Goal: Transaction & Acquisition: Book appointment/travel/reservation

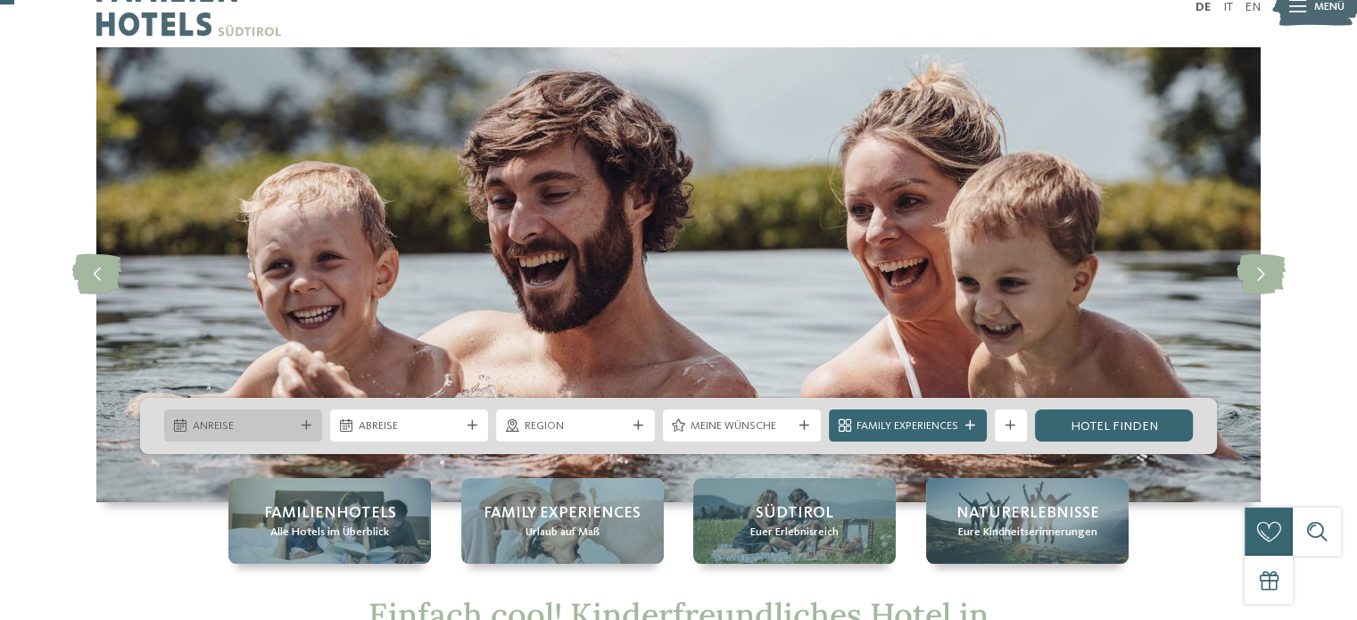
click at [291, 427] on span "Anreise" at bounding box center [244, 426] width 102 height 16
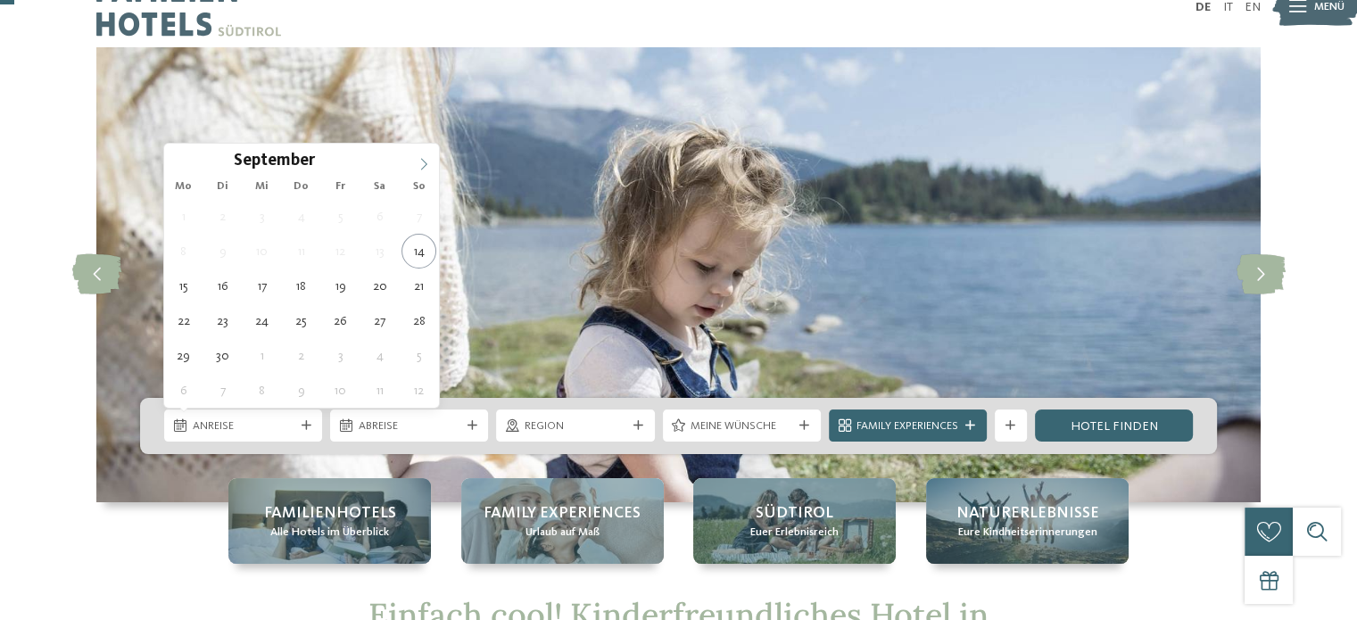
click at [421, 163] on icon at bounding box center [423, 164] width 12 height 12
type div "05.10.2025"
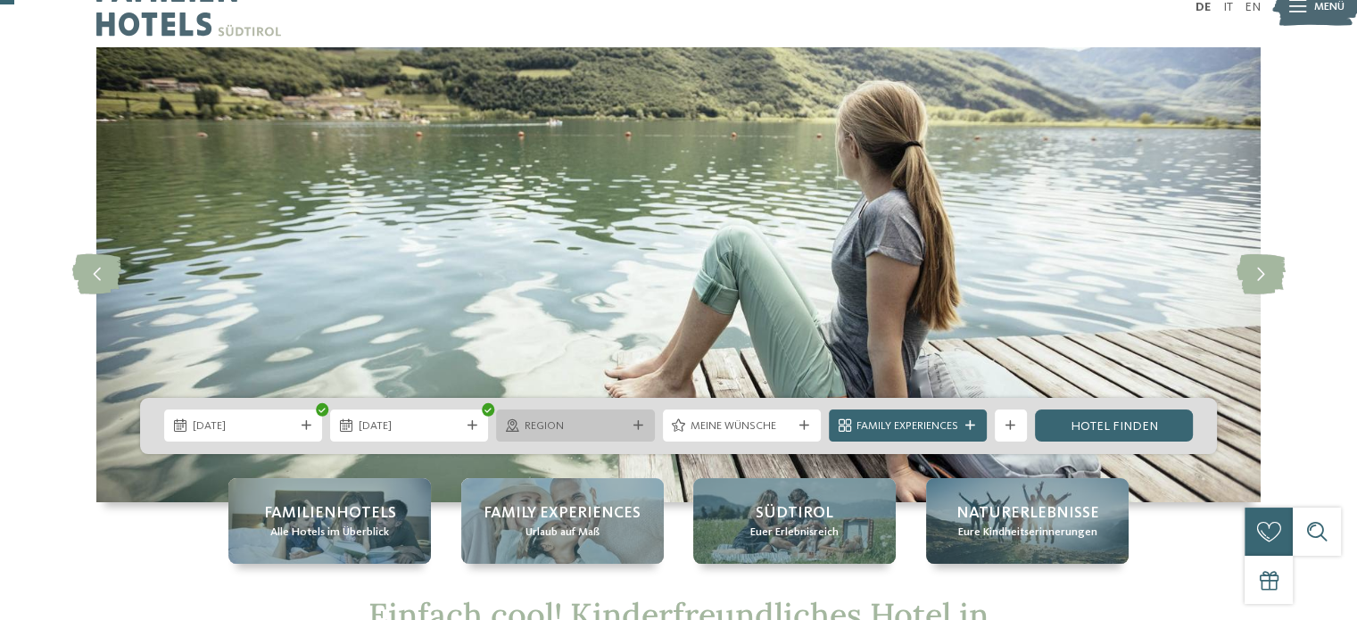
click at [607, 421] on span "Region" at bounding box center [576, 426] width 102 height 16
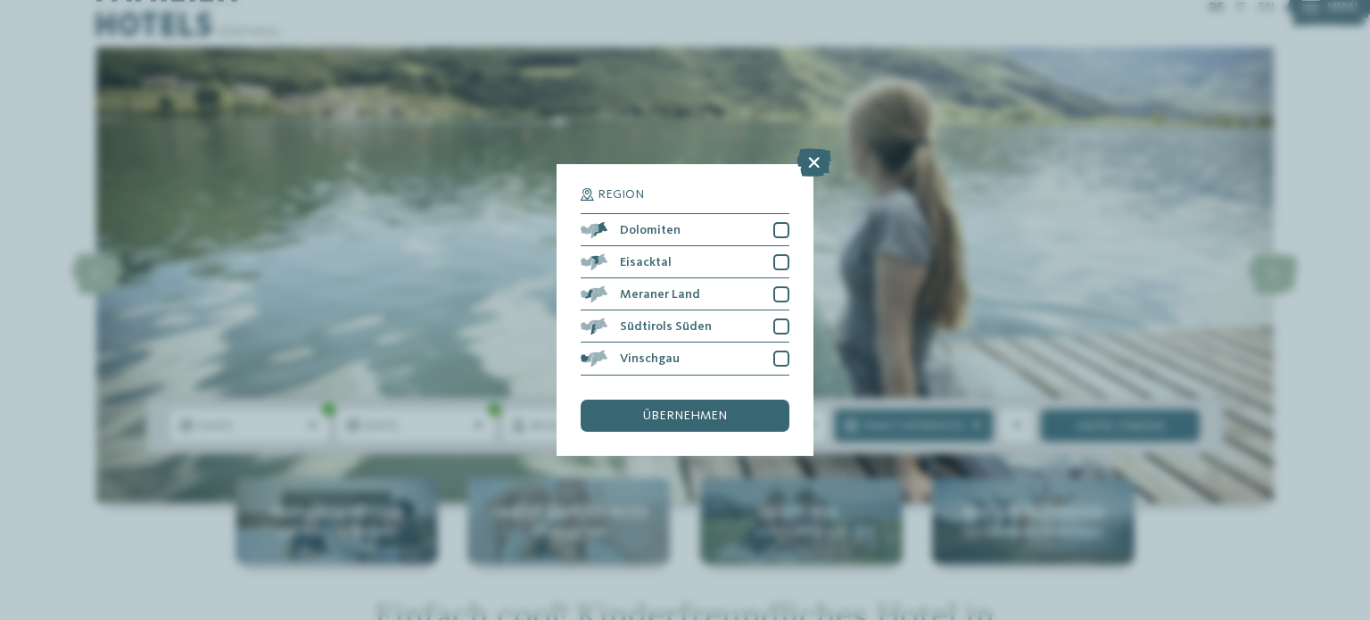
click at [421, 252] on div "Region Dolomiten" at bounding box center [685, 310] width 1370 height 620
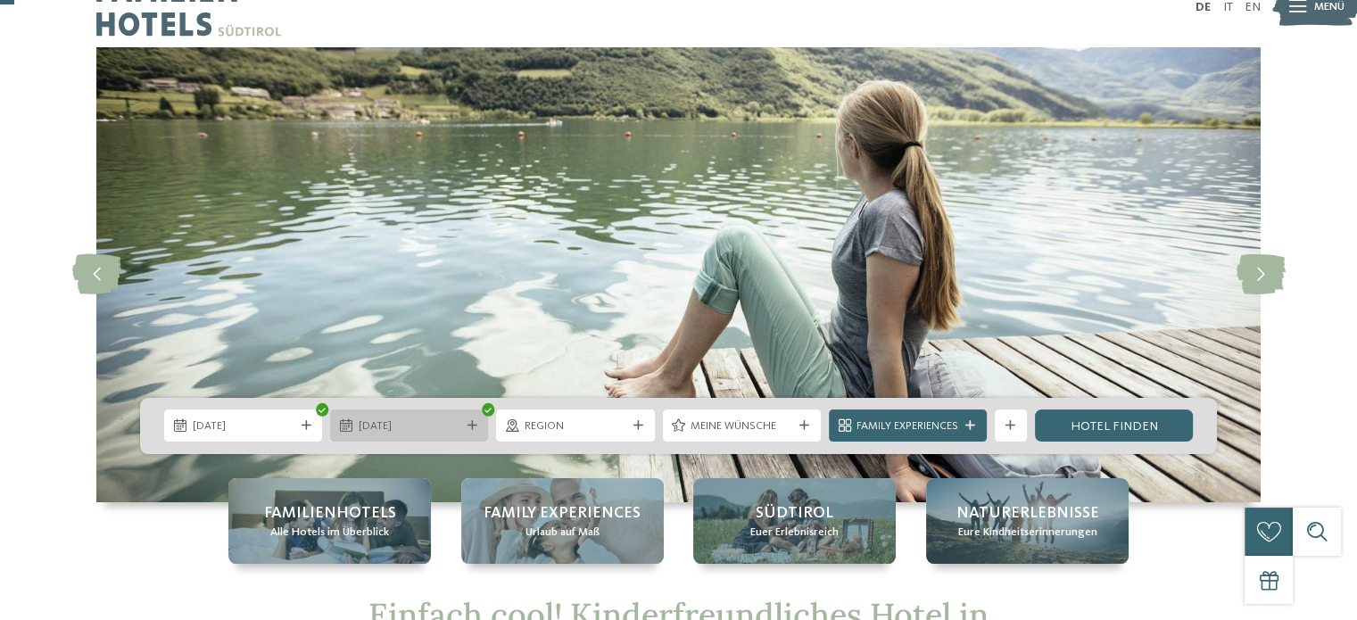
click at [377, 424] on span "05.10.2025" at bounding box center [410, 426] width 102 height 16
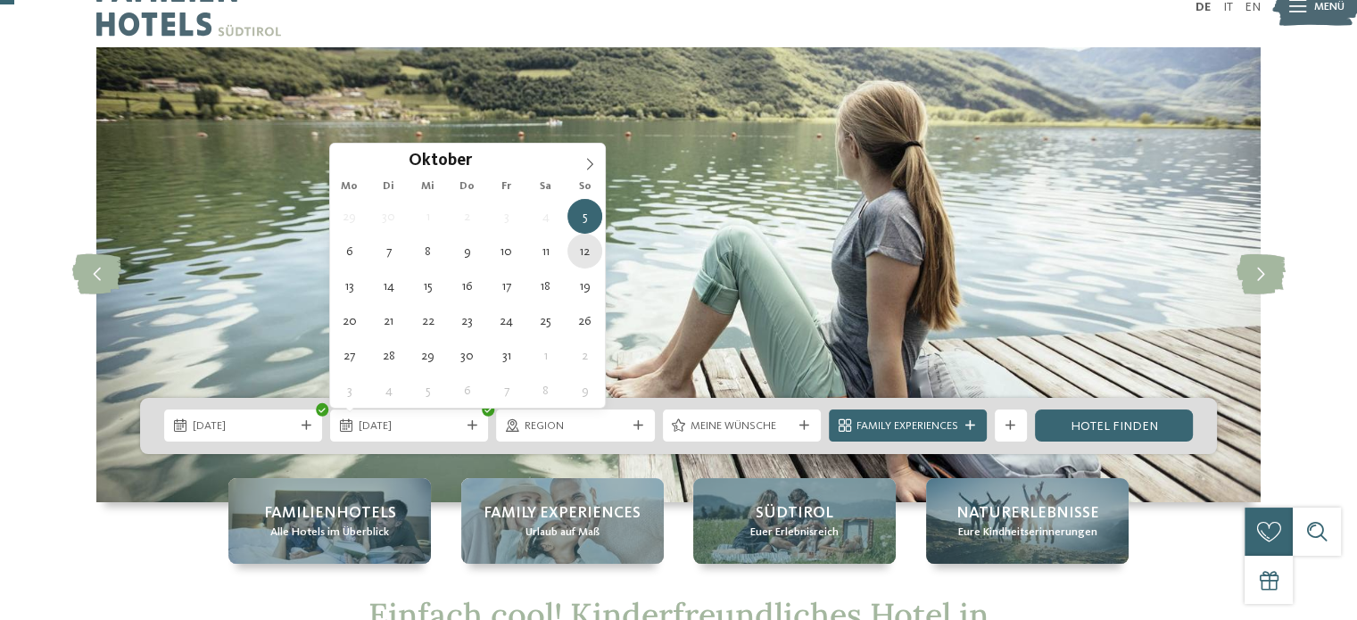
type div "12.10.2025"
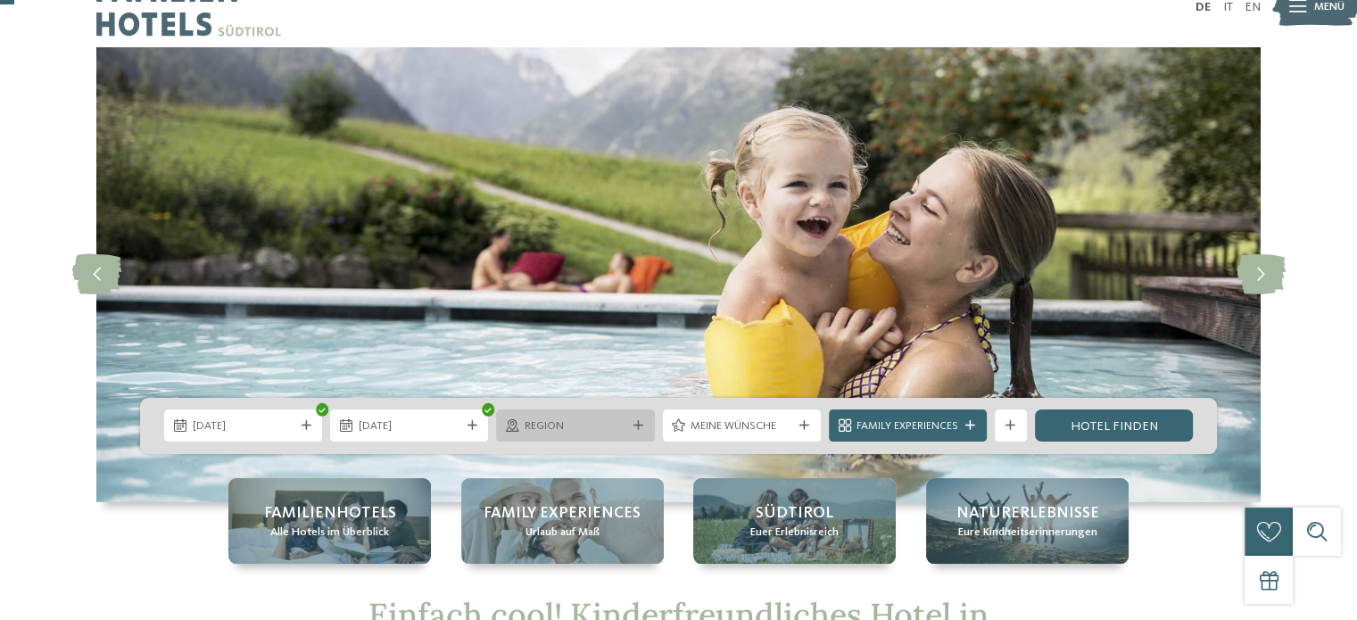
click at [627, 419] on div "Region" at bounding box center [575, 425] width 110 height 17
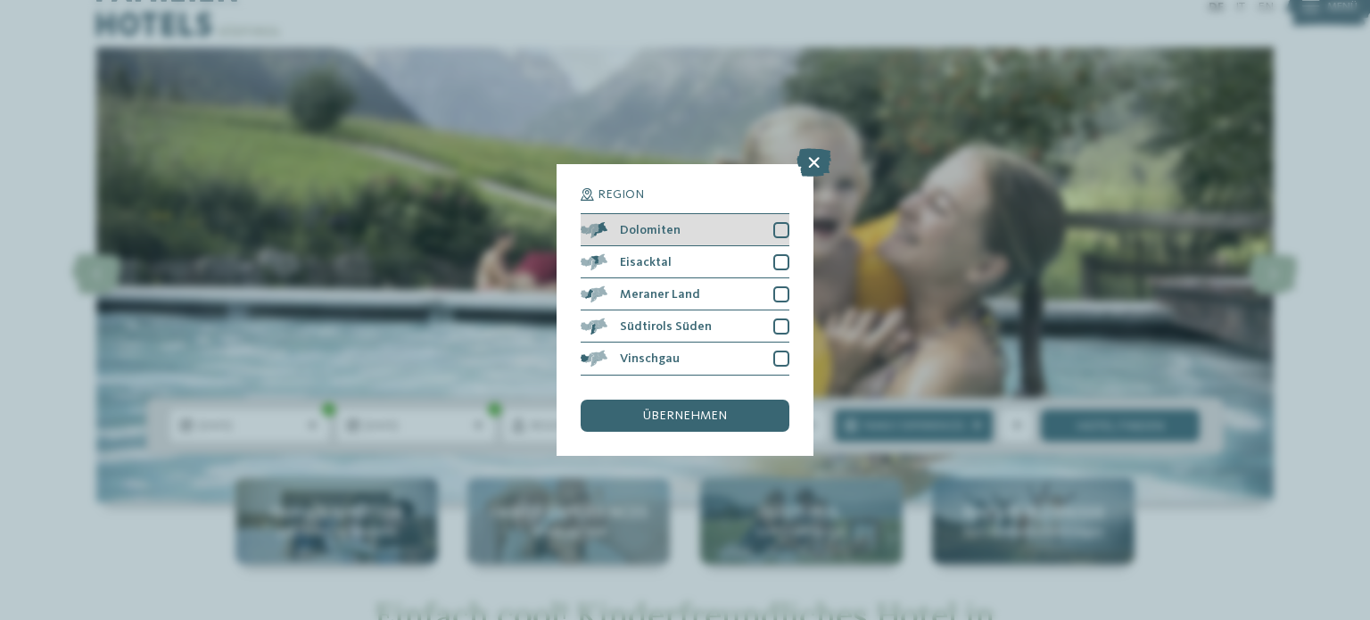
click at [782, 225] on div at bounding box center [781, 230] width 16 height 16
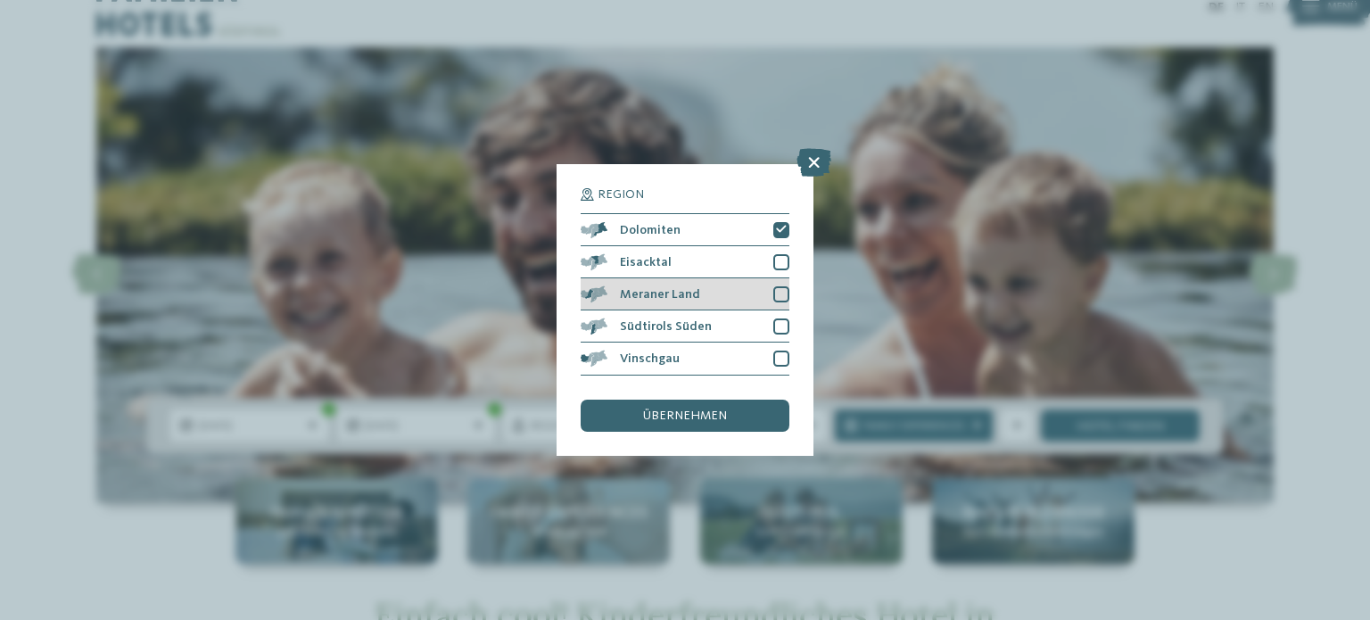
click at [777, 292] on div at bounding box center [781, 294] width 16 height 16
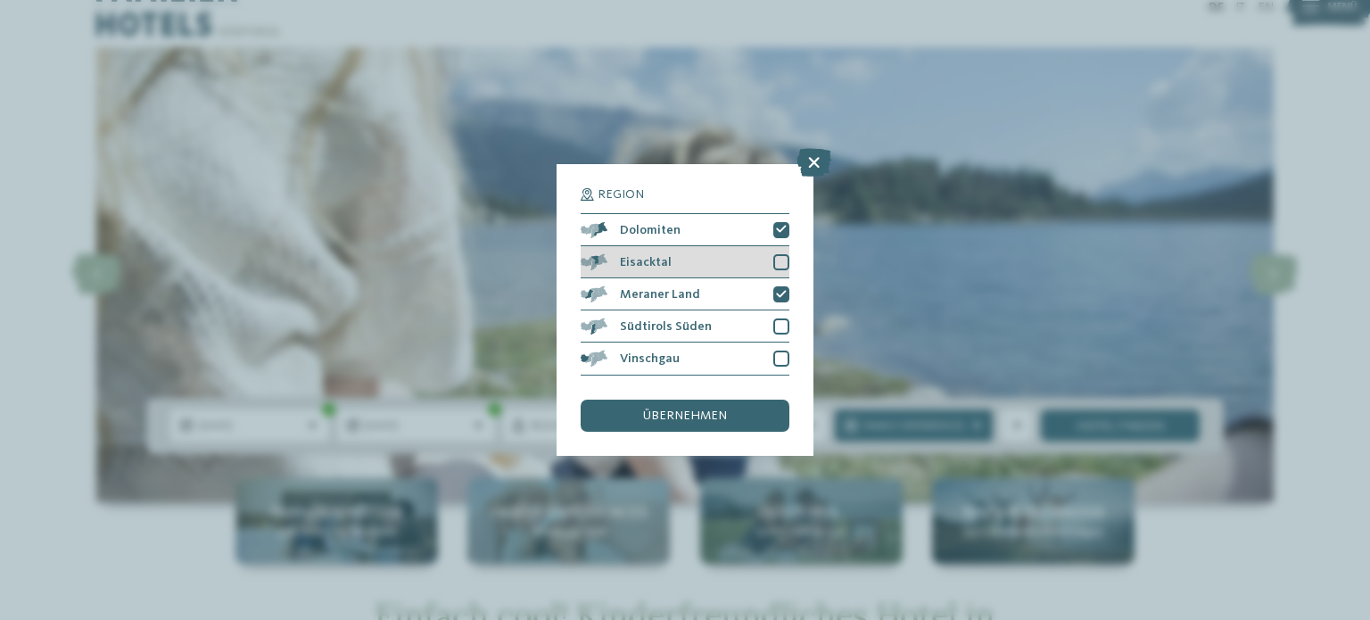
click at [777, 266] on div at bounding box center [781, 262] width 16 height 16
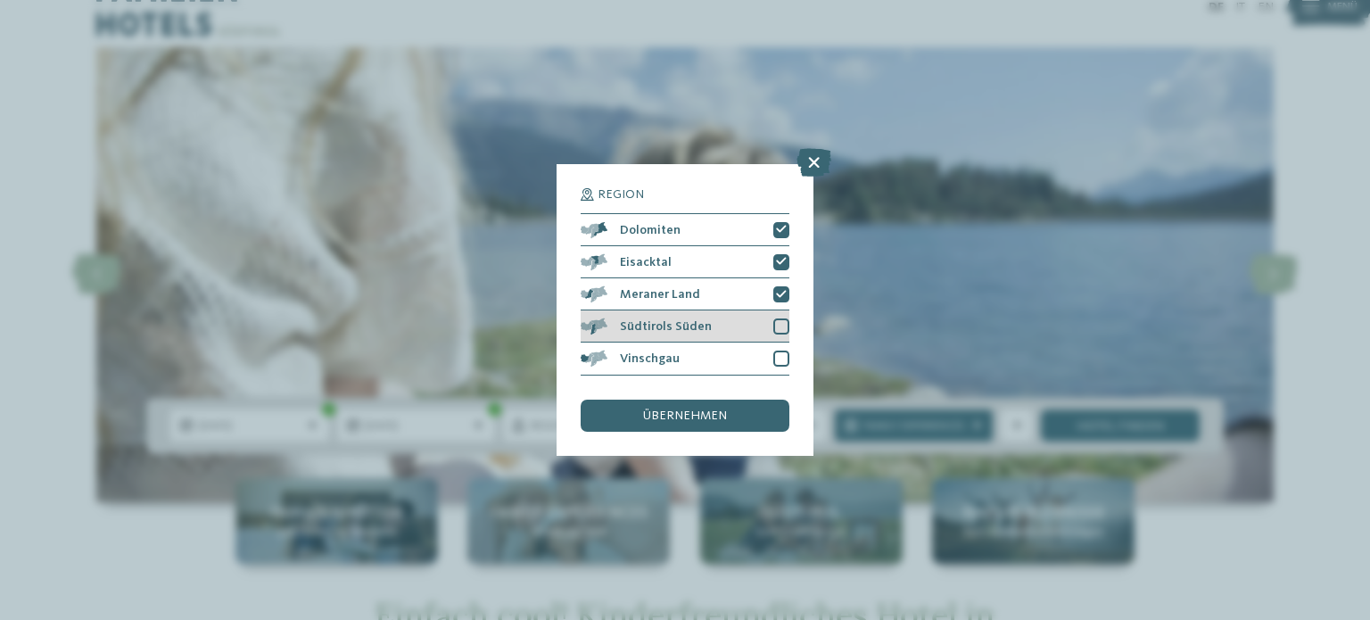
click at [778, 324] on div at bounding box center [781, 326] width 16 height 16
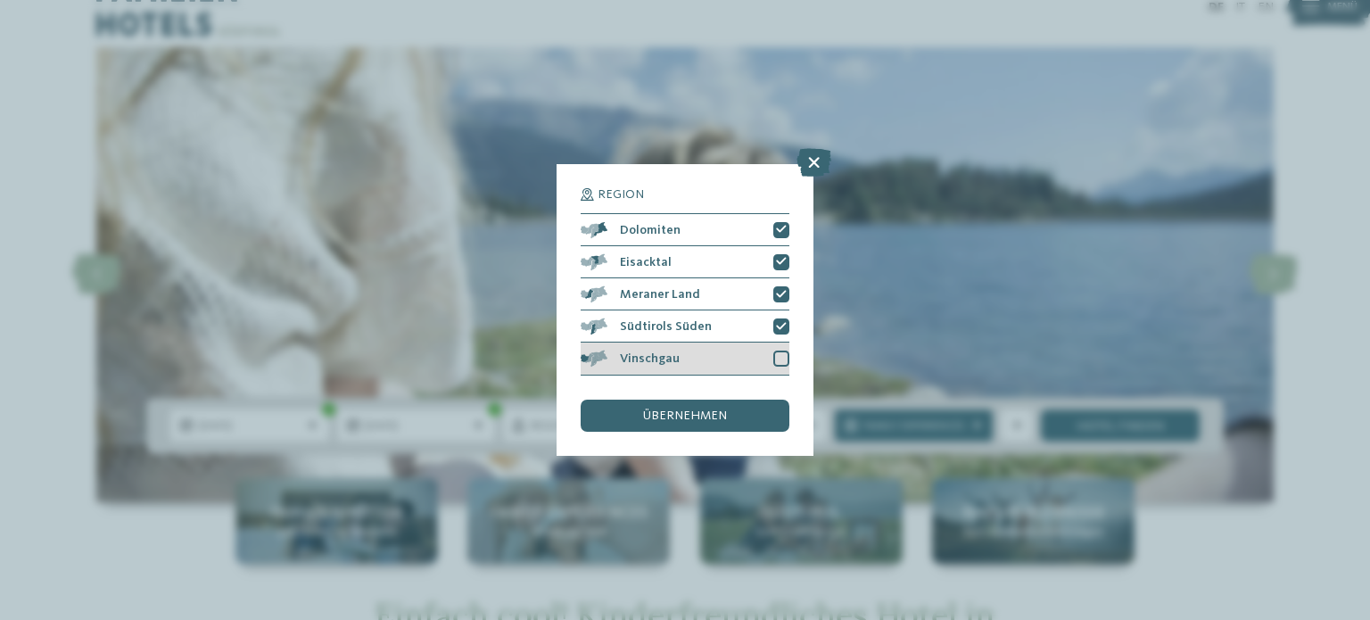
click at [785, 370] on div "Vinschgau" at bounding box center [685, 359] width 209 height 32
click at [753, 411] on div "übernehmen" at bounding box center [685, 416] width 209 height 32
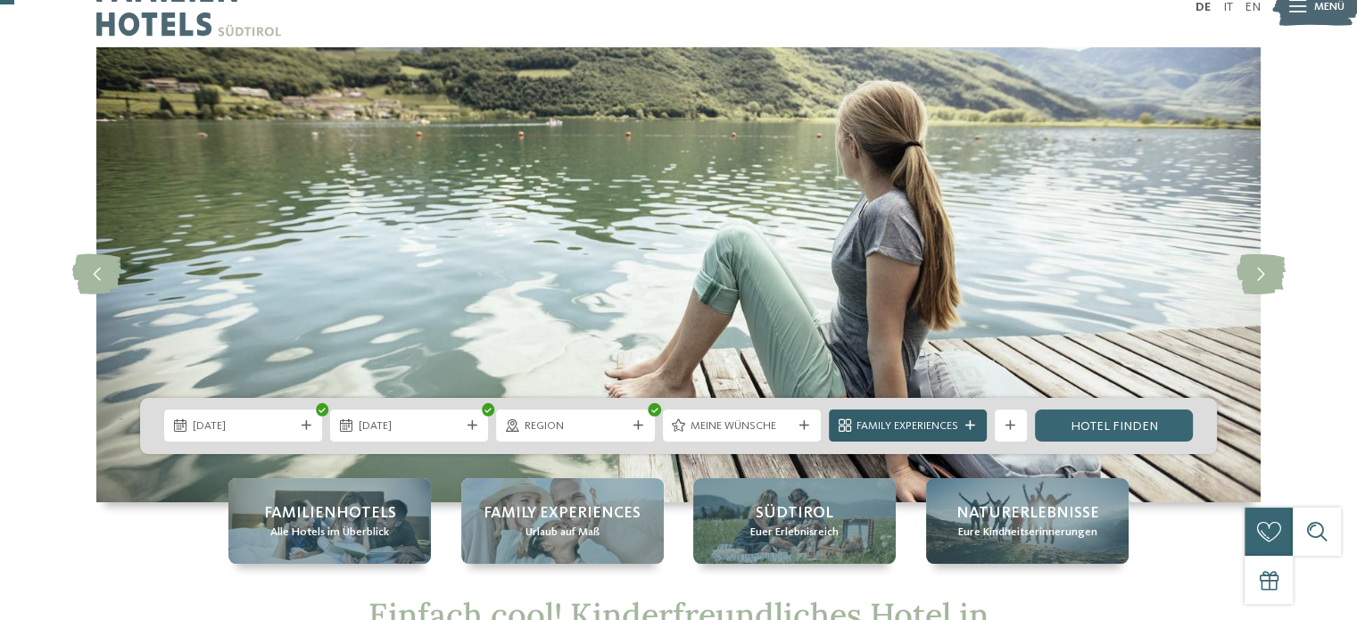
click at [944, 421] on span "Family Experiences" at bounding box center [907, 426] width 102 height 16
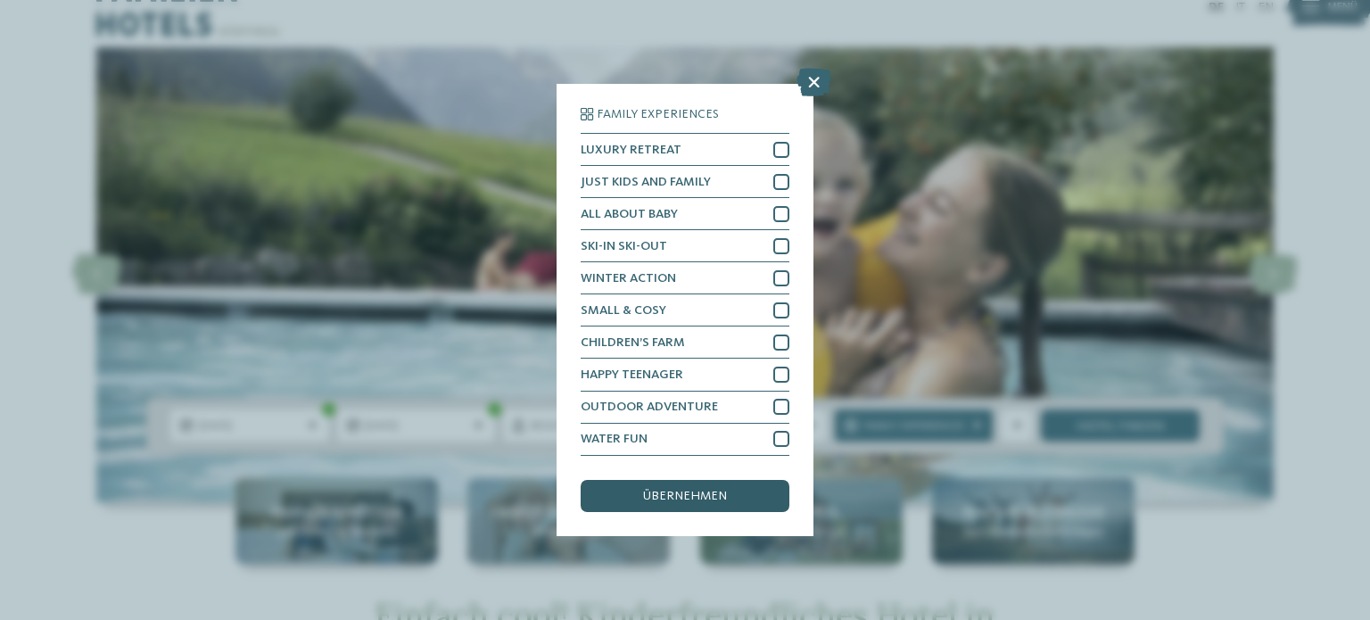
click at [716, 499] on span "übernehmen" at bounding box center [685, 496] width 84 height 12
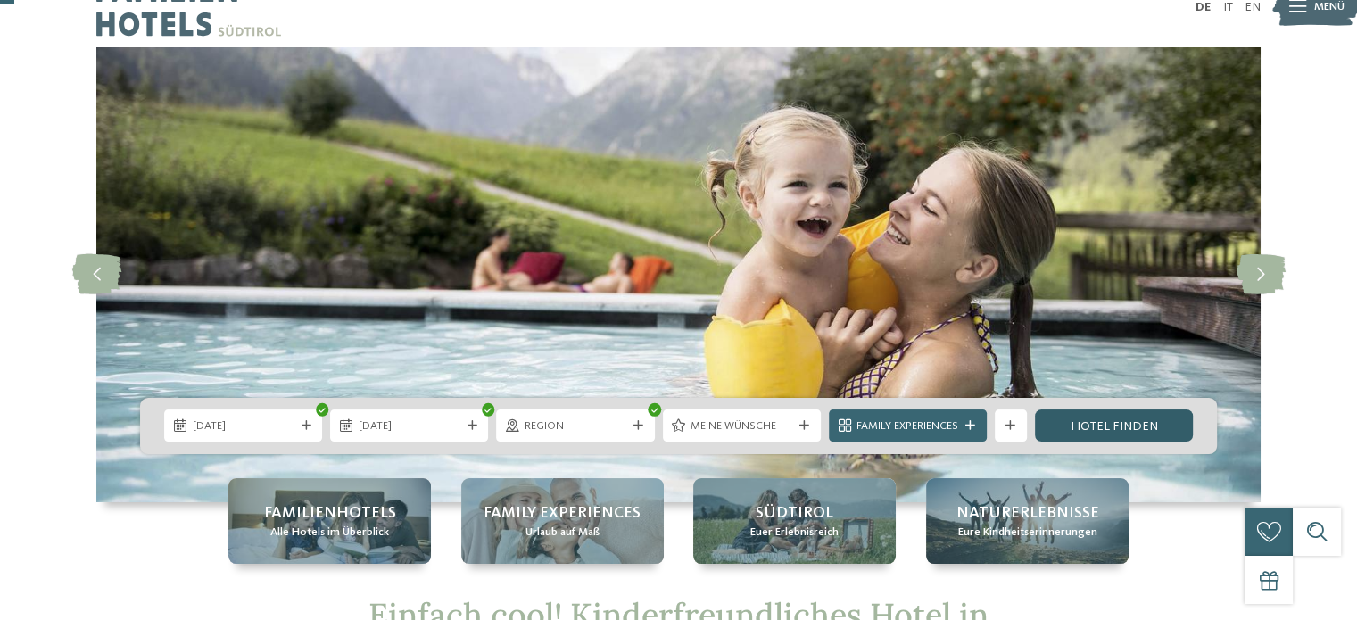
click at [1126, 422] on link "Hotel finden" at bounding box center [1114, 425] width 158 height 32
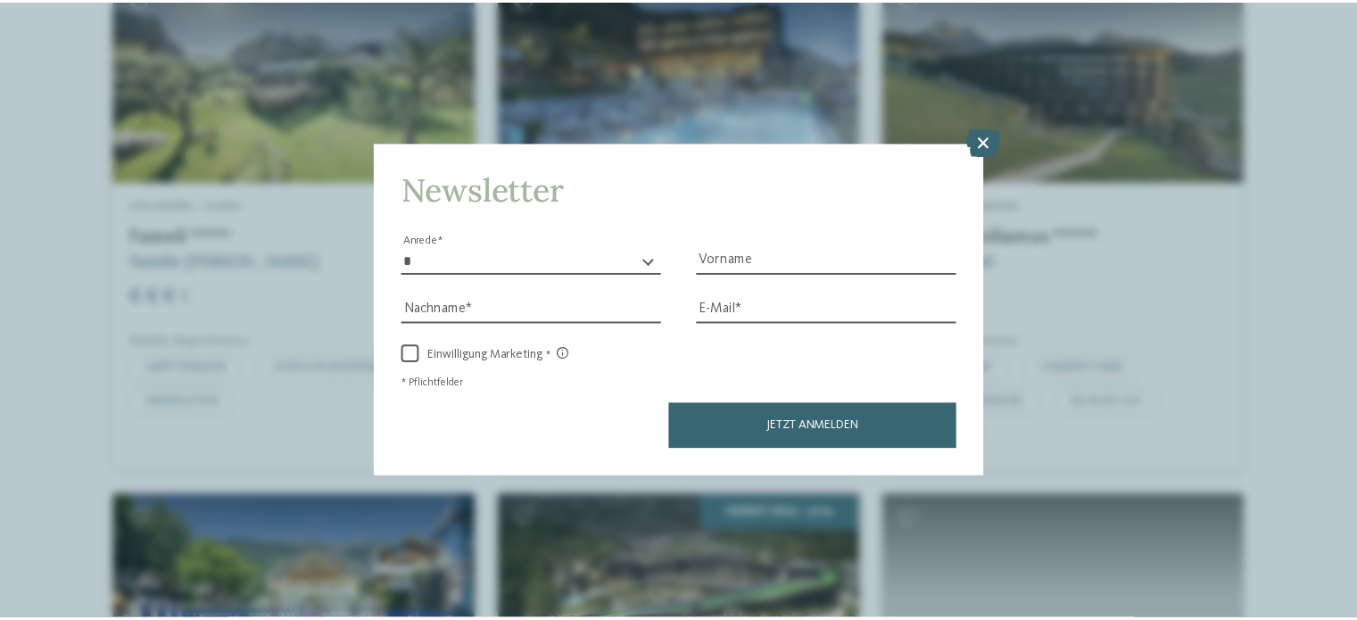
scroll to position [2168, 0]
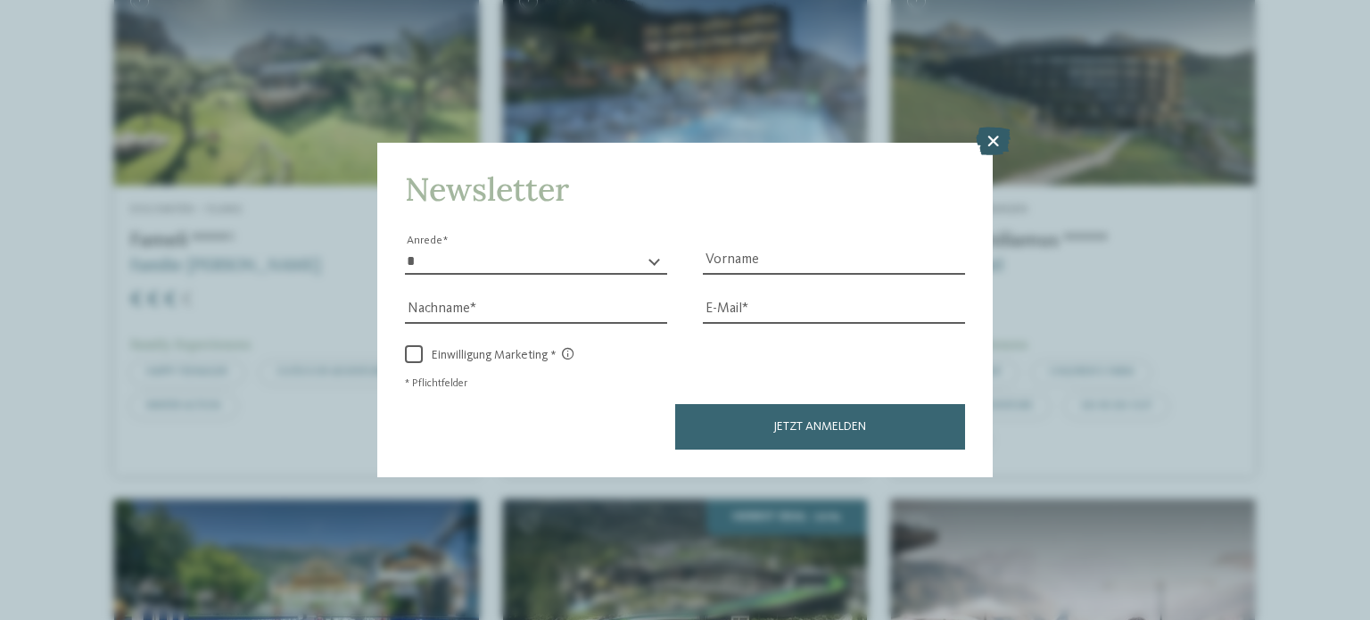
click at [992, 146] on icon at bounding box center [993, 141] width 35 height 29
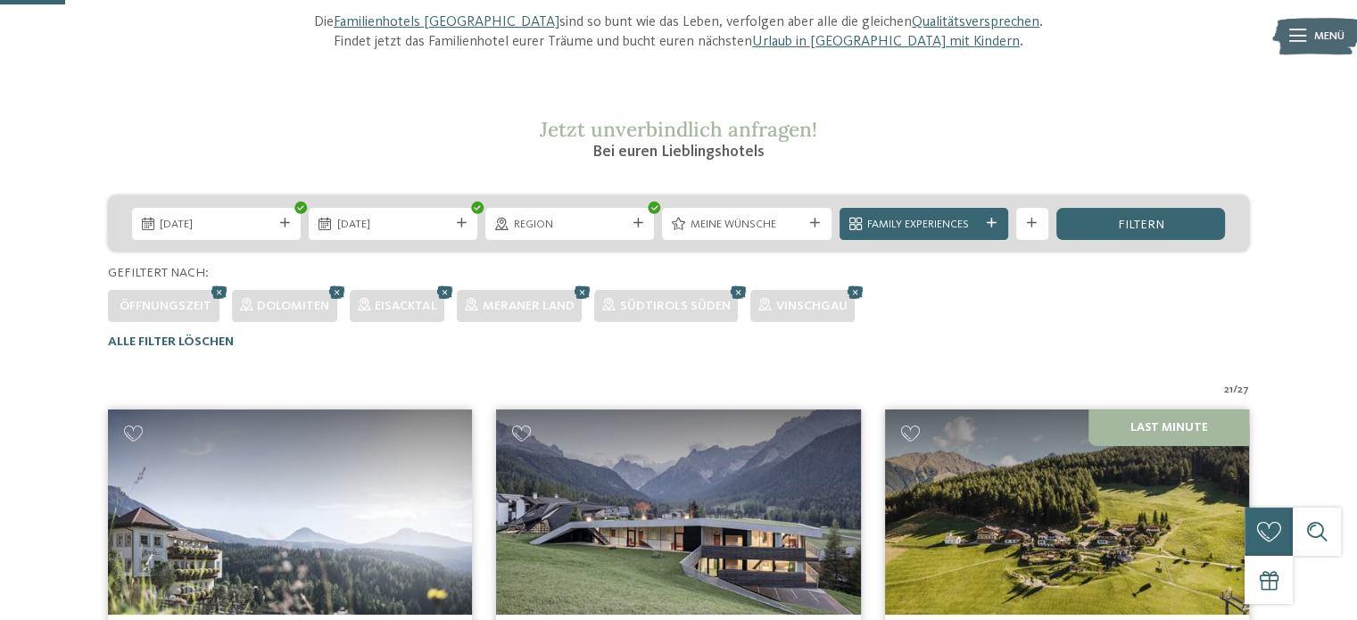
scroll to position [221, 0]
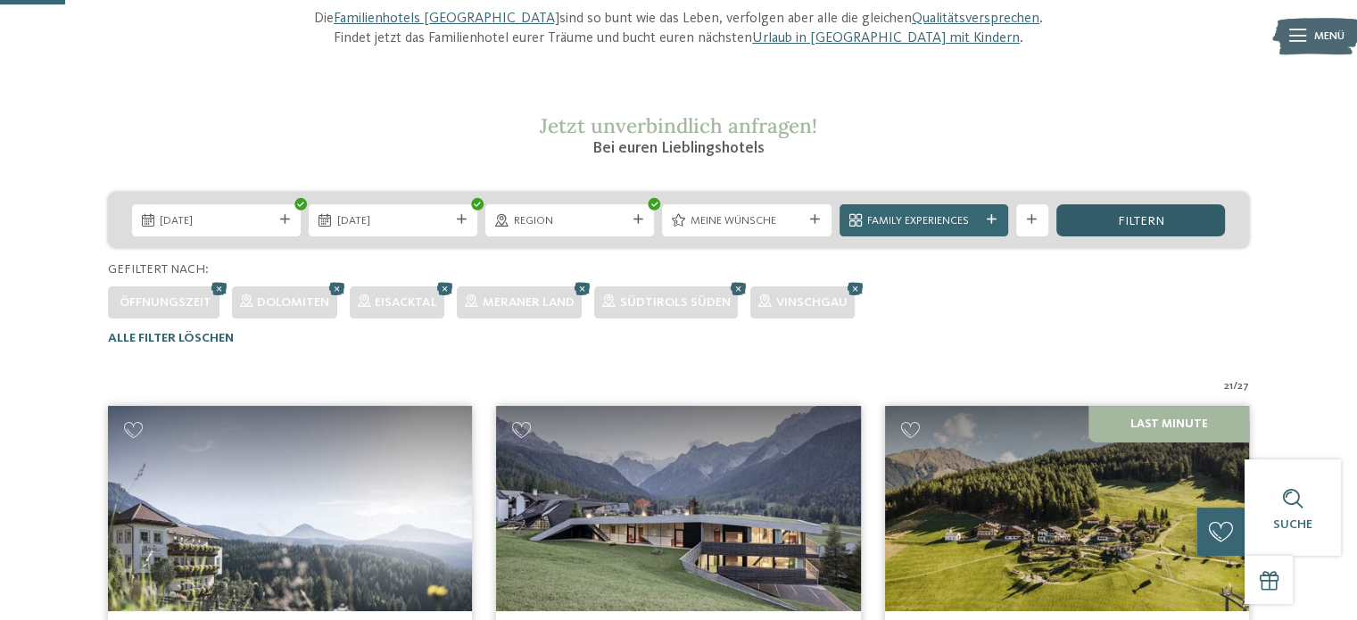
click at [1176, 220] on div "filtern" at bounding box center [1140, 220] width 169 height 32
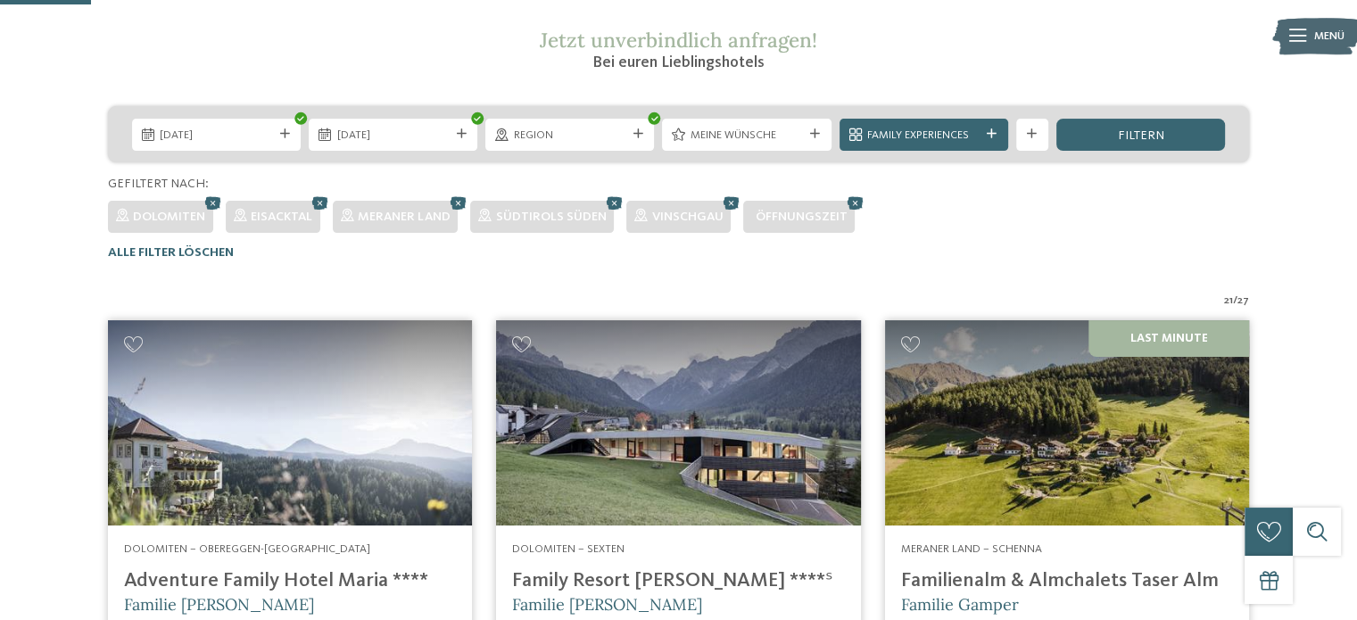
scroll to position [271, 0]
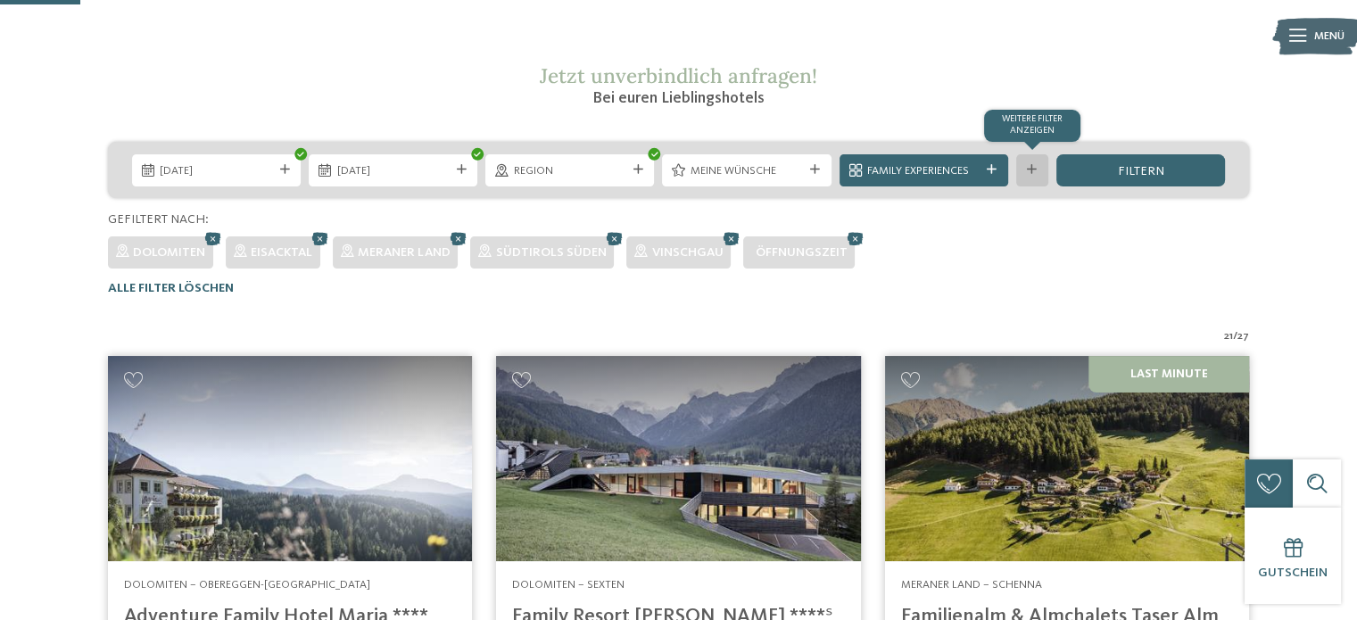
click at [1034, 171] on icon at bounding box center [1032, 170] width 10 height 10
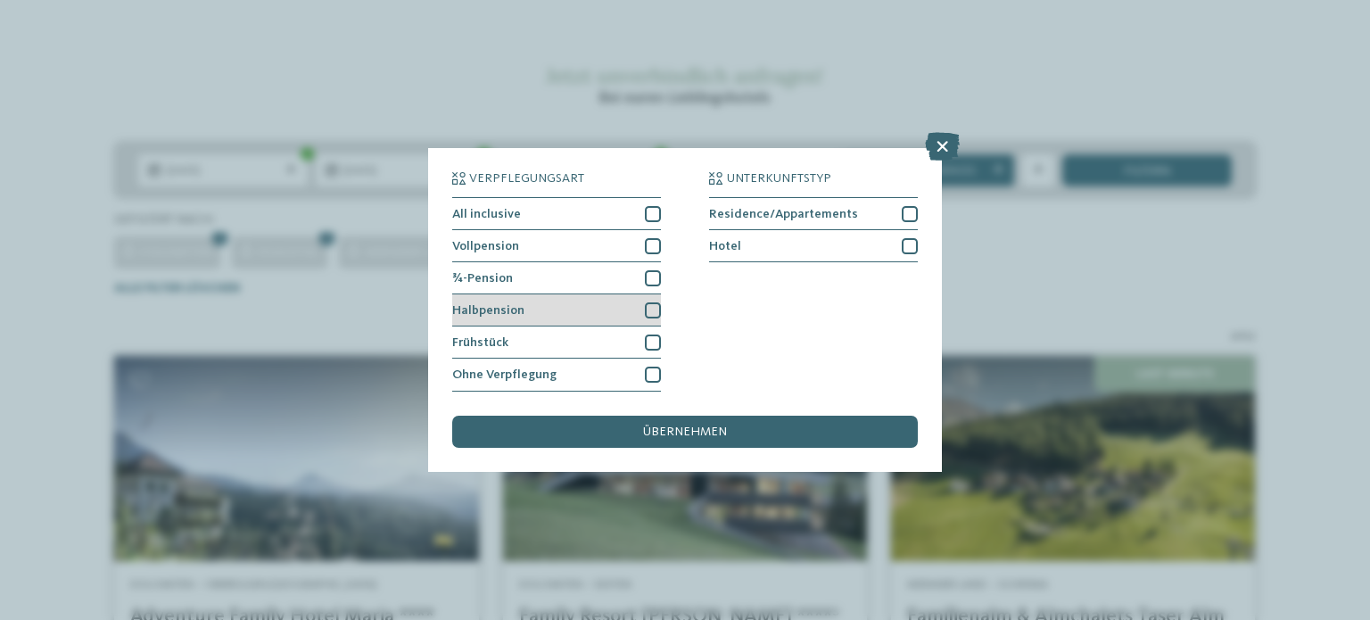
click at [646, 307] on div at bounding box center [653, 310] width 16 height 16
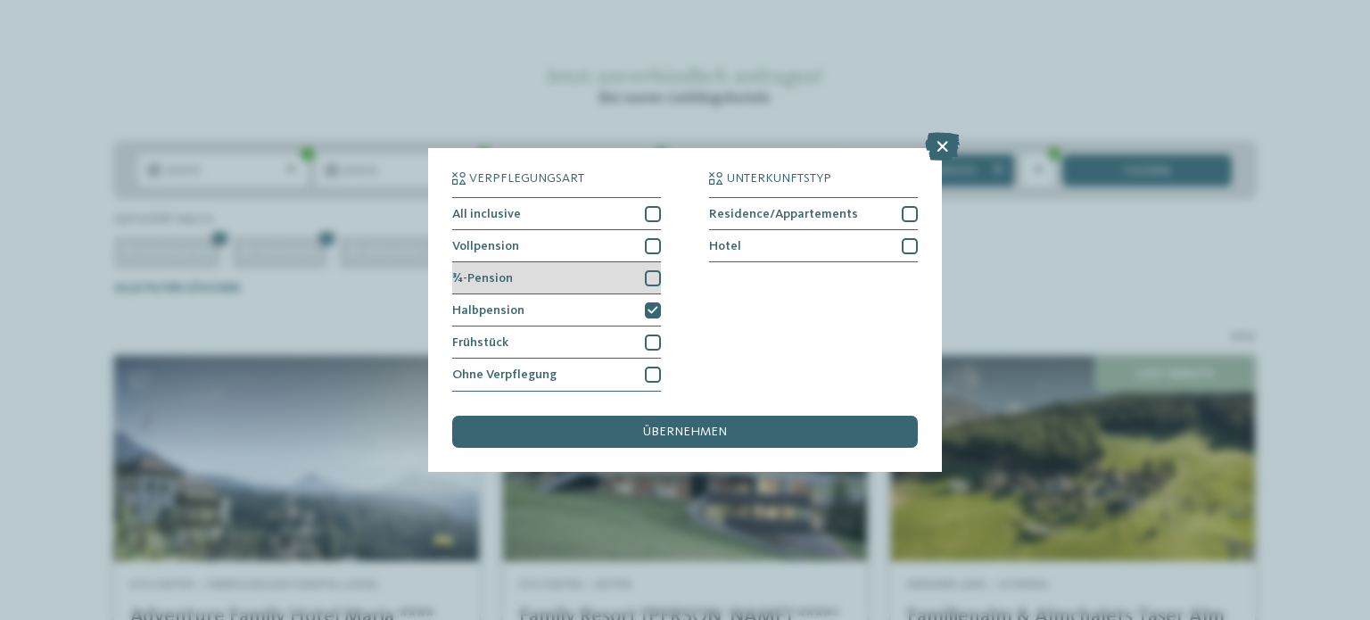
click at [649, 277] on div at bounding box center [653, 278] width 16 height 16
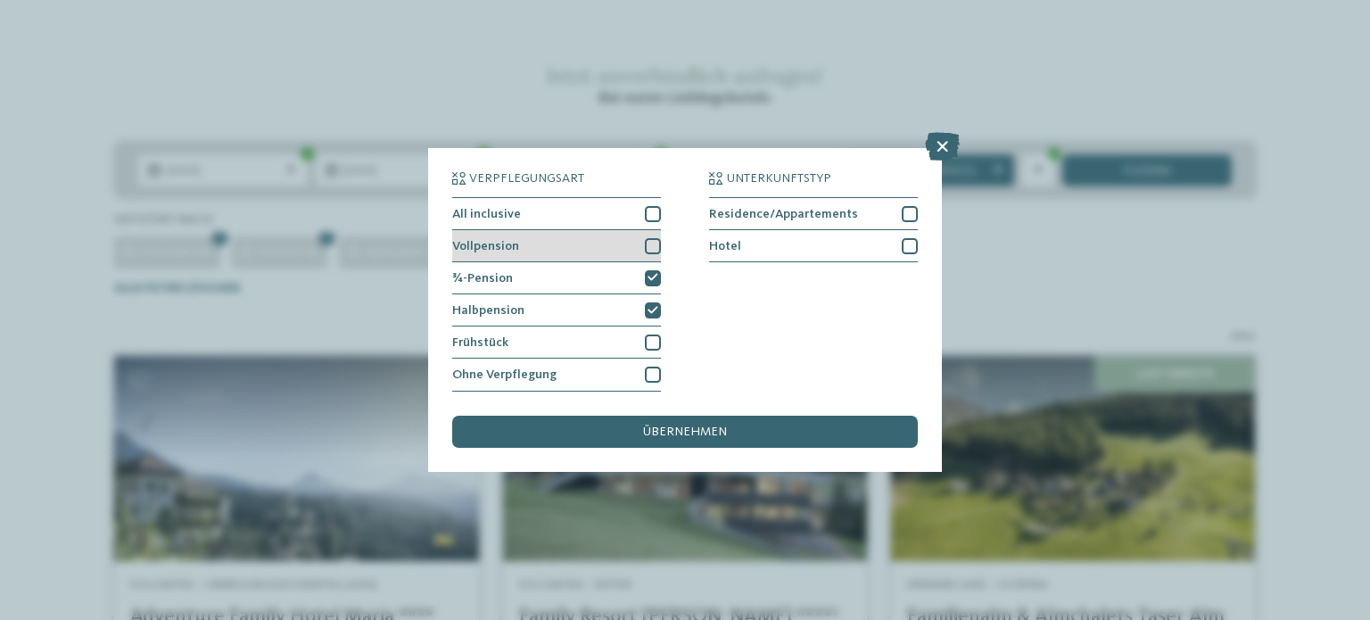
click at [653, 236] on div "Vollpension" at bounding box center [556, 246] width 209 height 32
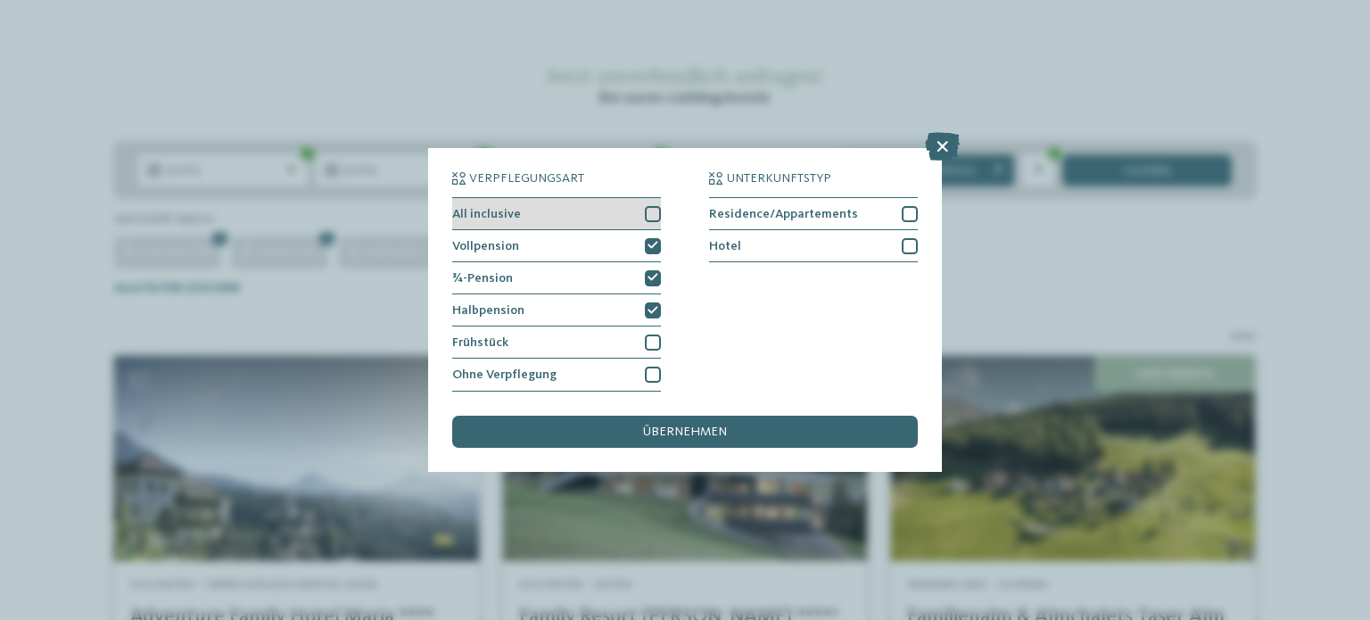
click at [653, 219] on div at bounding box center [653, 214] width 16 height 16
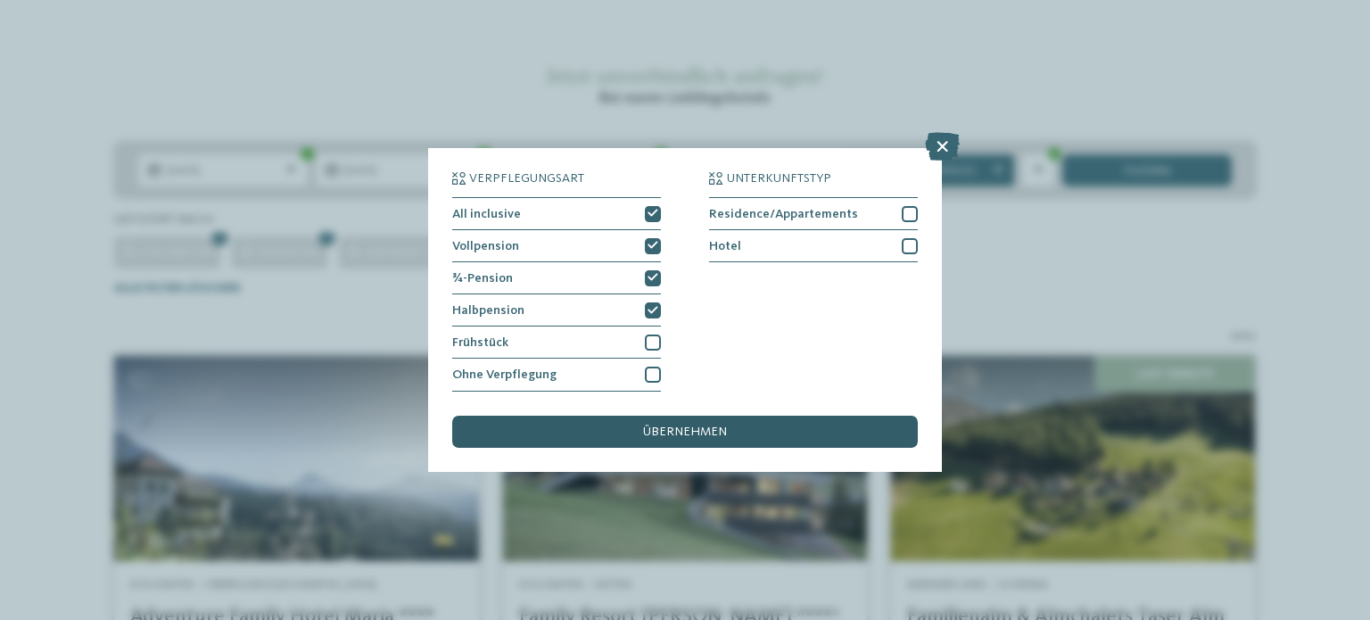
click at [781, 431] on div "übernehmen" at bounding box center [685, 432] width 466 height 32
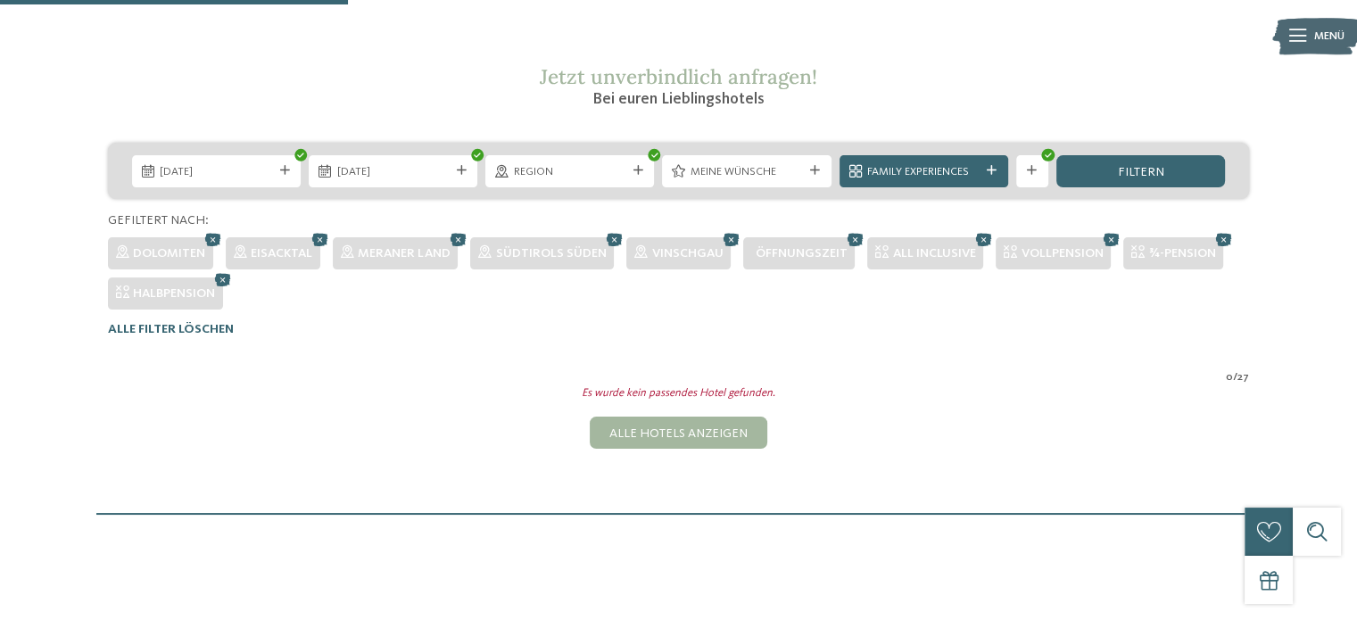
scroll to position [266, 0]
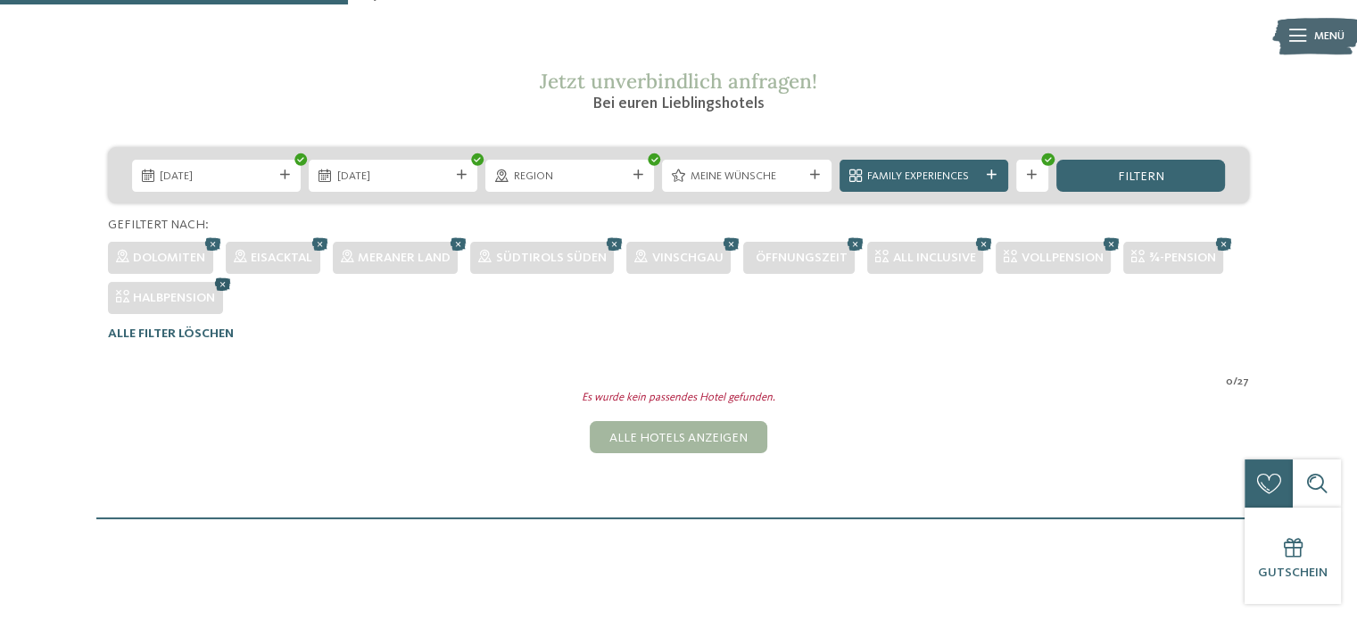
click at [227, 290] on icon at bounding box center [223, 283] width 24 height 21
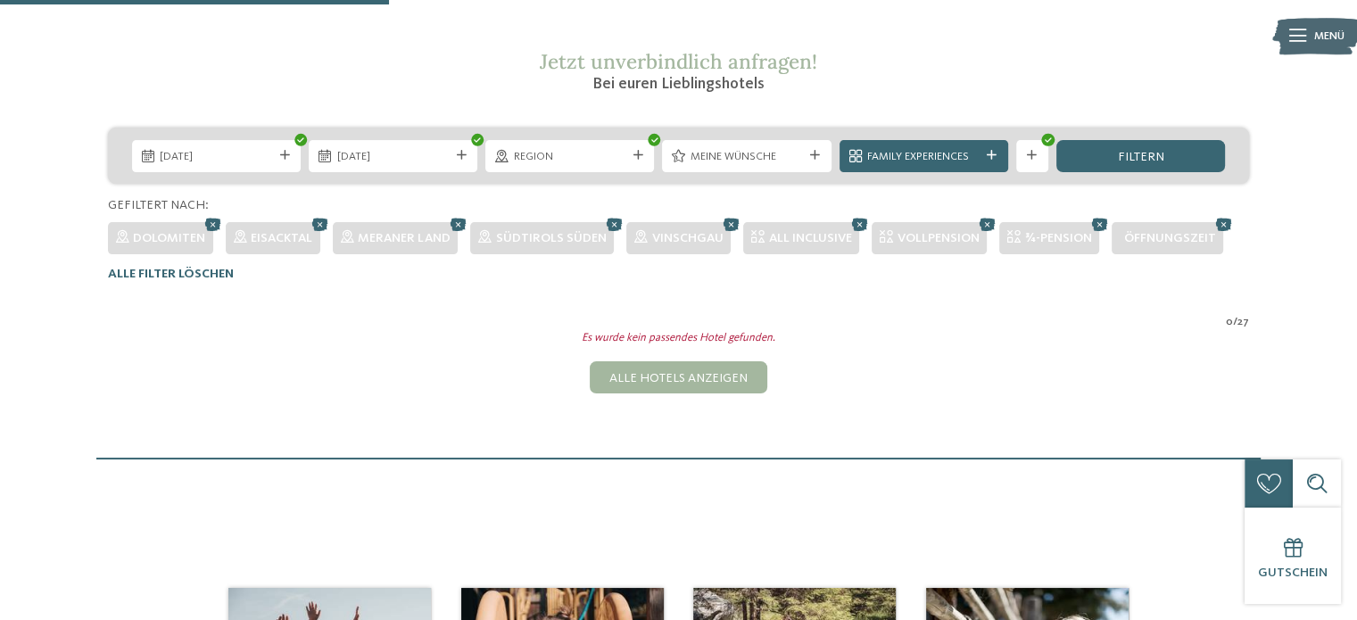
drag, startPoint x: 878, startPoint y: 242, endPoint x: 1157, endPoint y: 244, distance: 279.2
click at [1006, 232] on div "Dolomiten Eisacktal Meraner Land Südtirols Süden Vinschgau All inclusive Vollpe…" at bounding box center [678, 234] width 1141 height 40
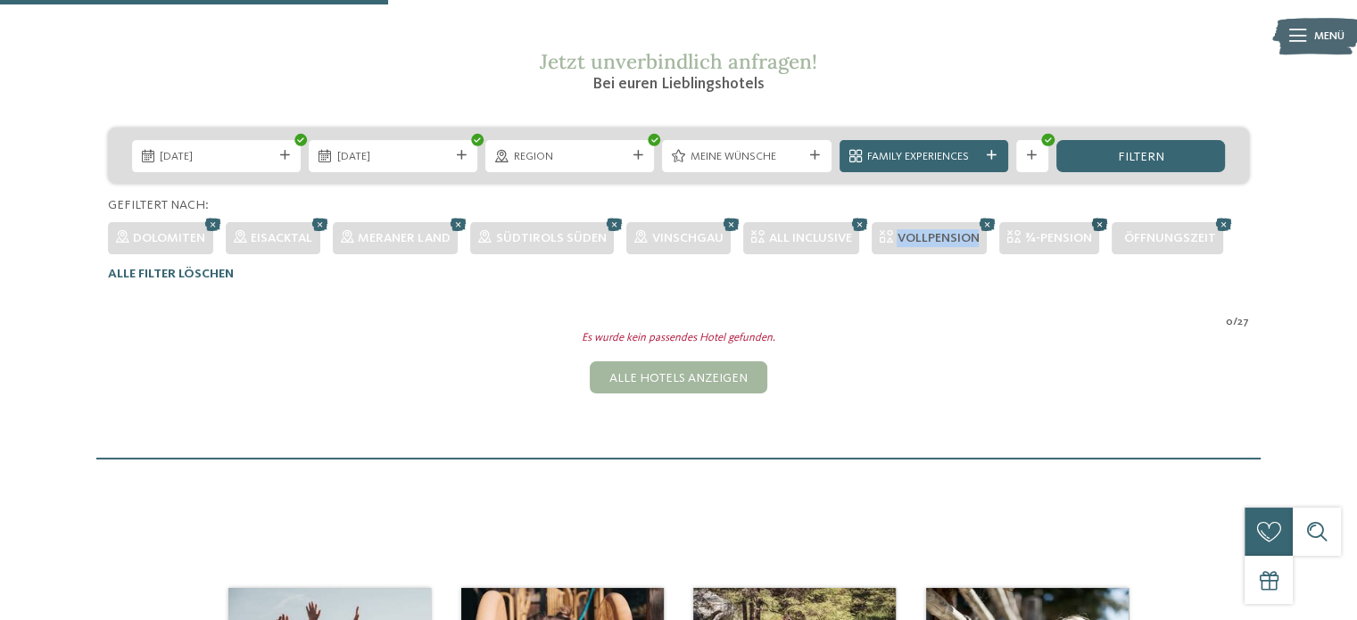
click at [1099, 221] on icon at bounding box center [1099, 223] width 24 height 21
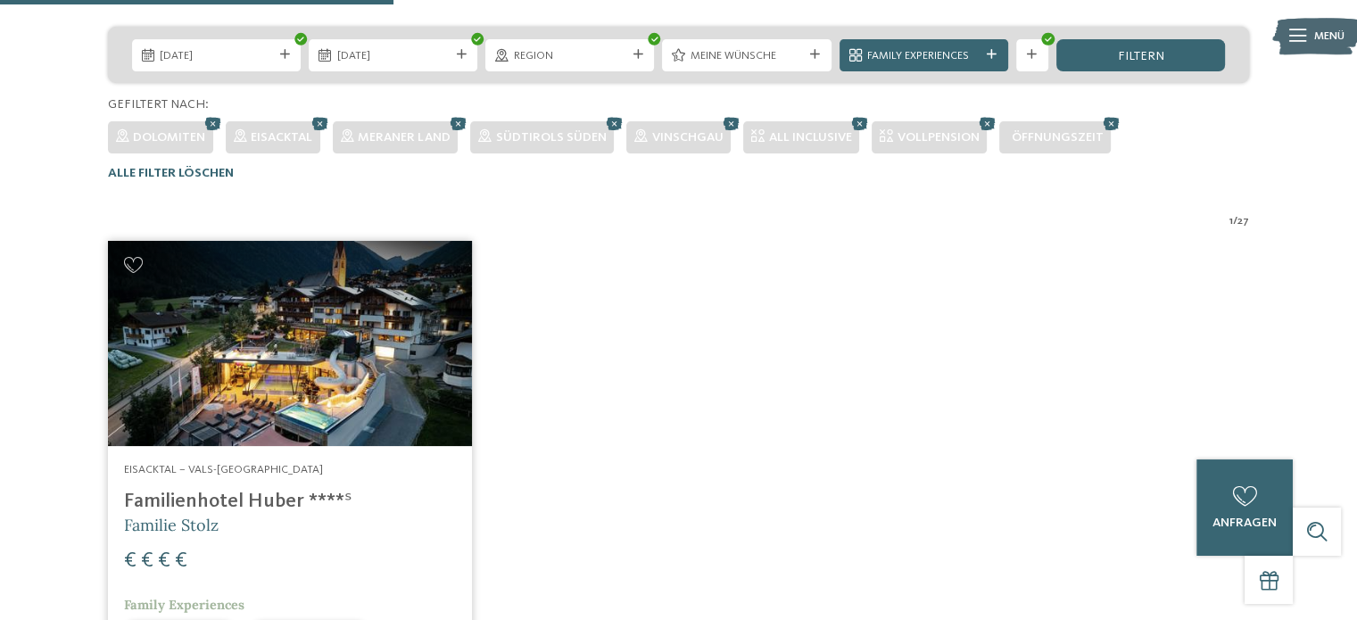
scroll to position [384, 0]
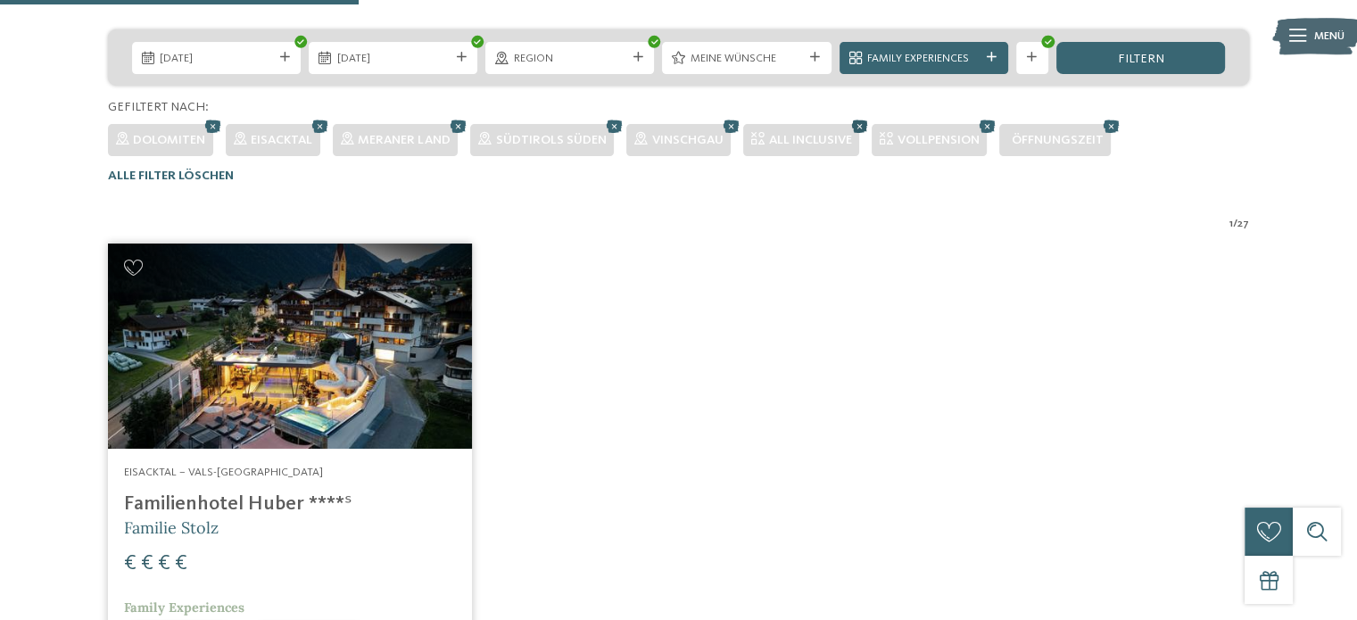
click at [861, 126] on icon at bounding box center [859, 125] width 24 height 21
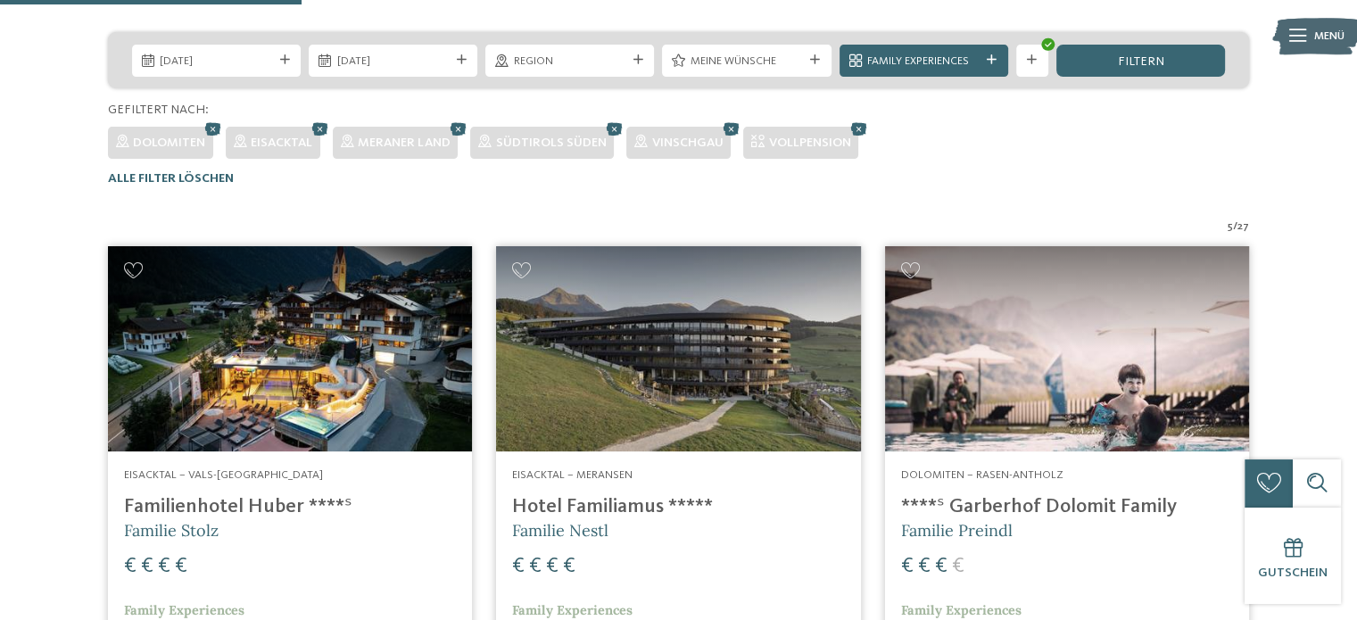
scroll to position [341, 0]
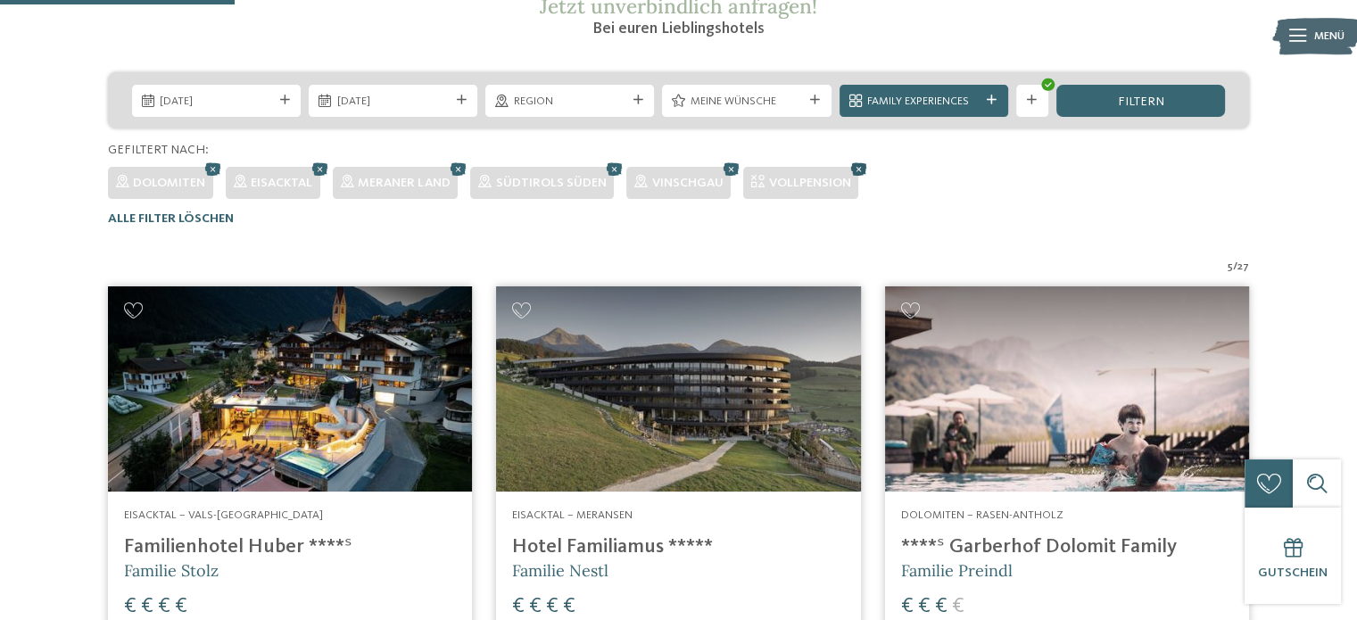
click at [856, 165] on icon at bounding box center [859, 168] width 24 height 21
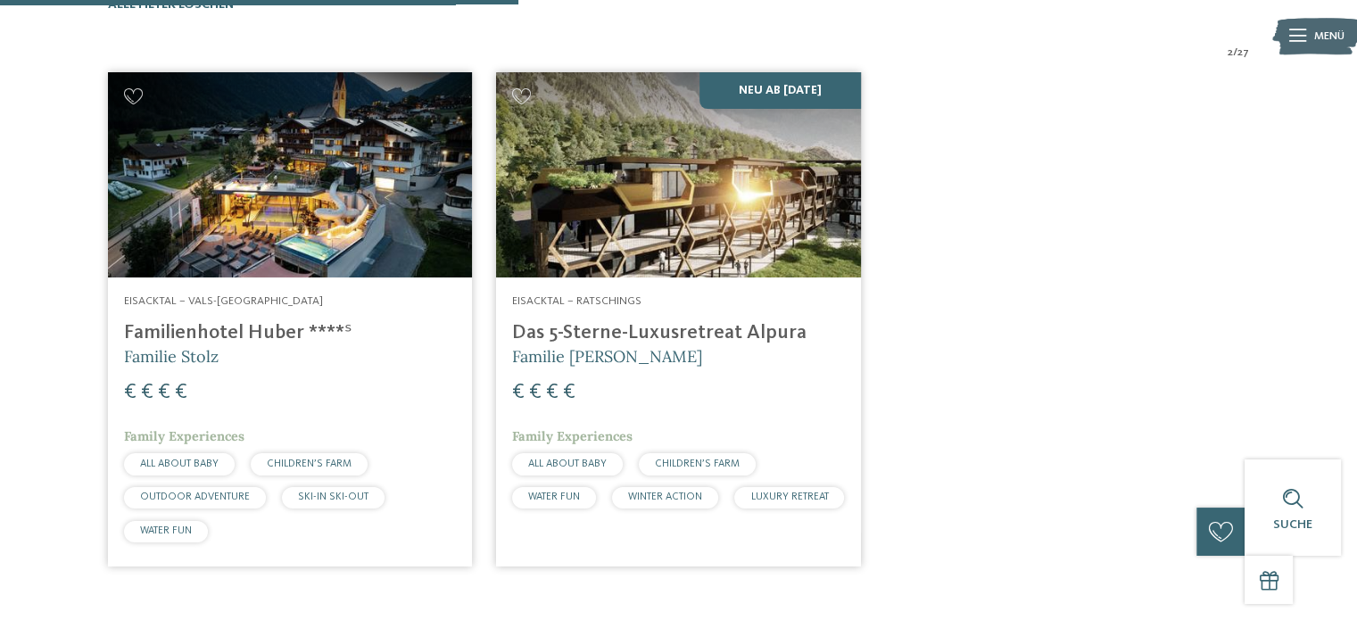
scroll to position [556, 0]
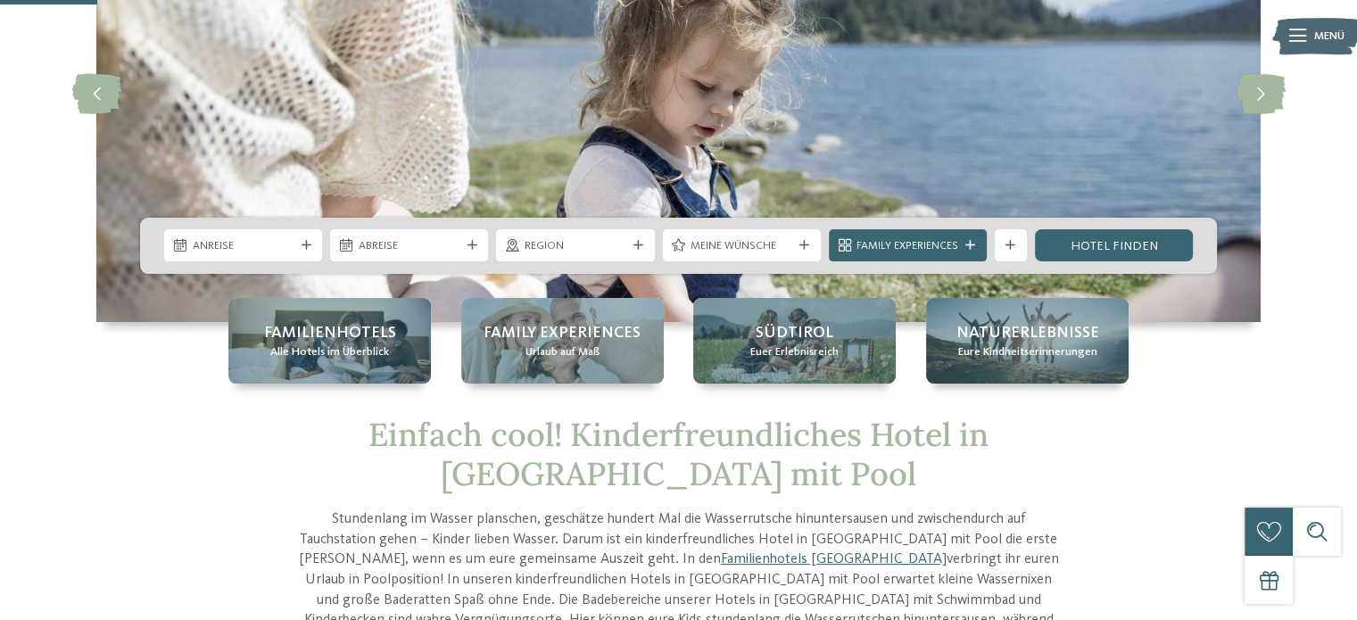
scroll to position [212, 0]
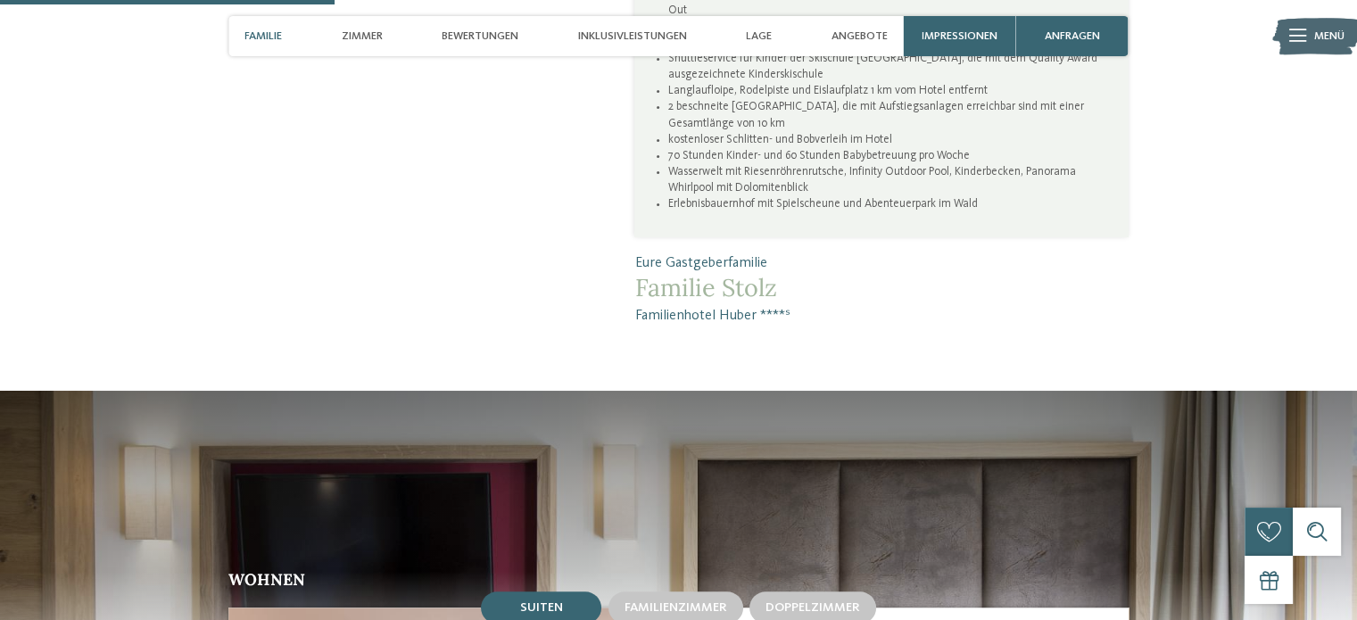
scroll to position [1455, 0]
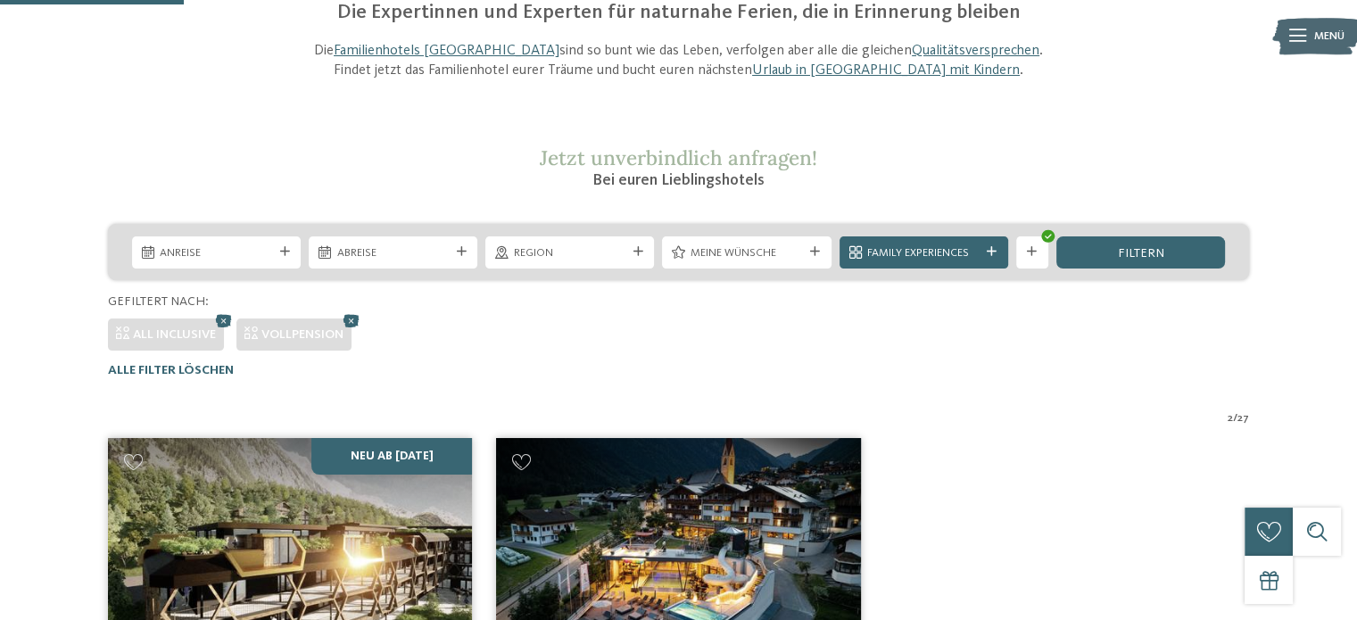
scroll to position [112, 0]
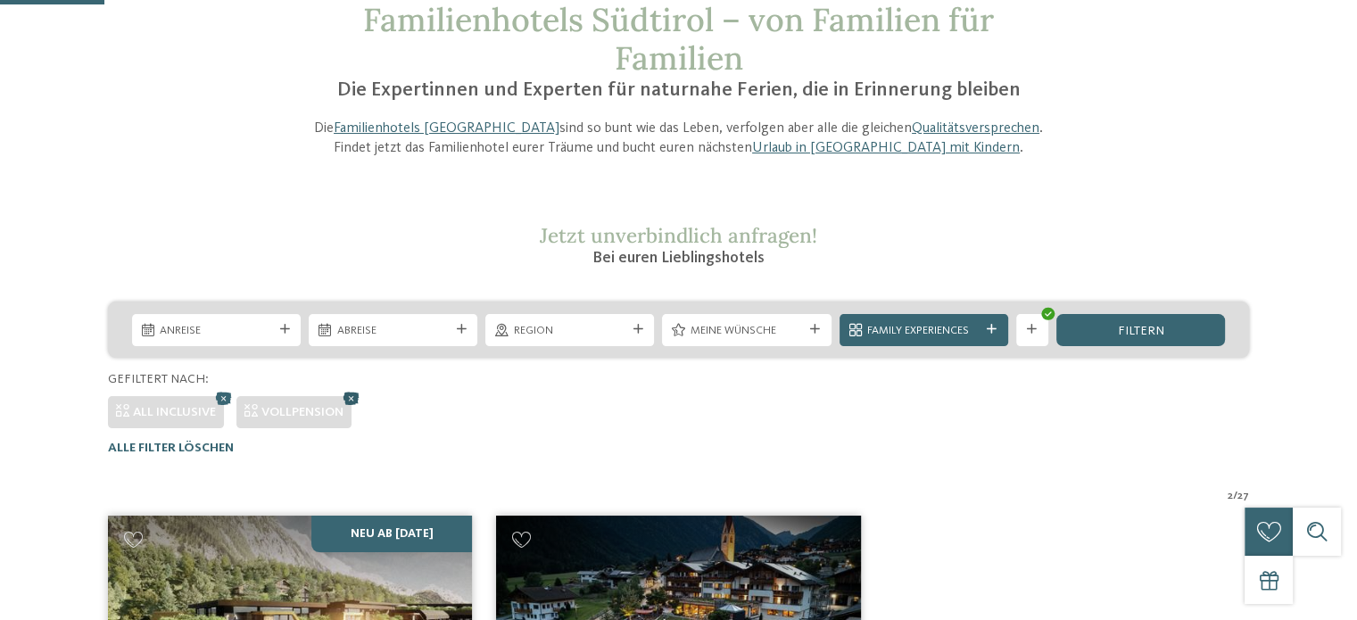
click at [360, 393] on icon at bounding box center [352, 397] width 24 height 21
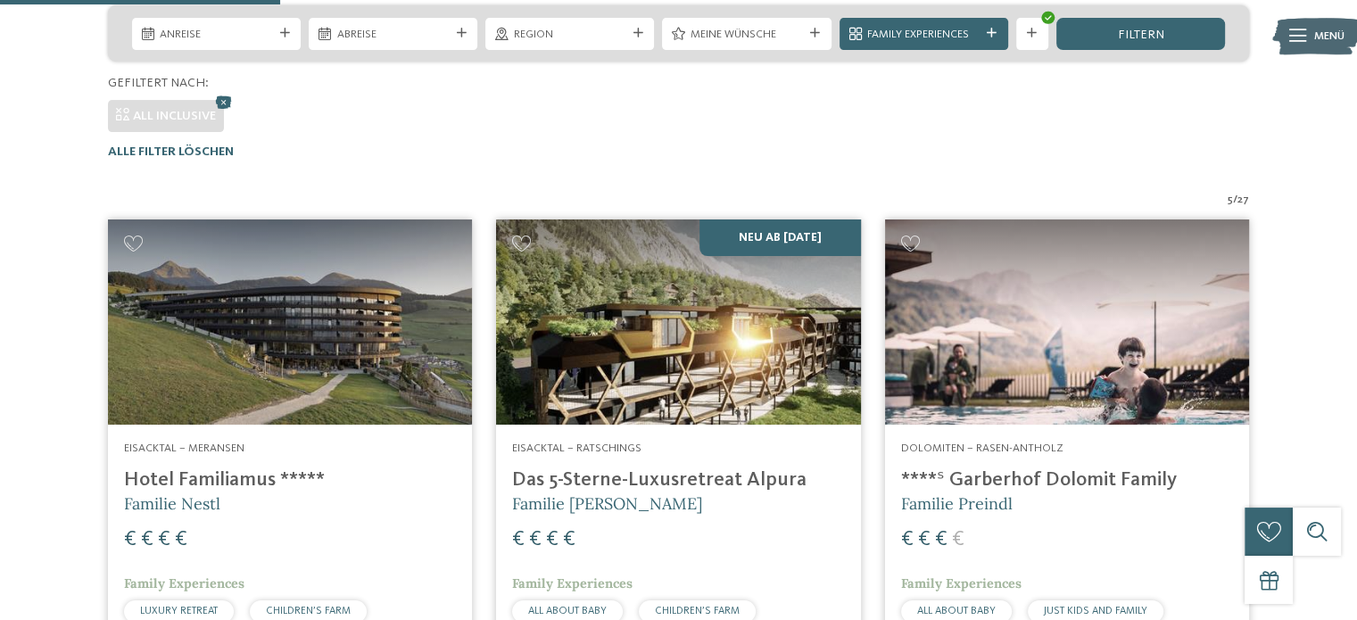
scroll to position [407, 0]
click at [228, 103] on icon at bounding box center [224, 102] width 24 height 21
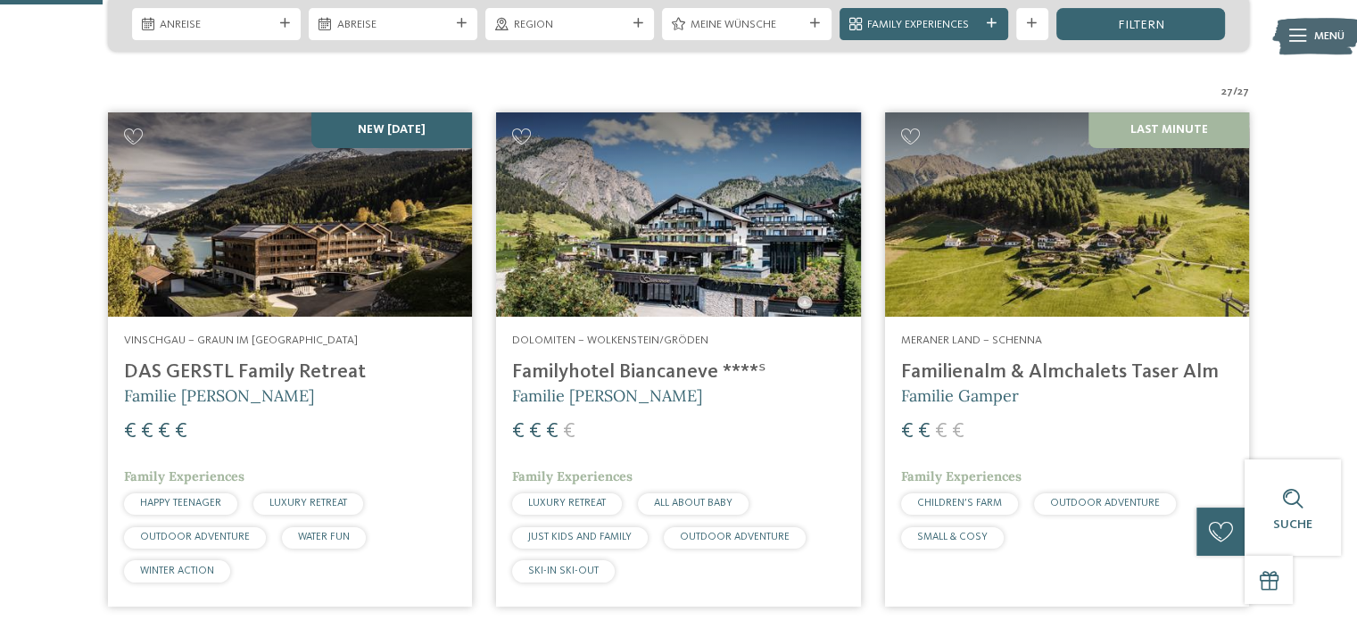
scroll to position [419, 0]
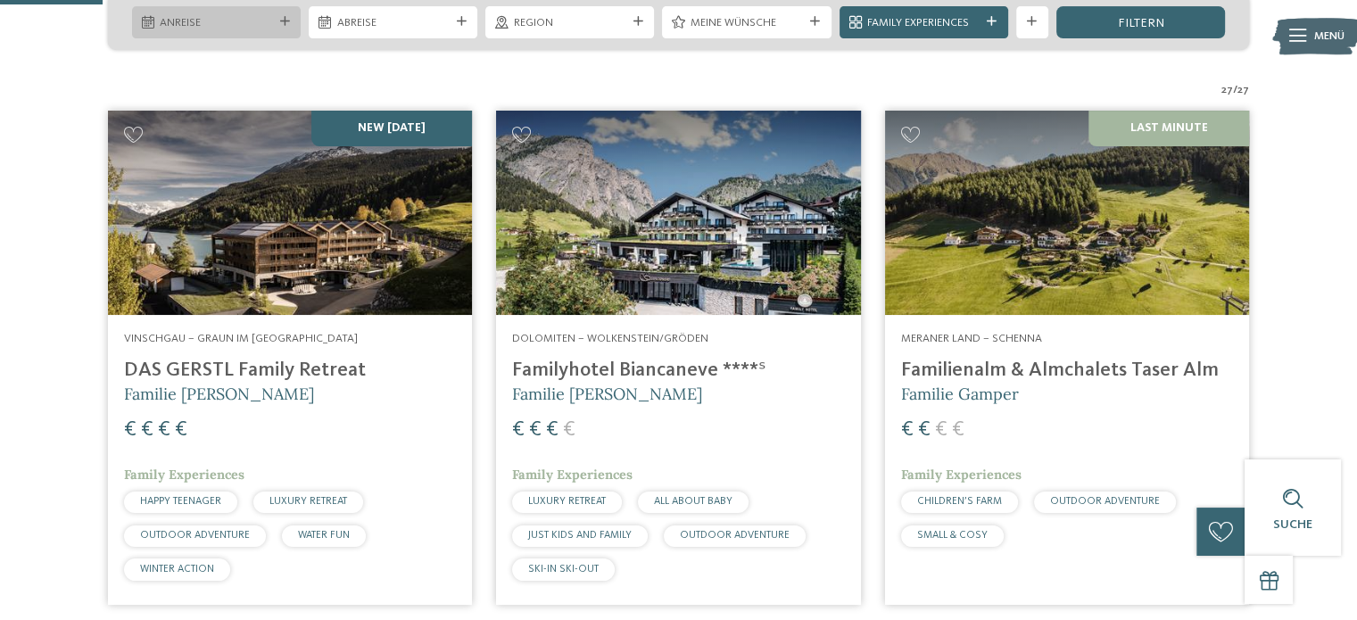
click at [244, 17] on span "Anreise" at bounding box center [216, 23] width 112 height 16
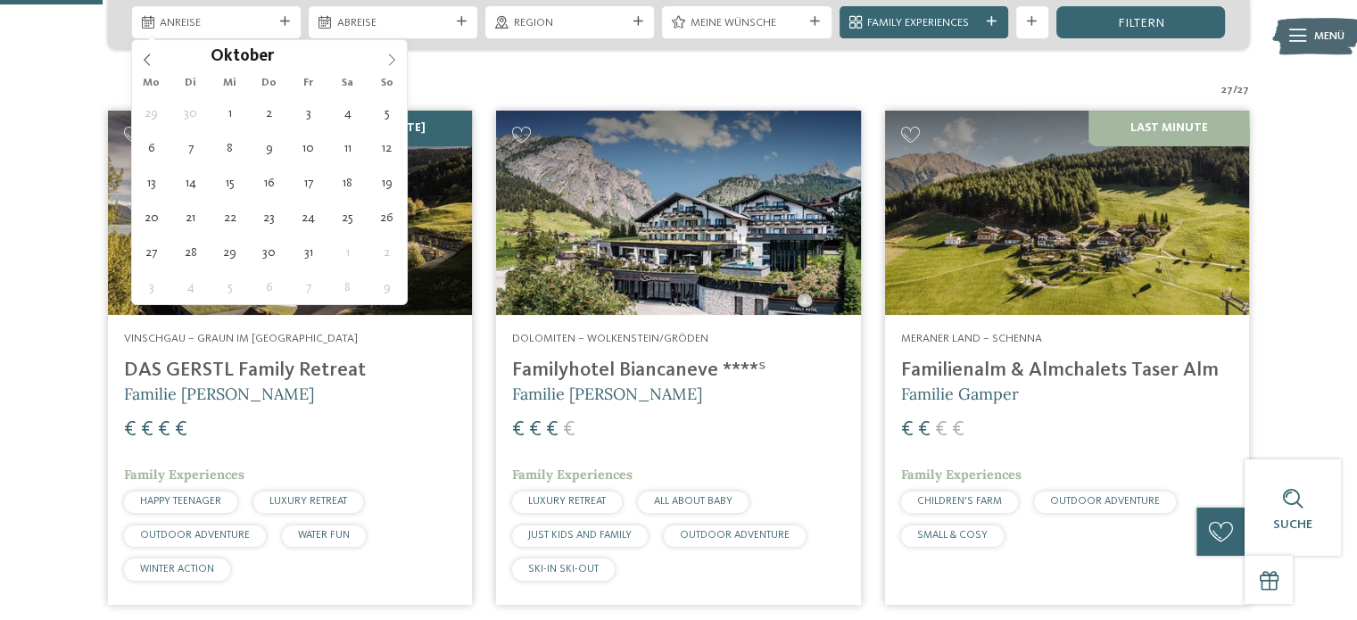
click at [389, 52] on span at bounding box center [391, 55] width 30 height 30
type div "05.10.2025"
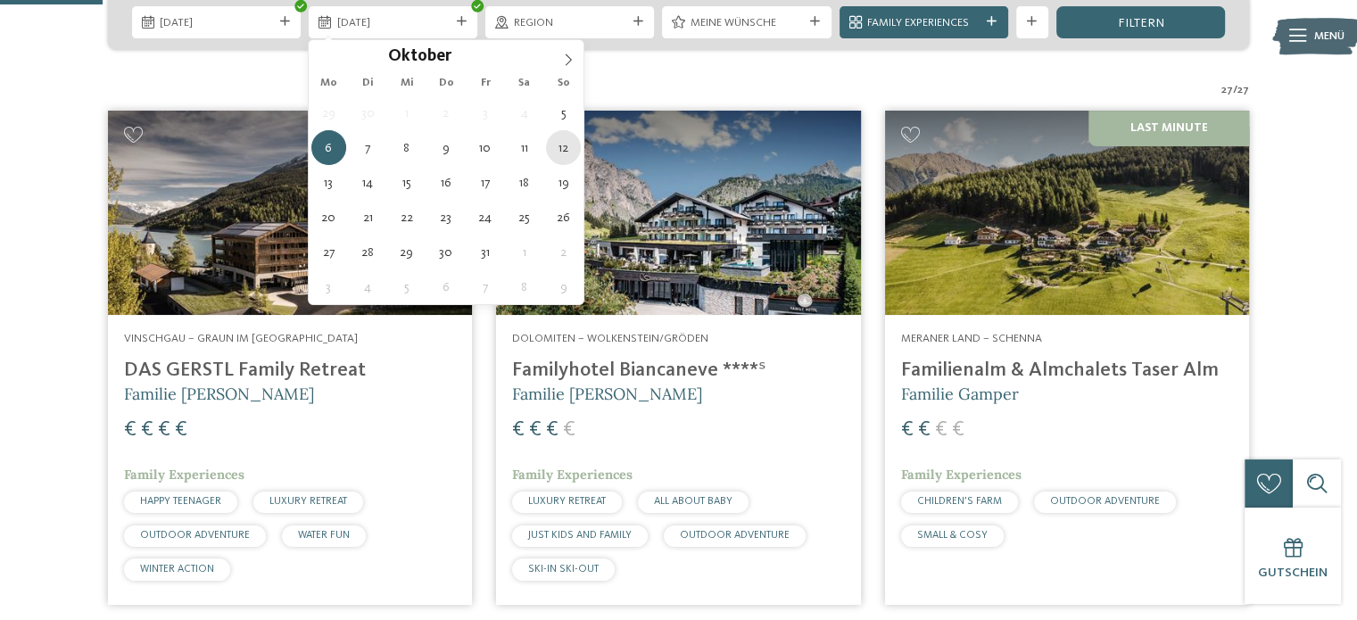
type div "12.10.2025"
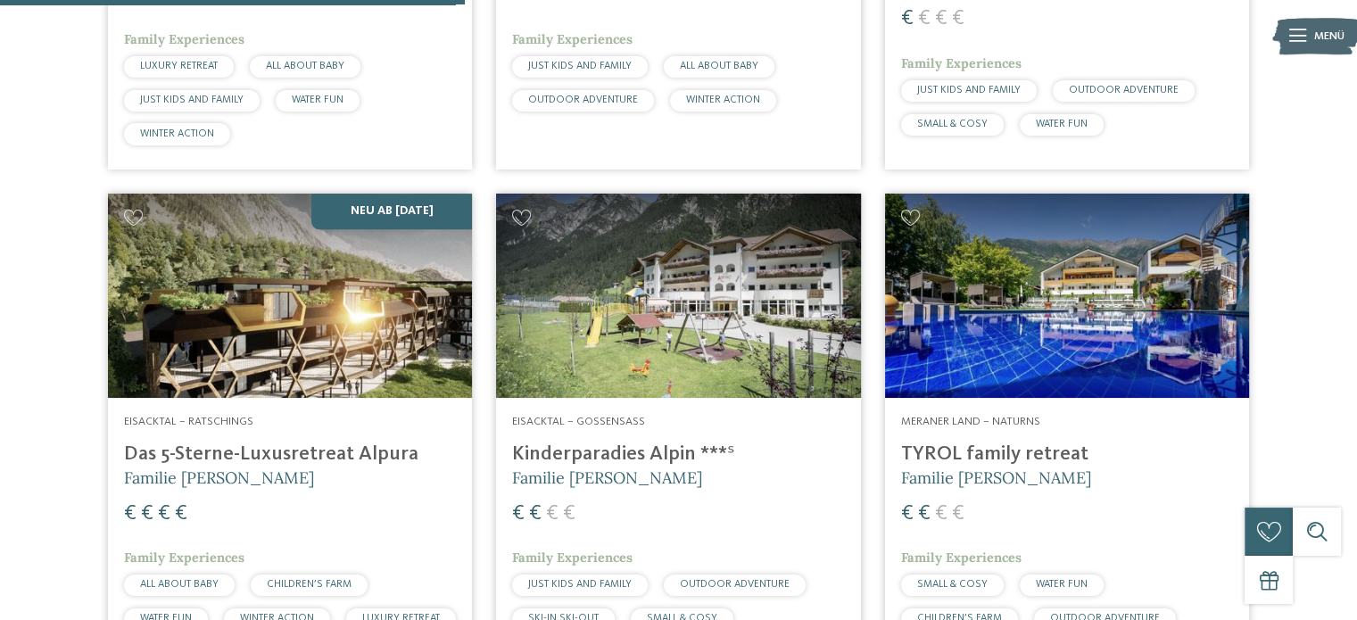
scroll to position [1893, 0]
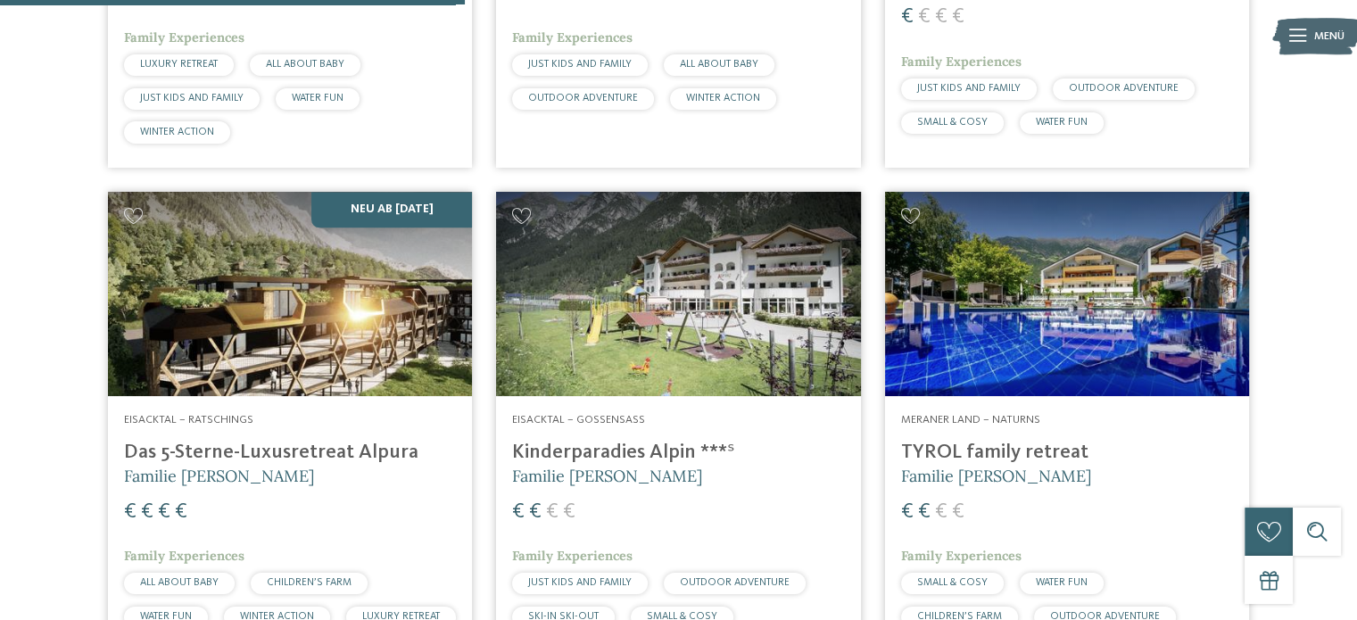
click at [648, 431] on div "Eisacktal – Gossensass Kinderparadies Alpin ***ˢ Familie Außerhofer € € € € Fam…" at bounding box center [678, 540] width 364 height 289
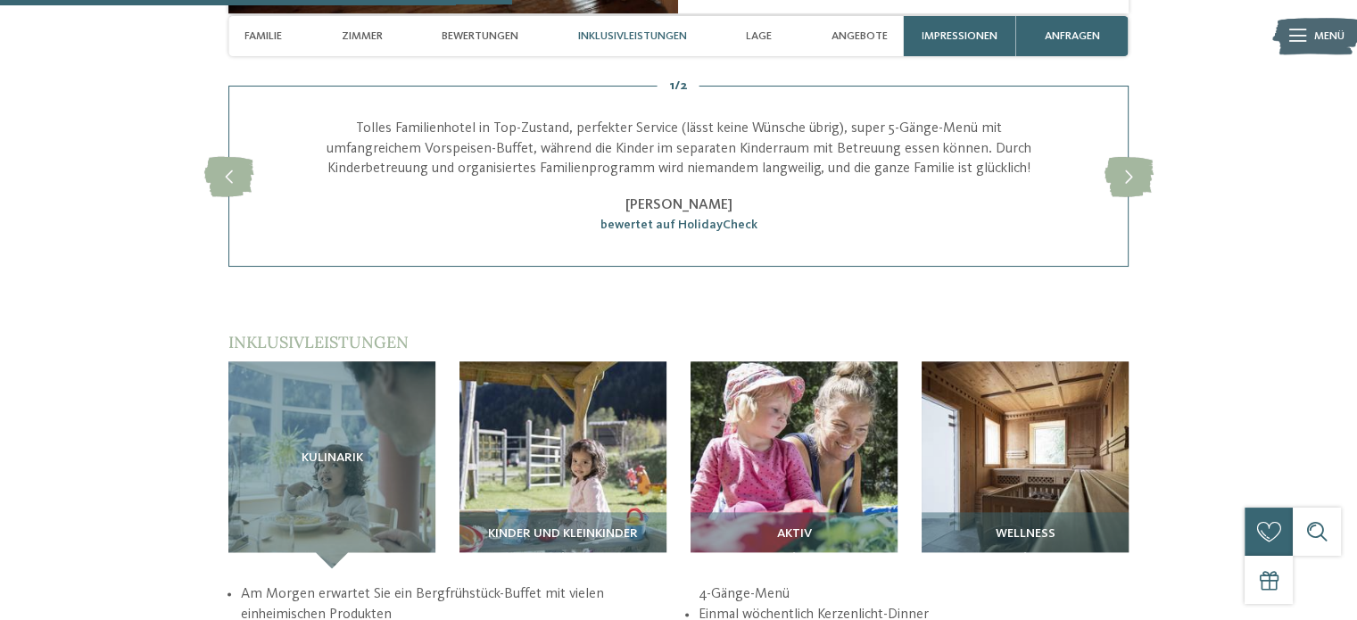
scroll to position [2143, 0]
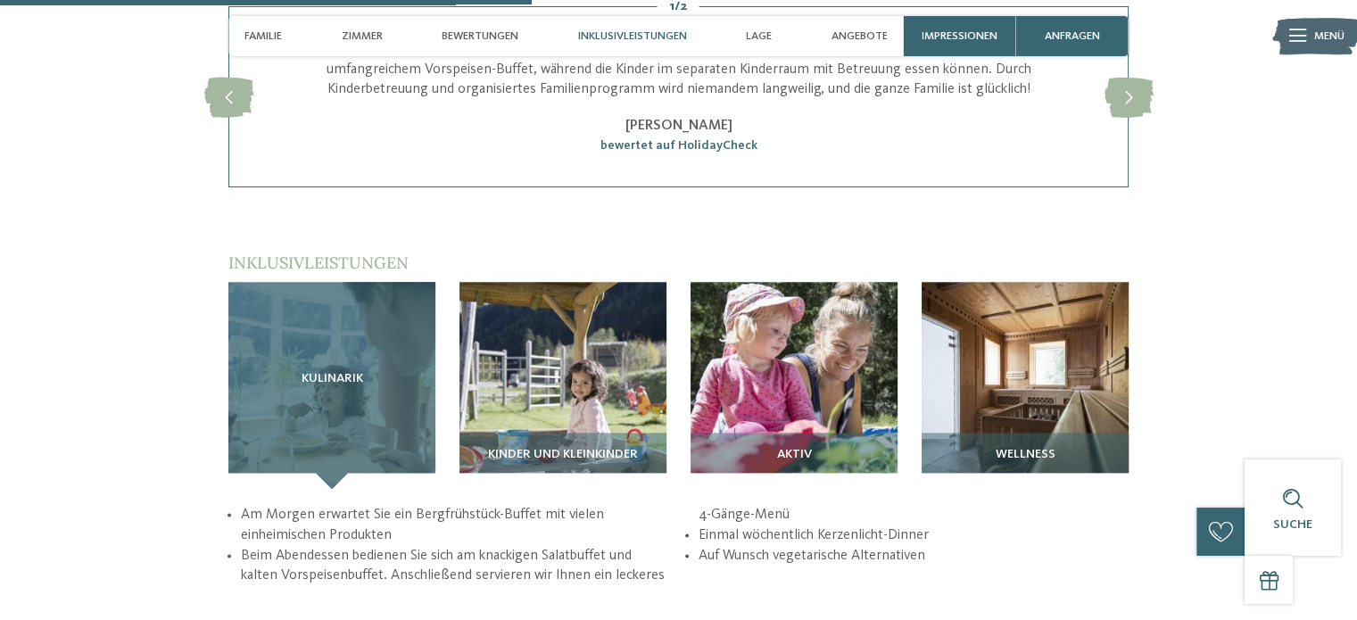
click at [314, 347] on div "Kulinarik" at bounding box center [331, 385] width 207 height 207
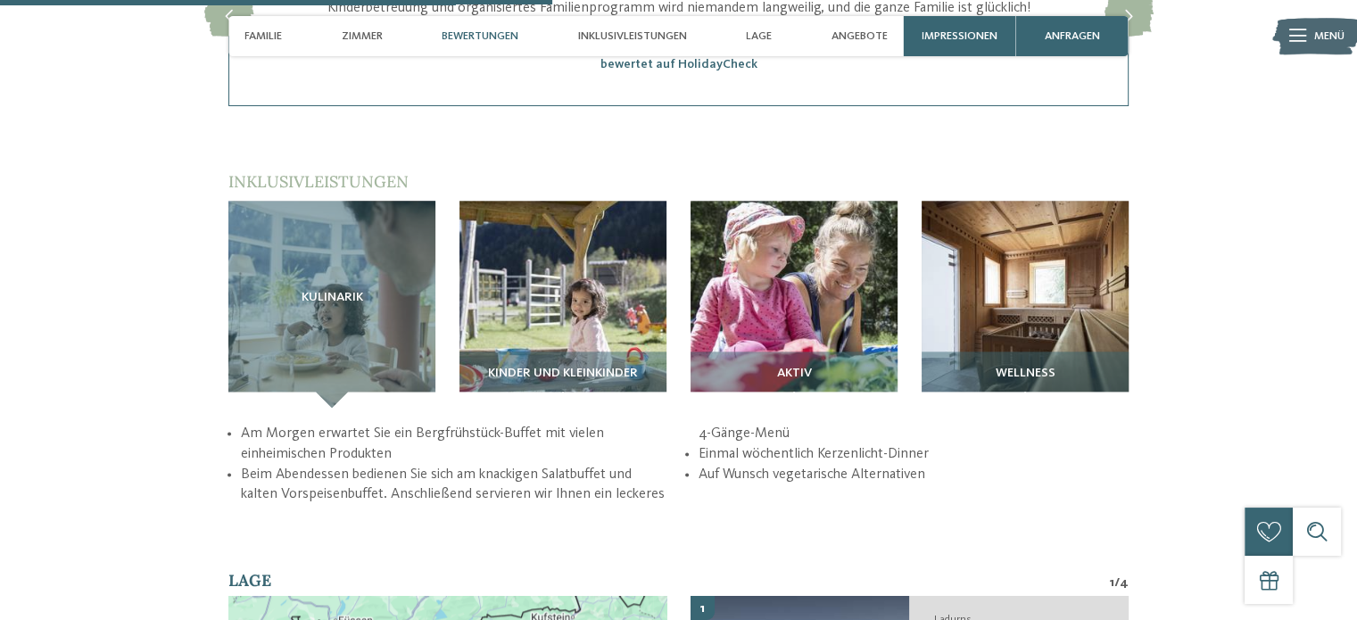
scroll to position [2223, 0]
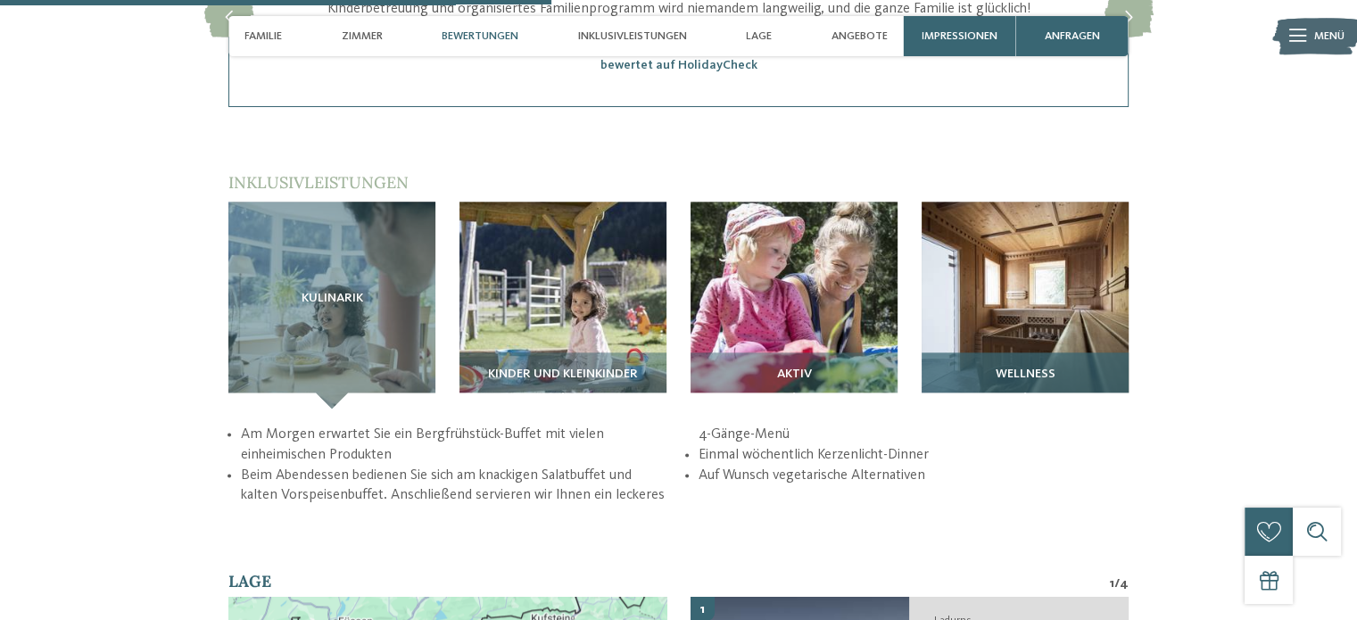
click at [1052, 302] on img at bounding box center [1025, 305] width 207 height 207
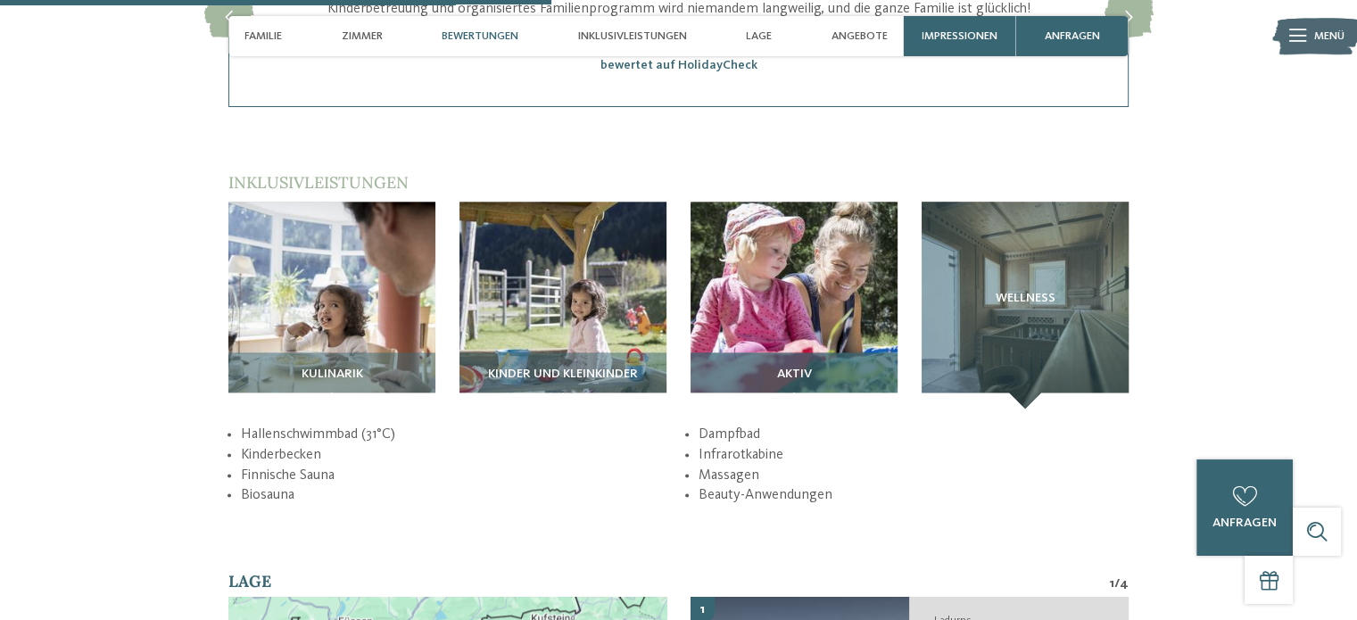
click at [828, 274] on img at bounding box center [793, 305] width 207 height 207
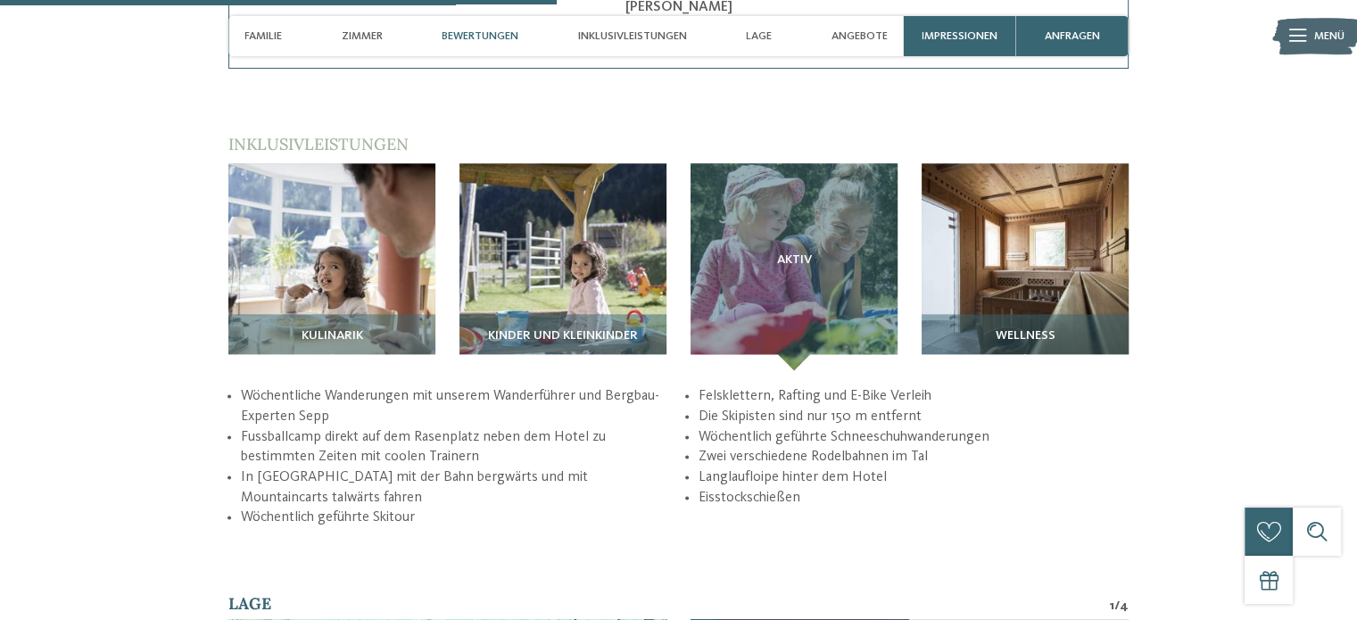
scroll to position [2260, 0]
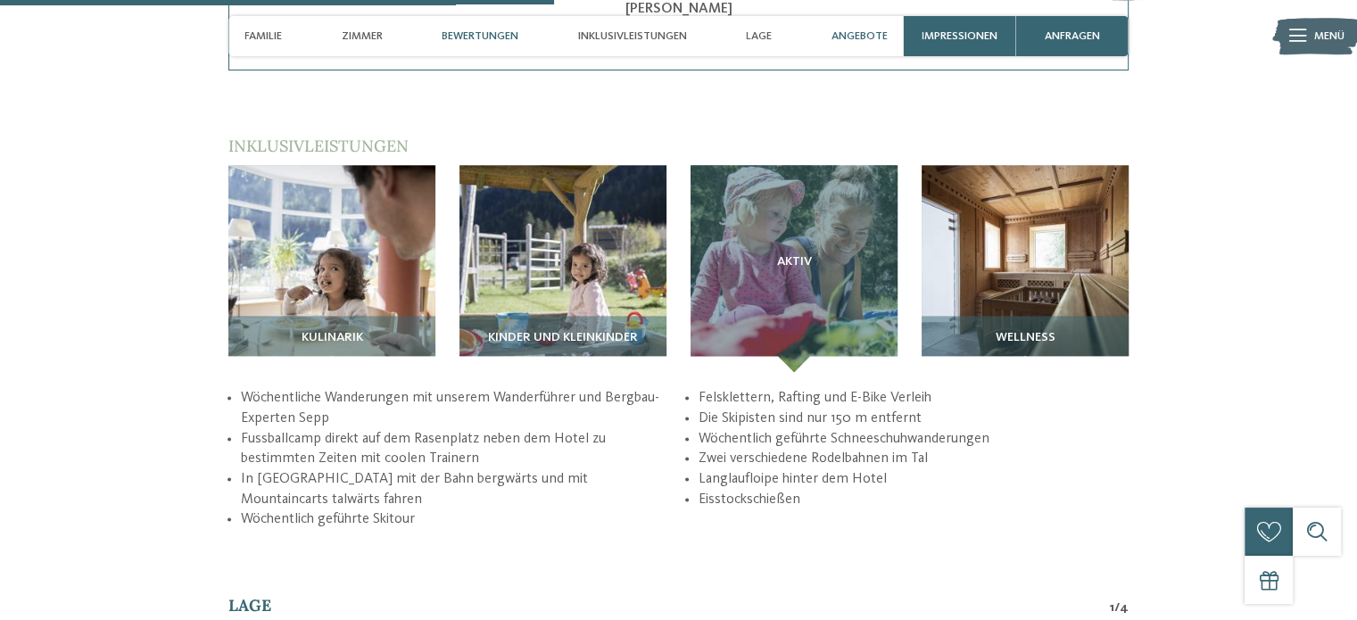
click at [864, 28] on div "Angebote" at bounding box center [859, 36] width 72 height 40
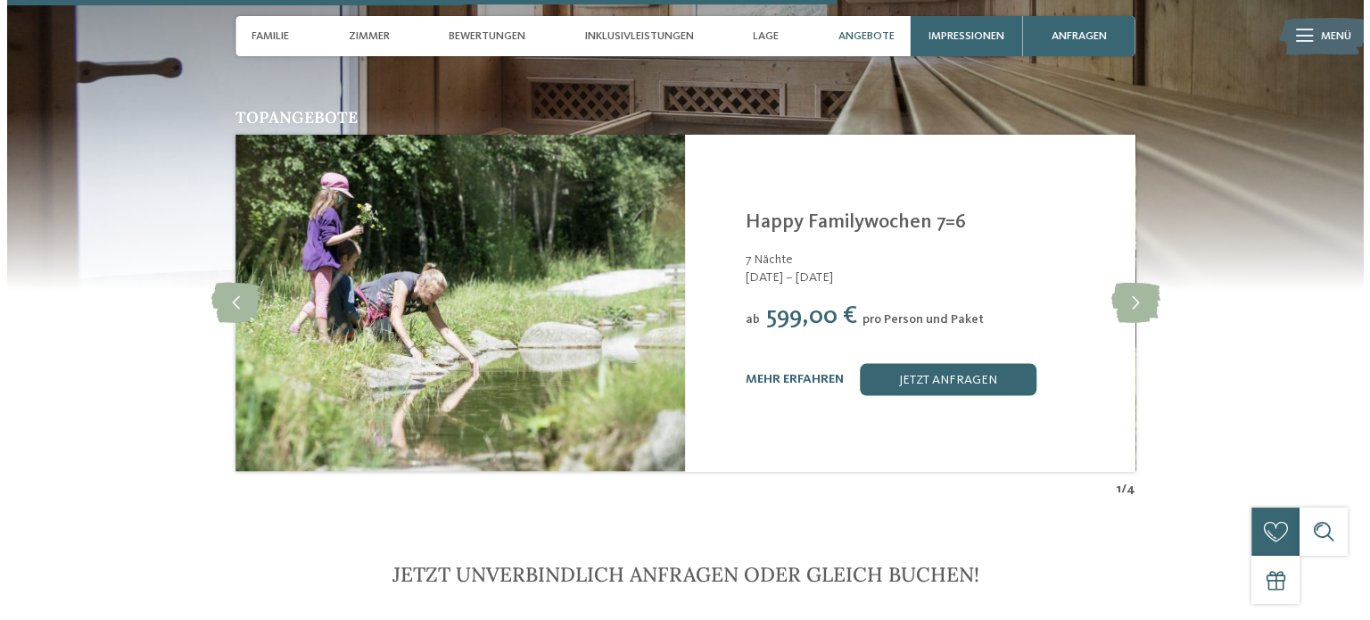
scroll to position [3381, 0]
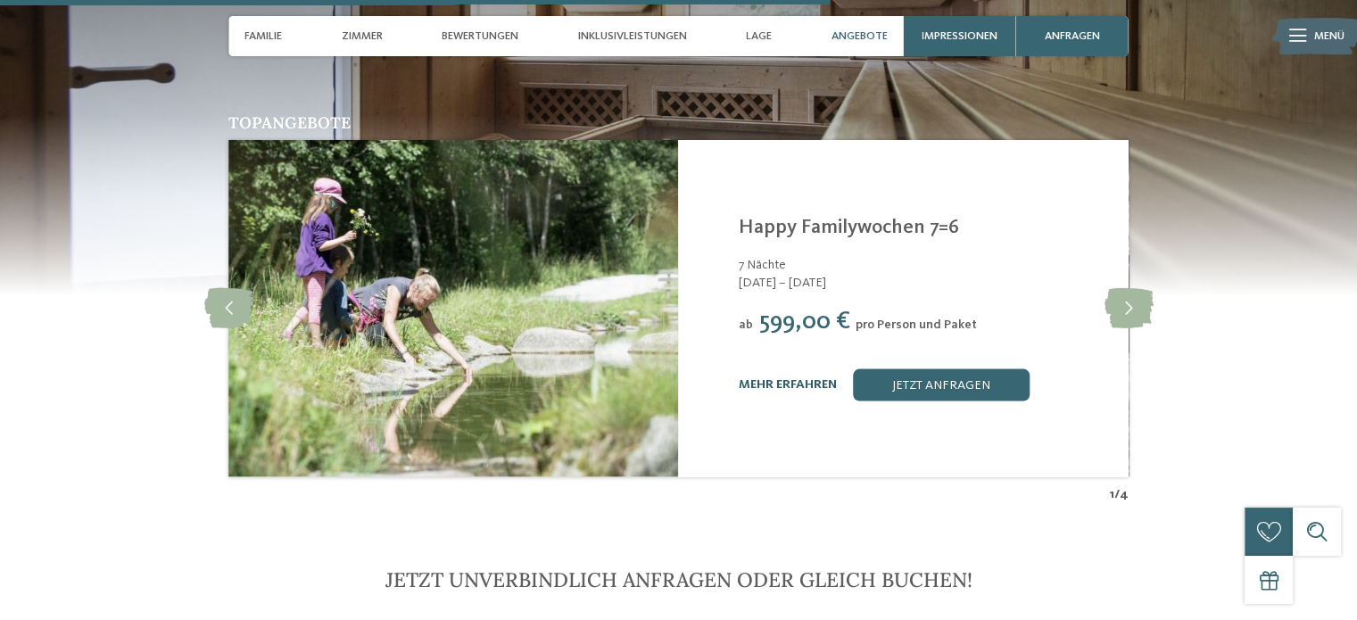
click at [806, 377] on link "mehr erfahren" at bounding box center [788, 383] width 98 height 12
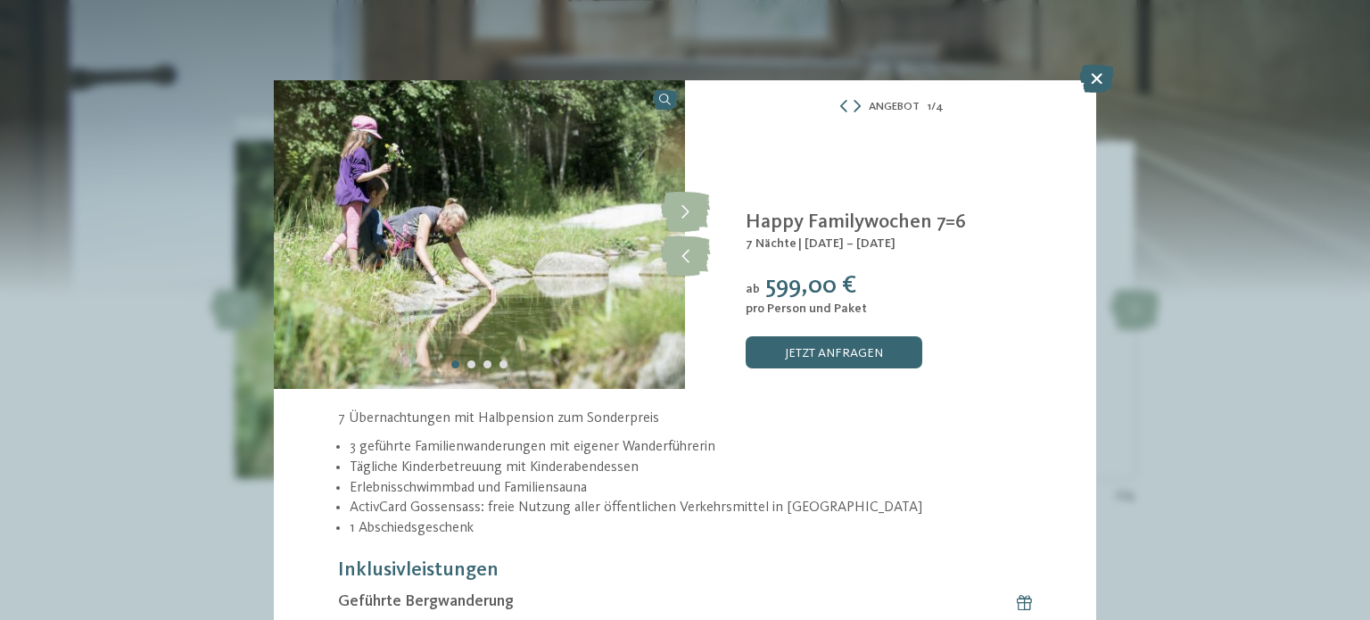
click at [814, 518] on li "1 Abschiedsgeschenk" at bounding box center [691, 528] width 682 height 21
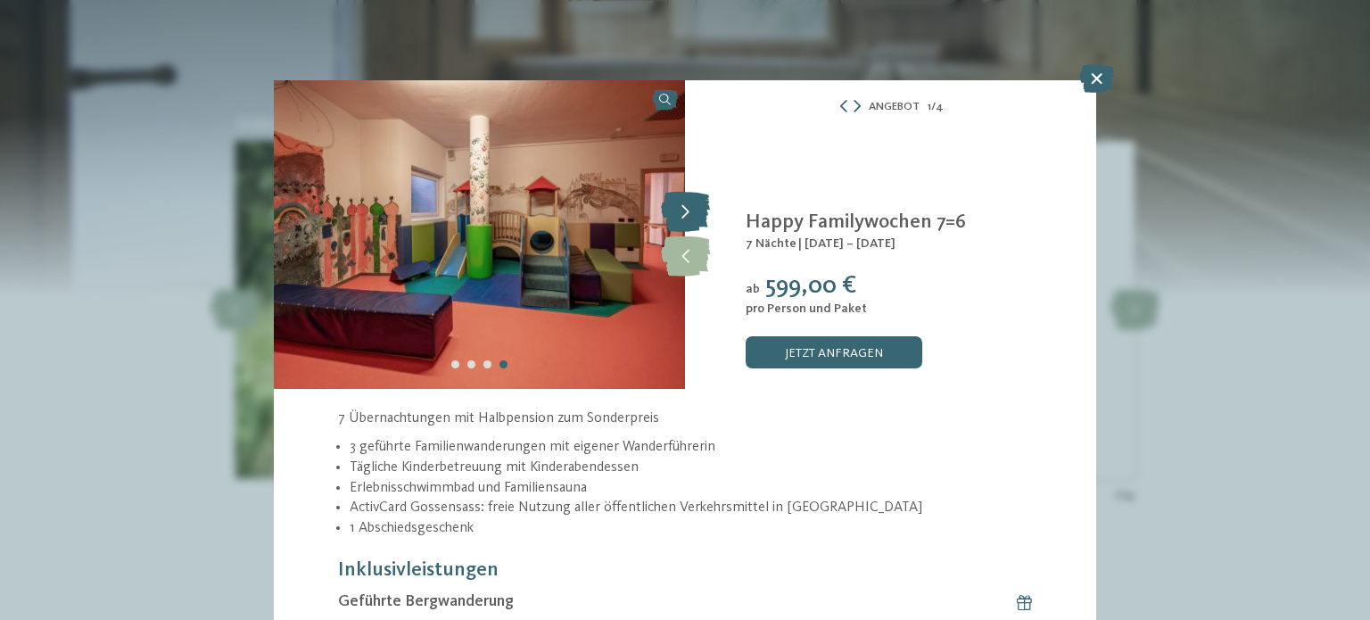
click at [689, 197] on icon at bounding box center [685, 213] width 49 height 40
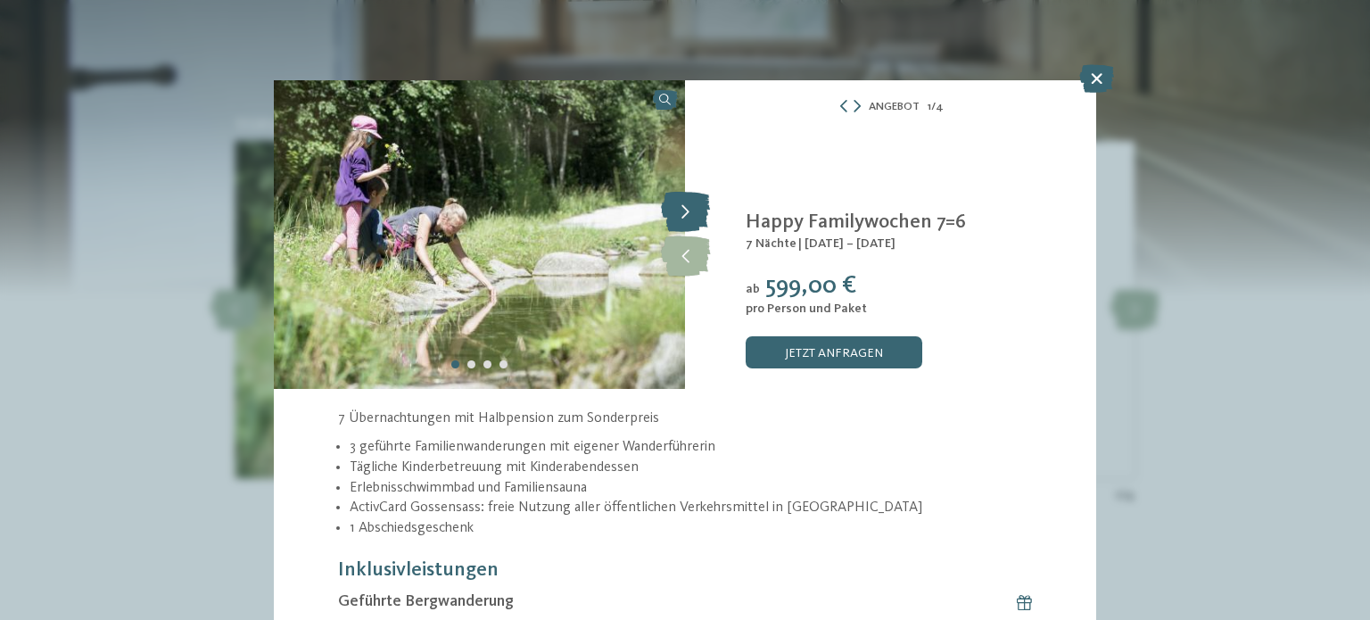
click at [689, 197] on icon at bounding box center [685, 213] width 49 height 40
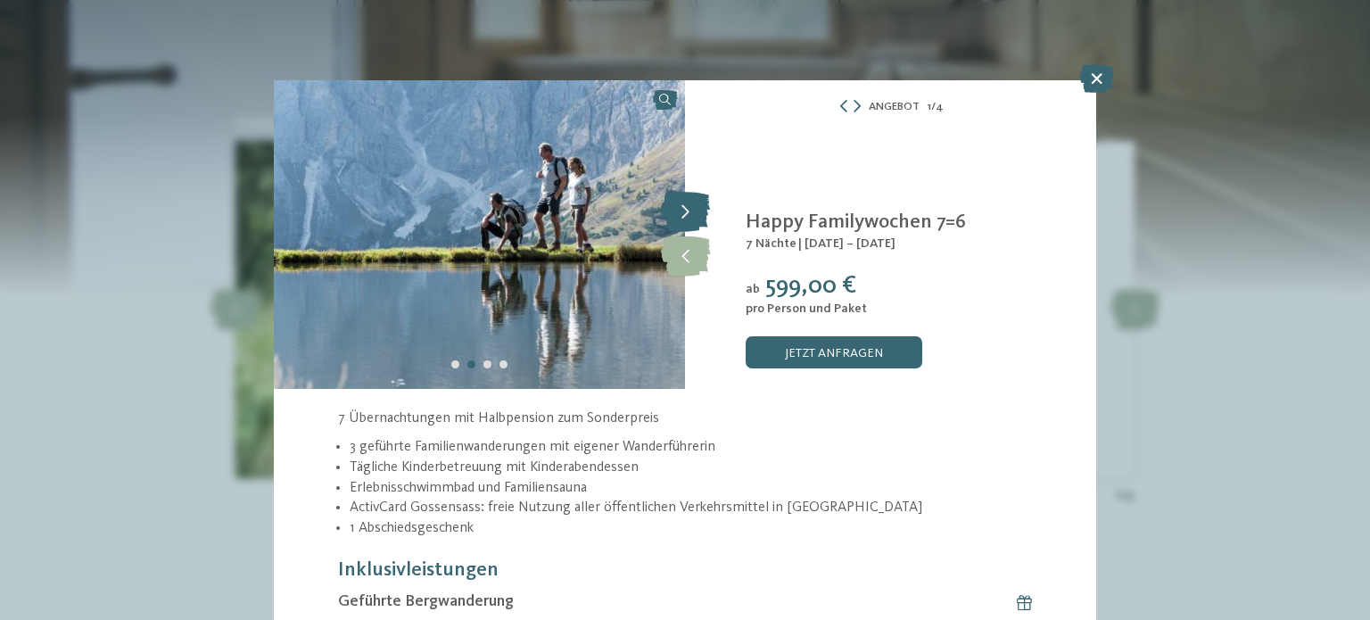
click at [689, 197] on icon at bounding box center [685, 213] width 49 height 40
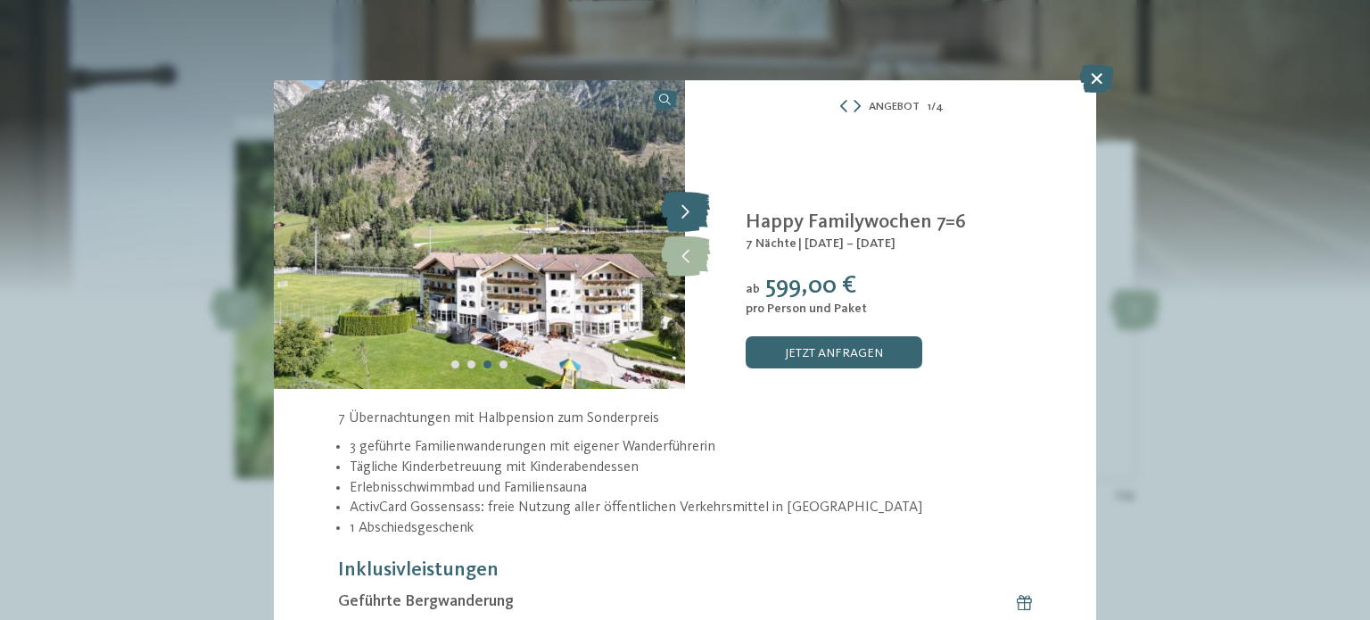
click at [689, 197] on icon at bounding box center [685, 213] width 49 height 40
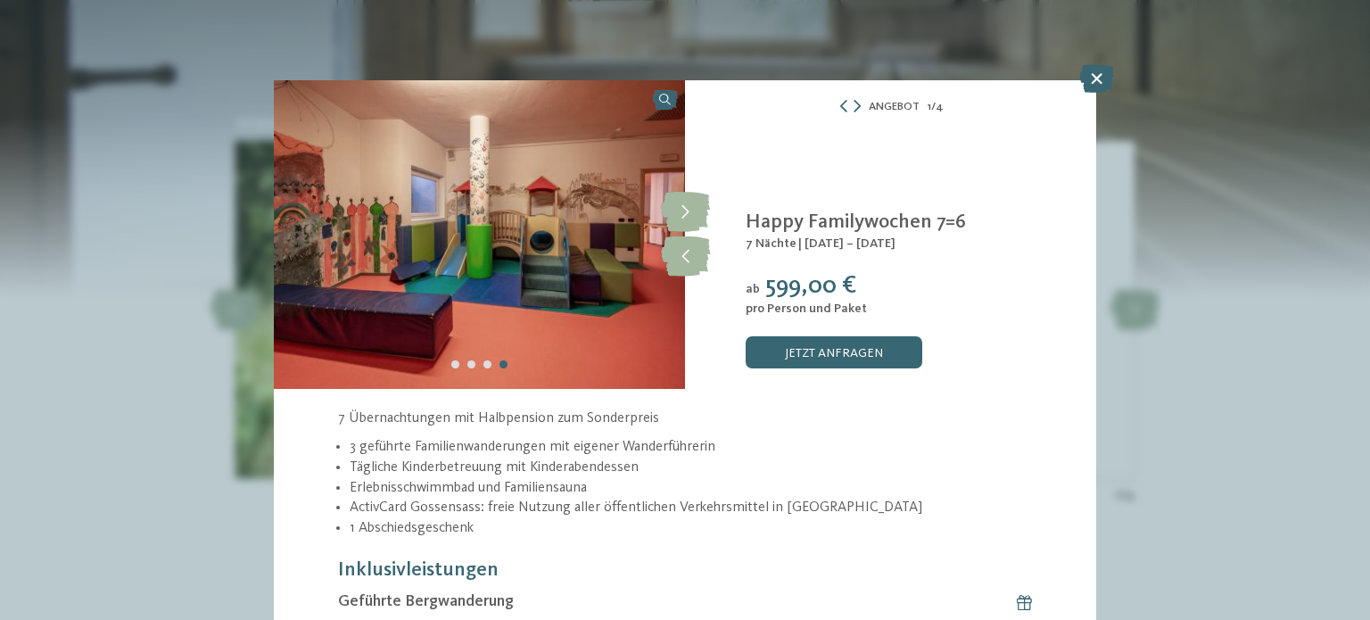
click at [585, 199] on img at bounding box center [479, 234] width 411 height 309
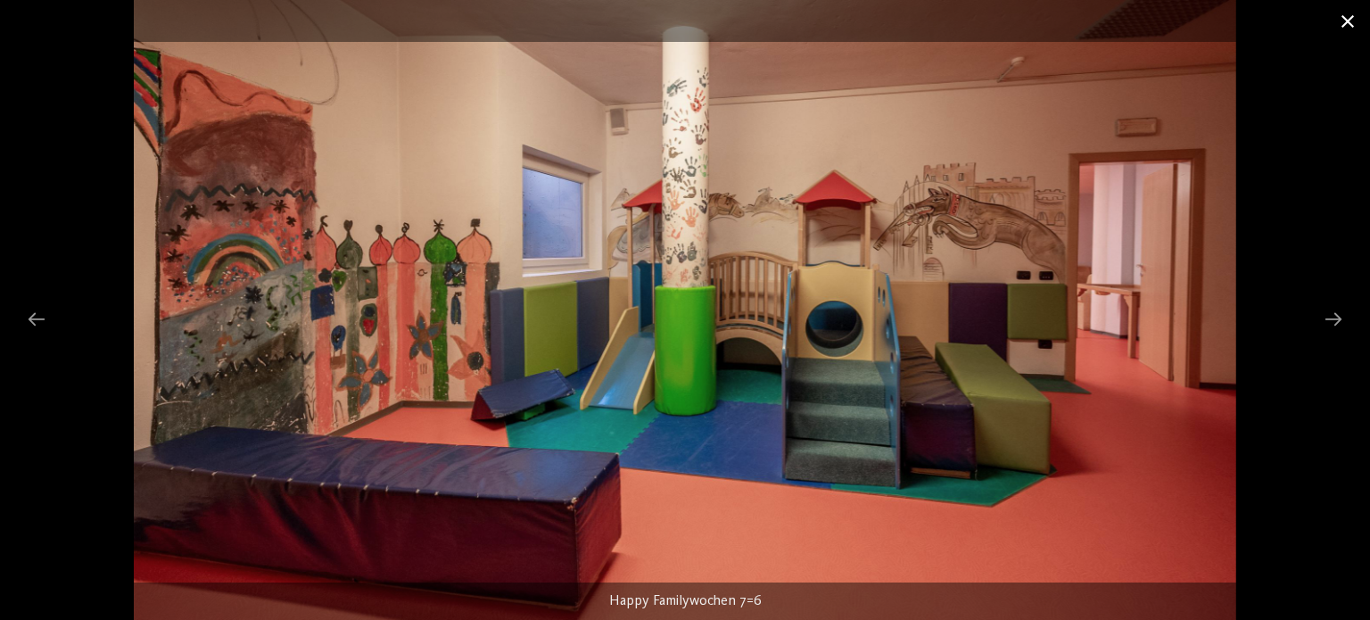
click at [1348, 21] on span at bounding box center [1348, 21] width 45 height 42
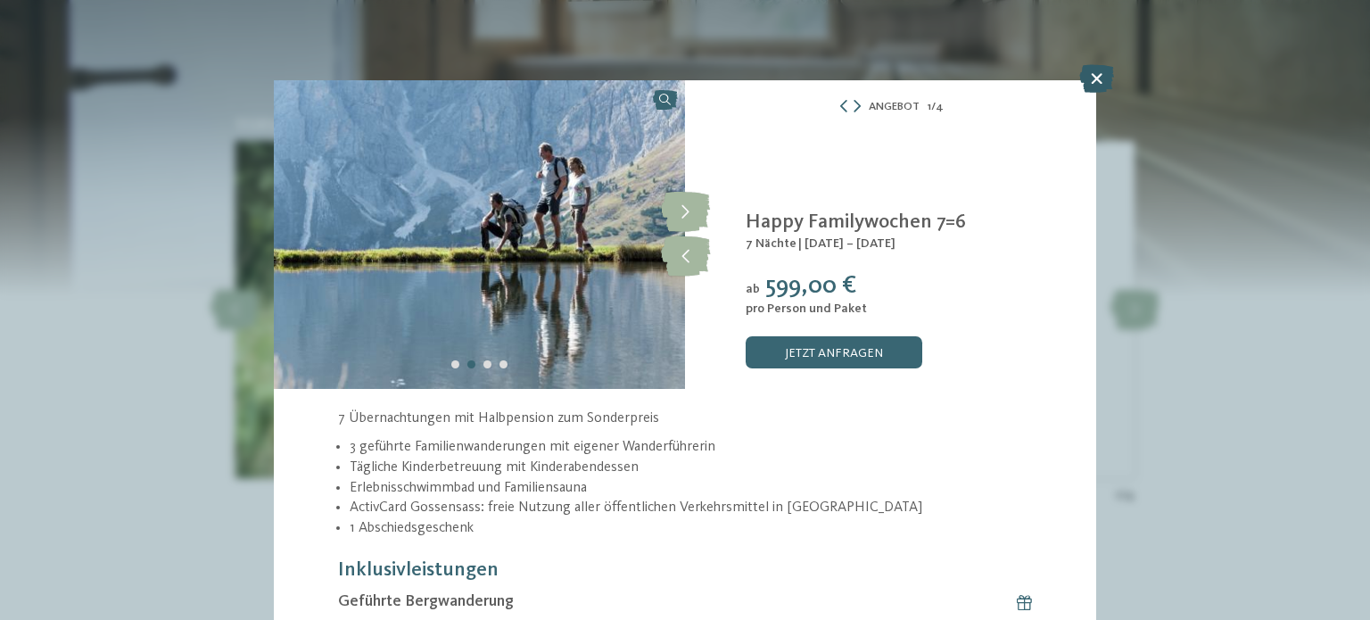
click at [1102, 79] on icon at bounding box center [1096, 78] width 35 height 29
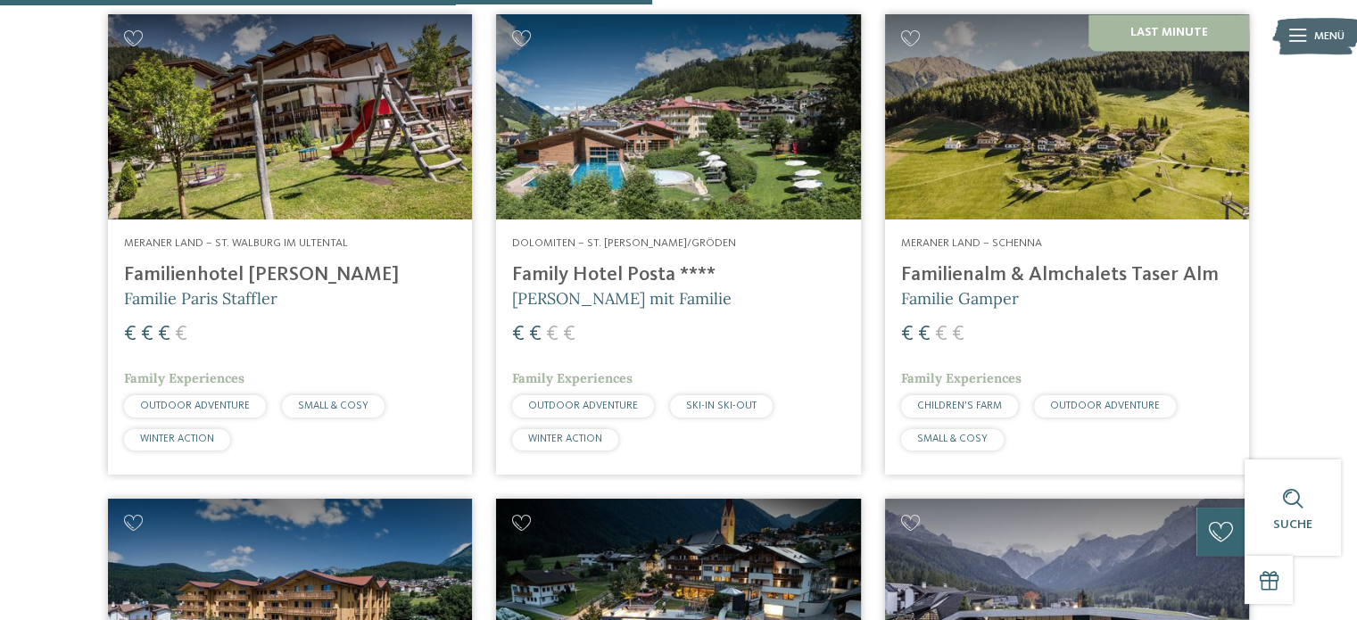
scroll to position [2628, 0]
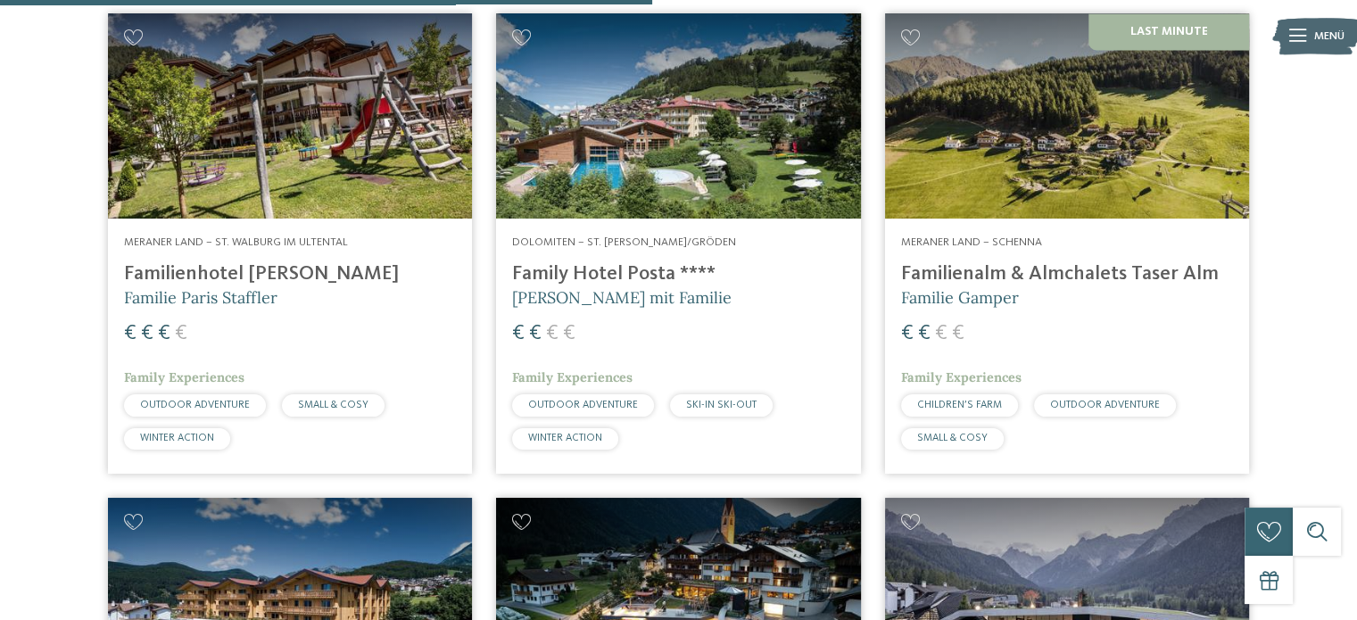
click at [972, 301] on span "Familie Gamper" at bounding box center [960, 297] width 118 height 21
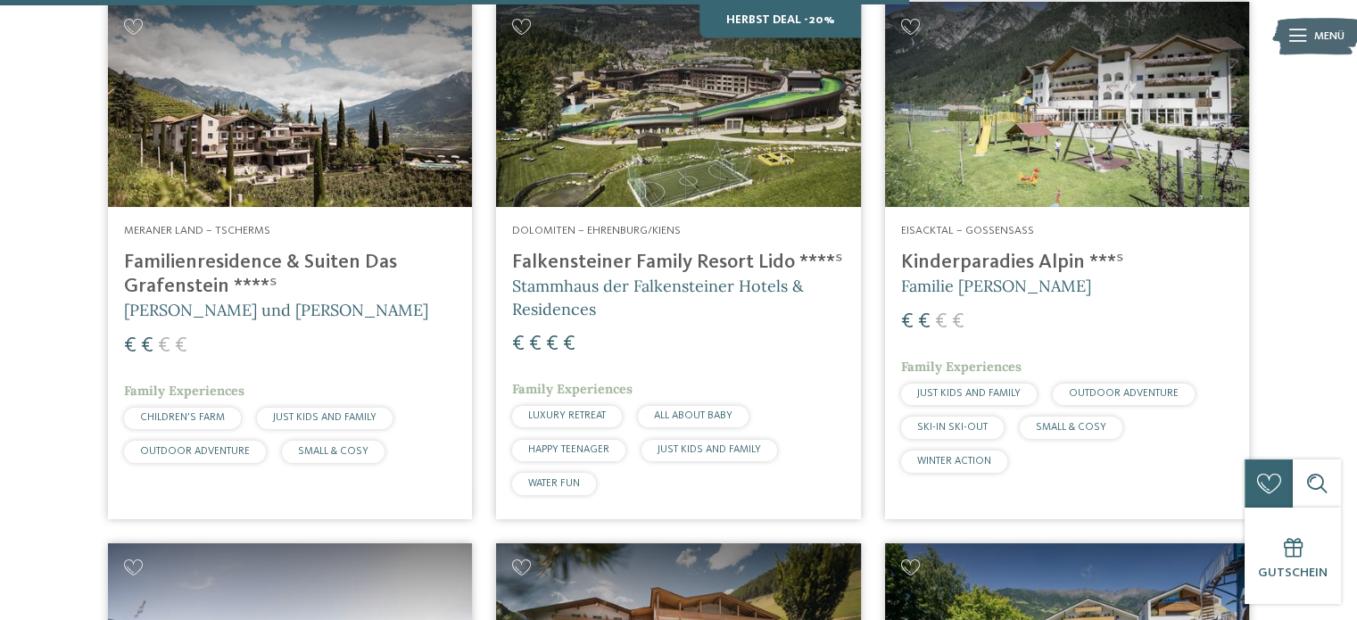
scroll to position [3675, 0]
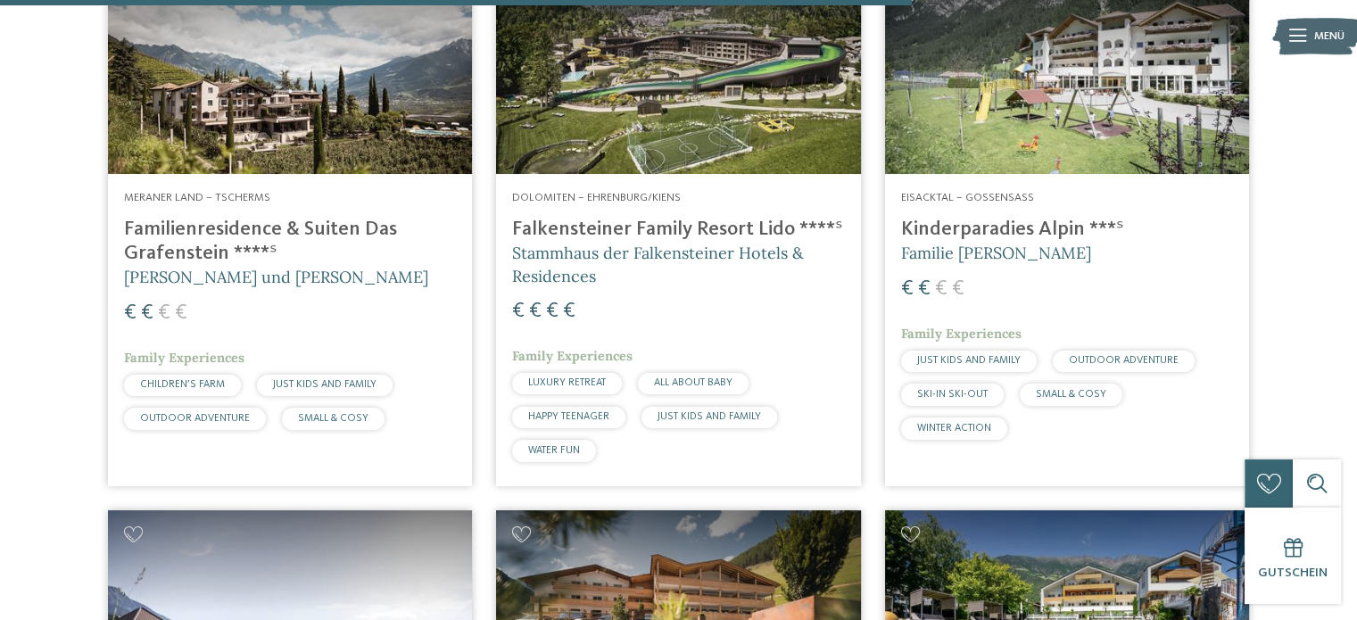
click at [1010, 242] on h4 "Kinderparadies Alpin ***ˢ" at bounding box center [1067, 230] width 332 height 24
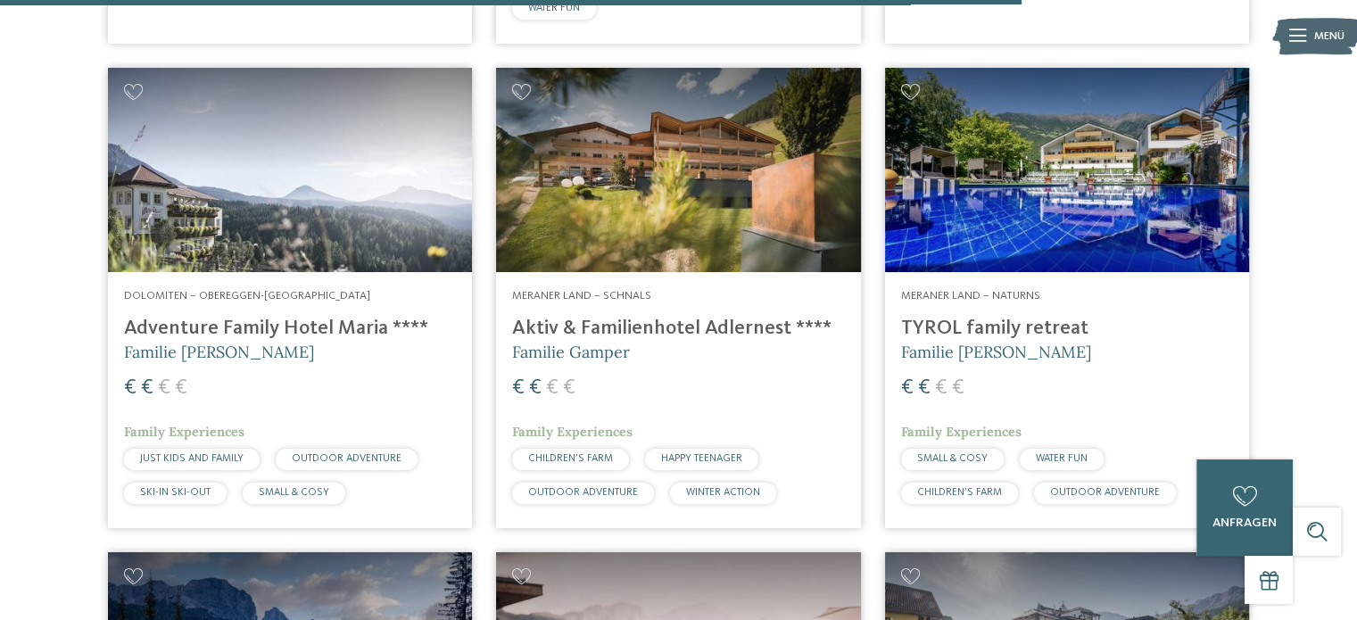
scroll to position [4118, 0]
click at [667, 341] on h4 "Aktiv & Familienhotel Adlernest ****" at bounding box center [678, 329] width 332 height 24
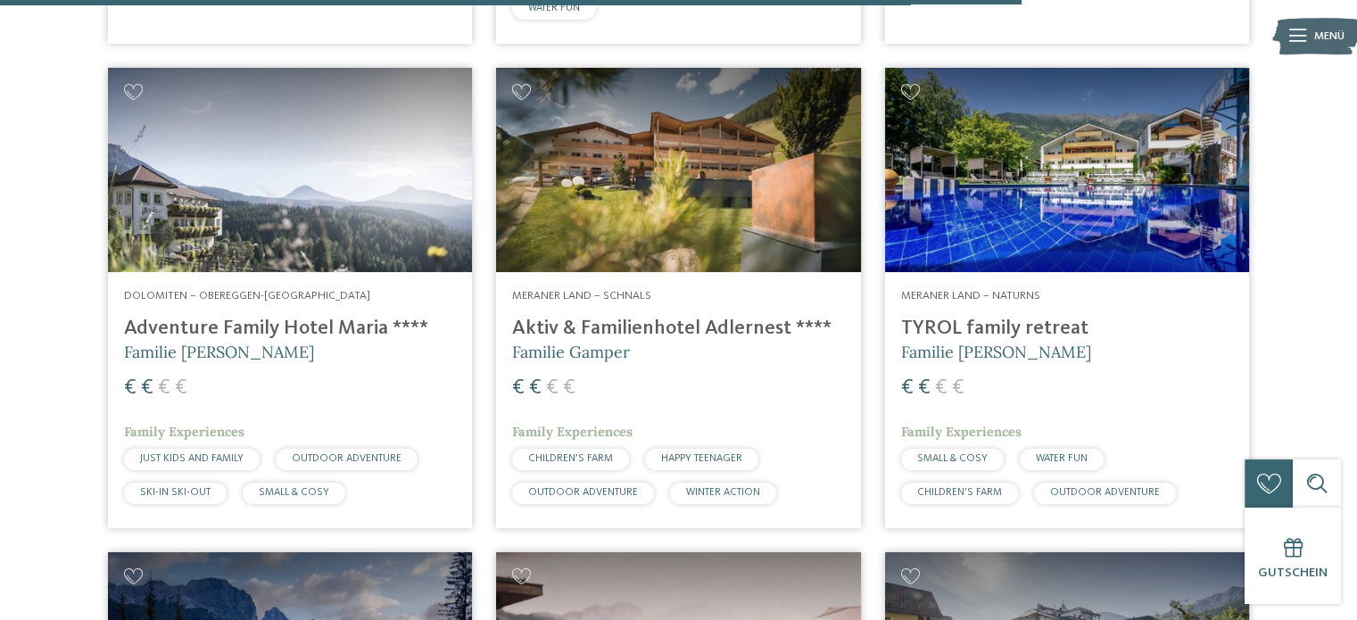
click at [310, 341] on h4 "Adventure Family Hotel Maria ****" at bounding box center [290, 329] width 332 height 24
click at [279, 328] on h4 "Adventure Family Hotel Maria ****" at bounding box center [290, 329] width 332 height 24
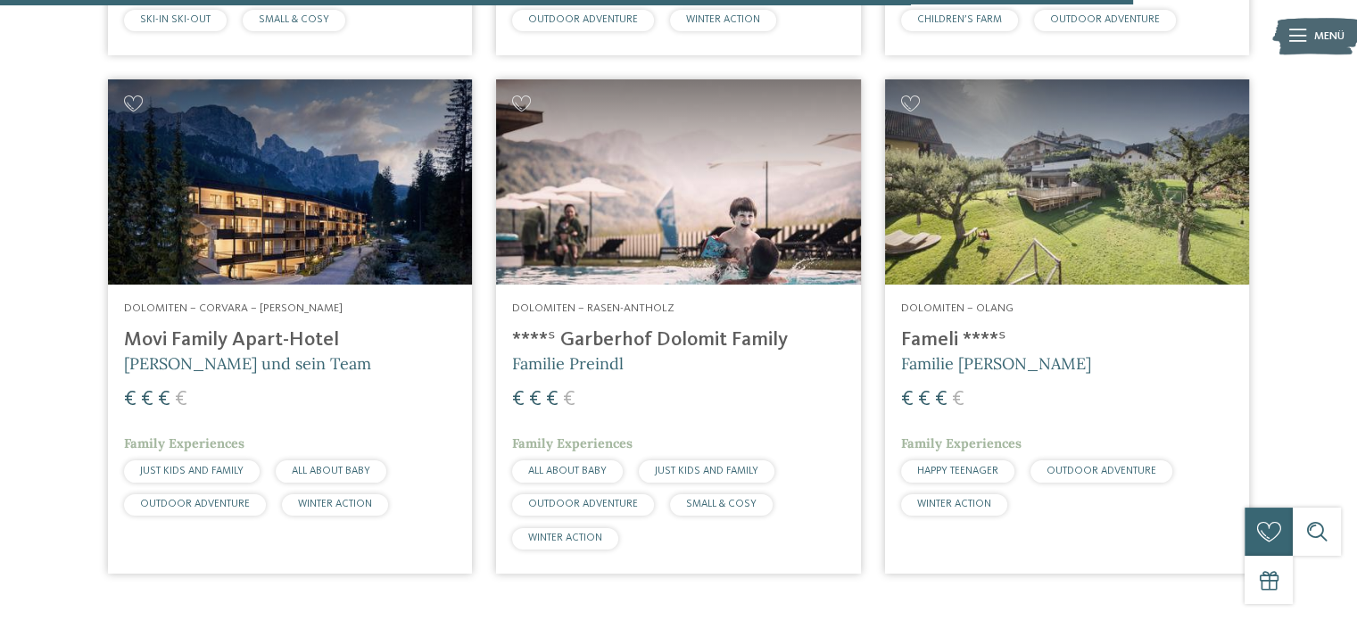
scroll to position [4598, 0]
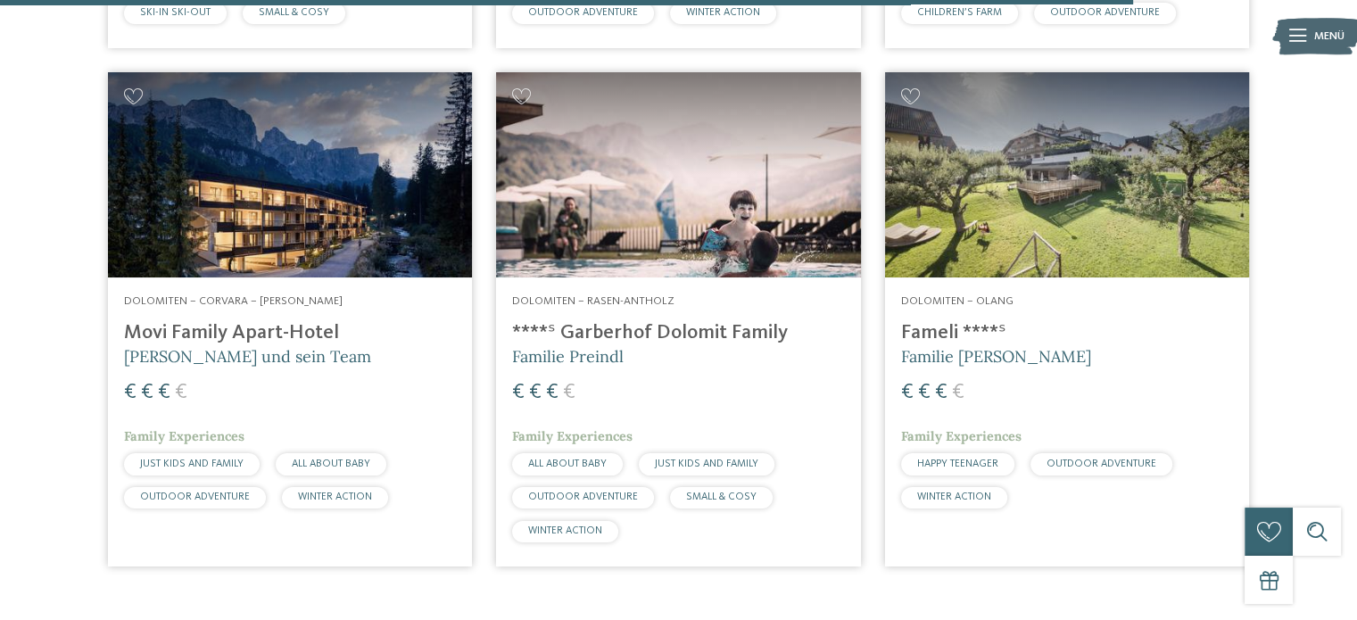
click at [303, 345] on h4 "Movi Family Apart-Hotel" at bounding box center [290, 333] width 332 height 24
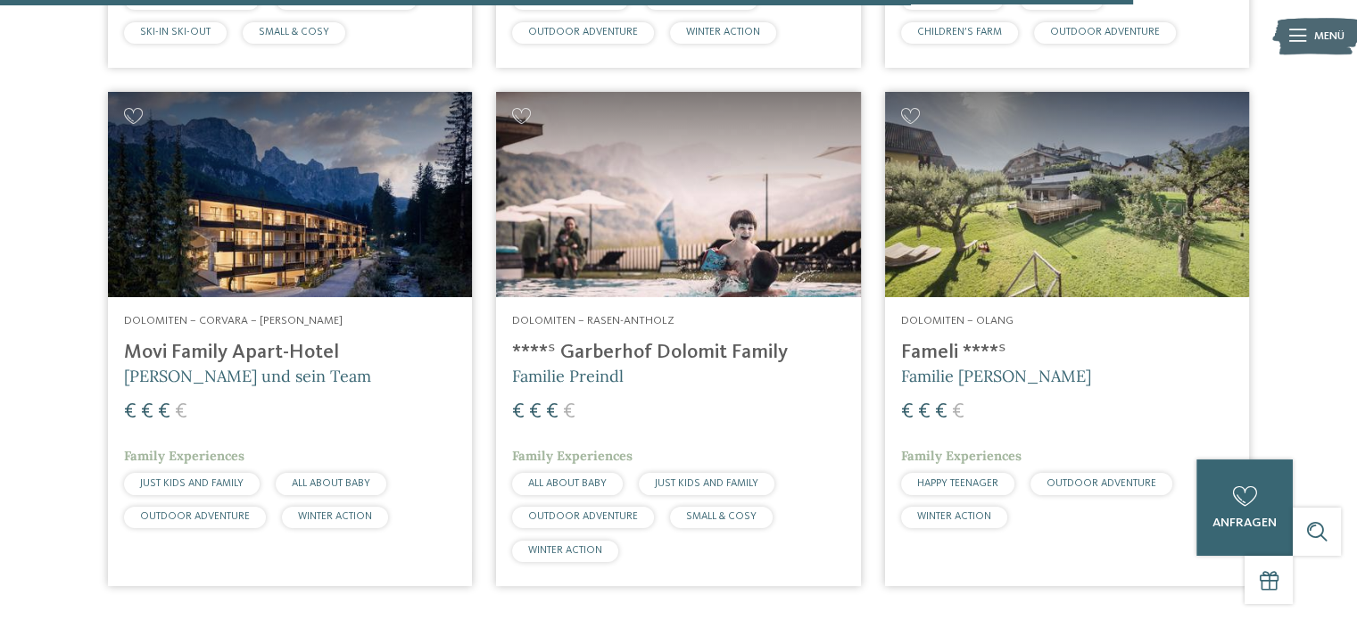
scroll to position [4576, 0]
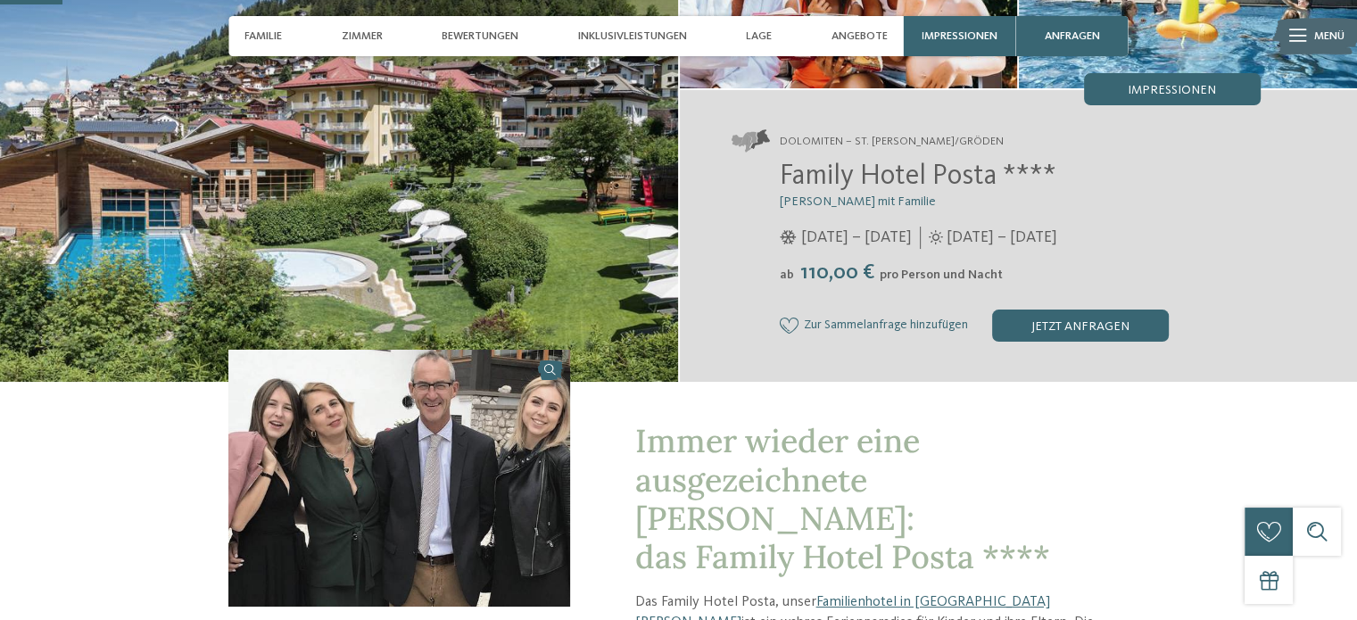
scroll to position [251, 0]
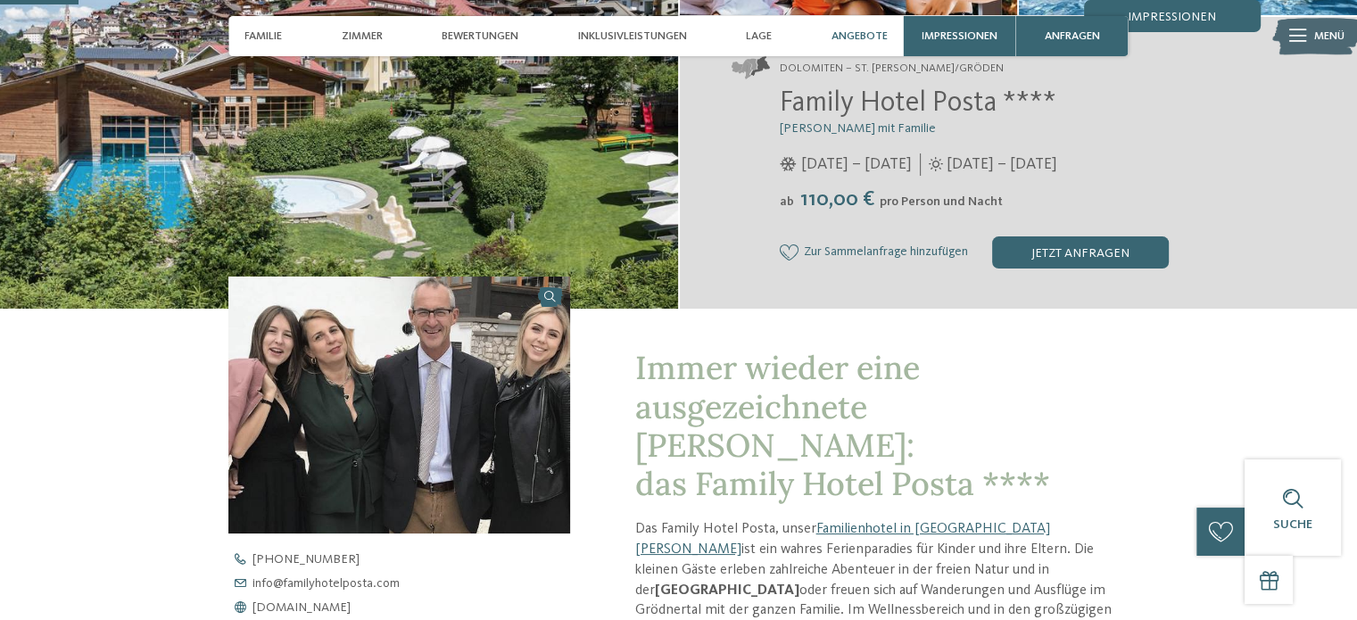
click at [857, 31] on span "Angebote" at bounding box center [859, 35] width 56 height 13
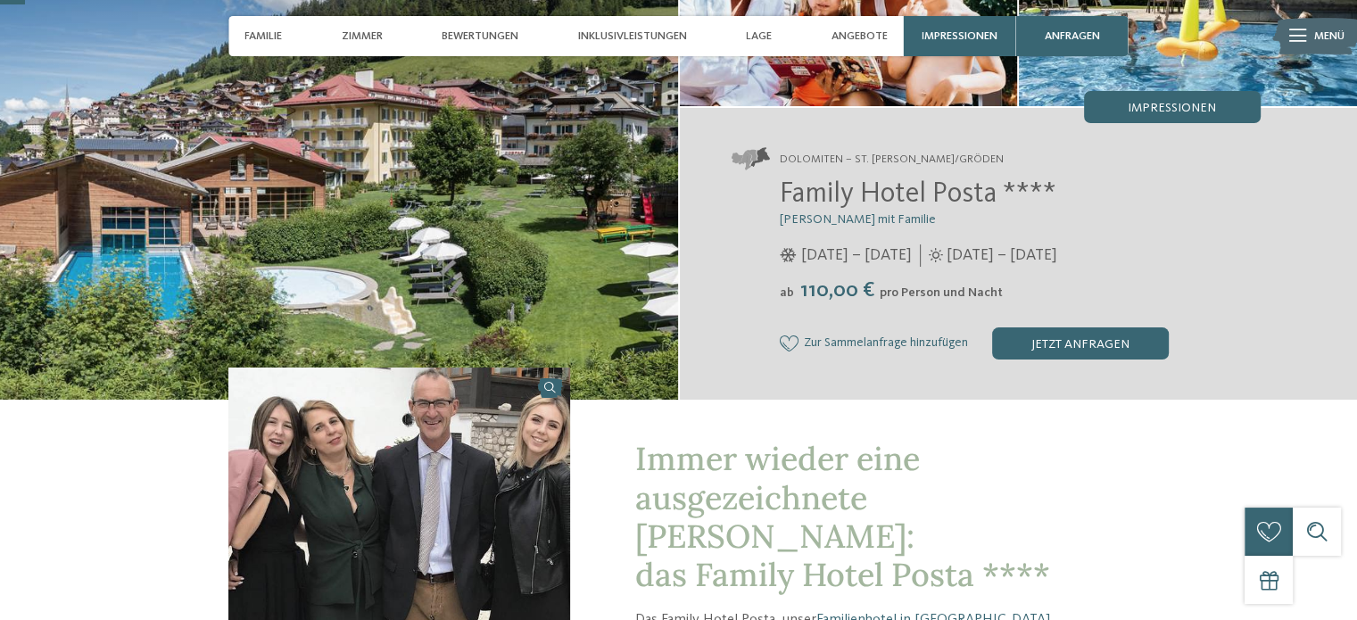
scroll to position [0, 0]
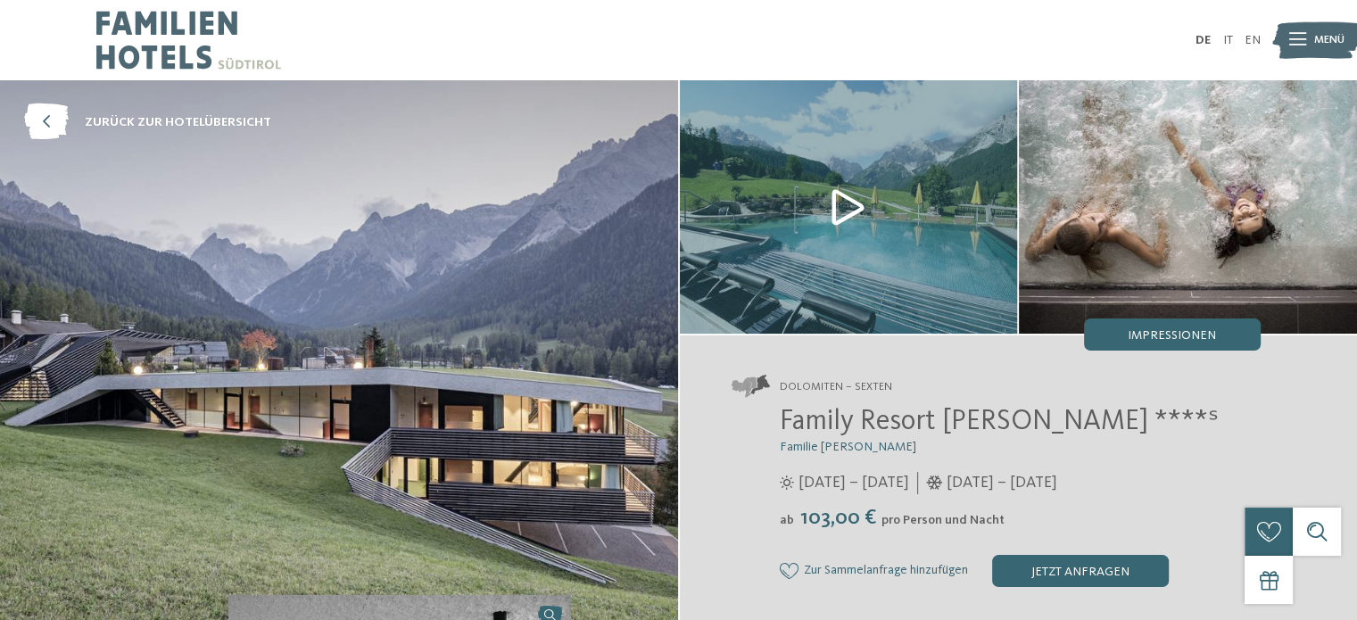
click at [863, 428] on span "Family Resort [PERSON_NAME] ****ˢ" at bounding box center [999, 422] width 439 height 29
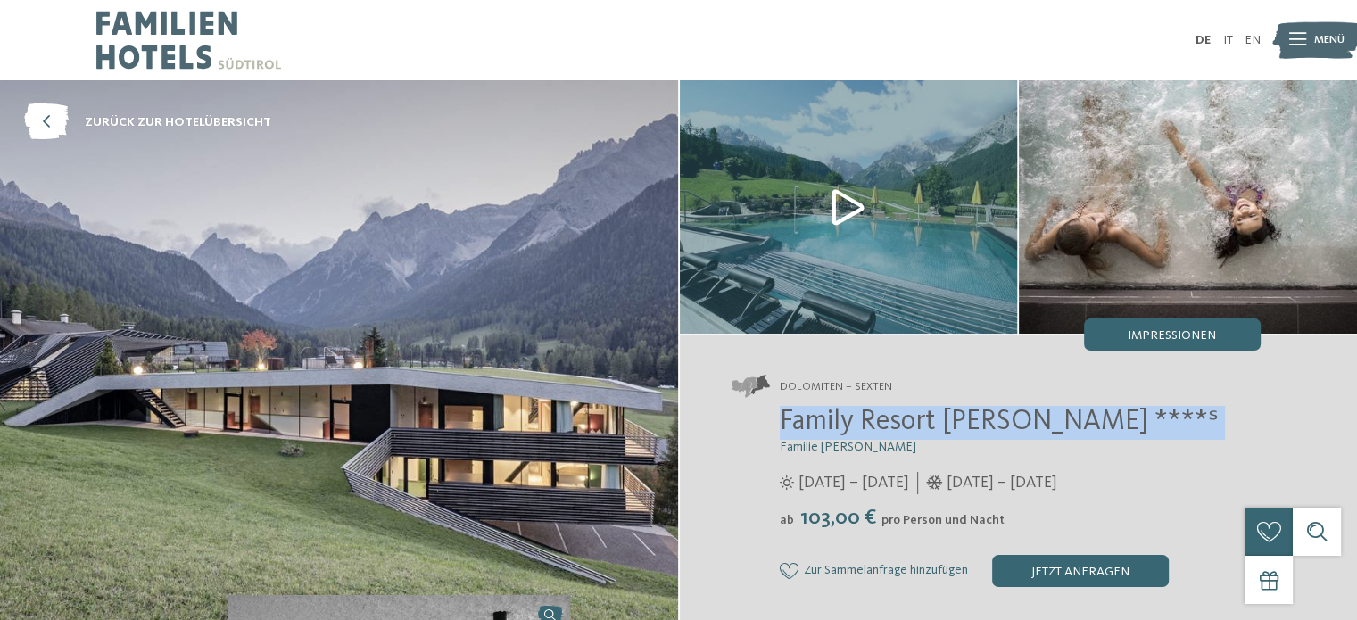
click at [863, 428] on span "Family Resort [PERSON_NAME] ****ˢ" at bounding box center [999, 422] width 439 height 29
copy div "Family Resort [PERSON_NAME] ****ˢ"
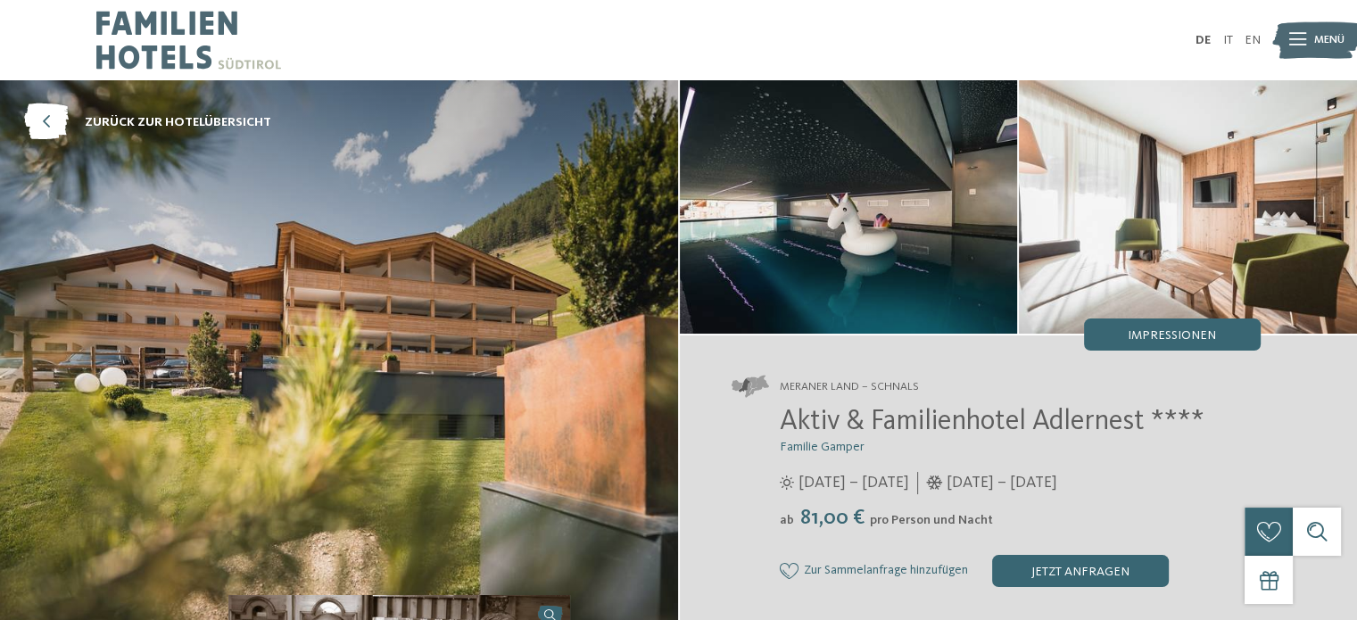
click at [871, 427] on span "Aktiv & Familienhotel Adlernest ****" at bounding box center [992, 422] width 425 height 29
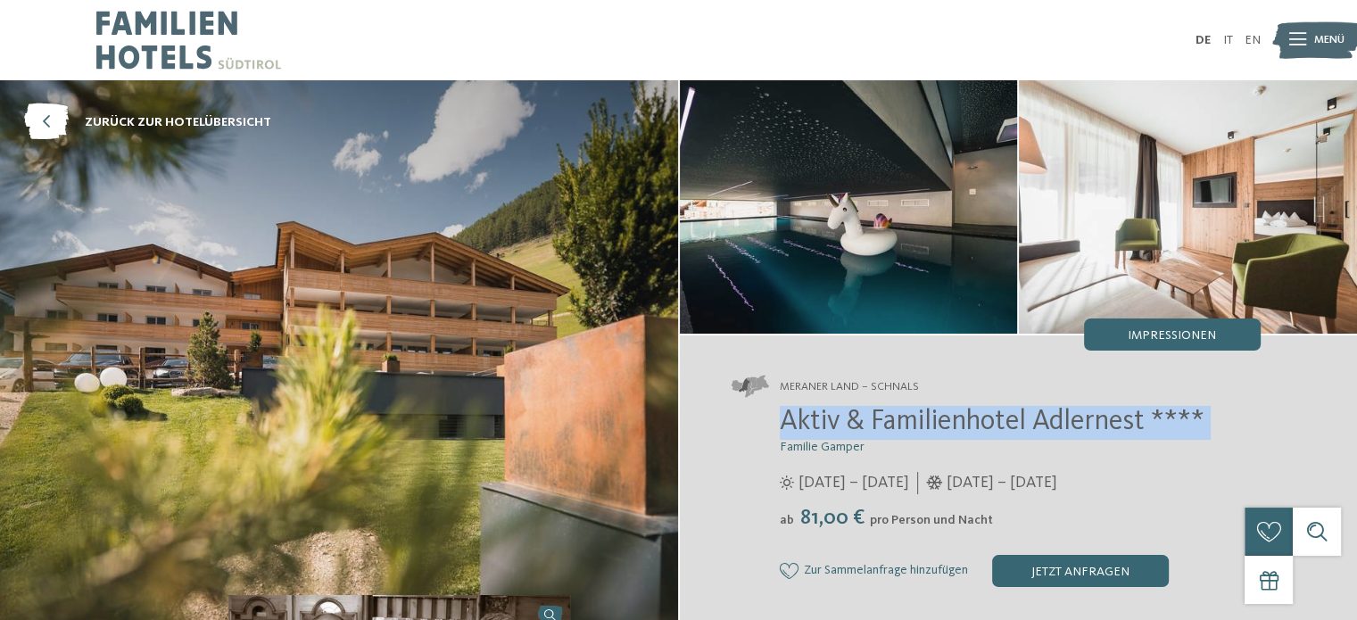
copy div "Aktiv & Familienhotel Adlernest ****"
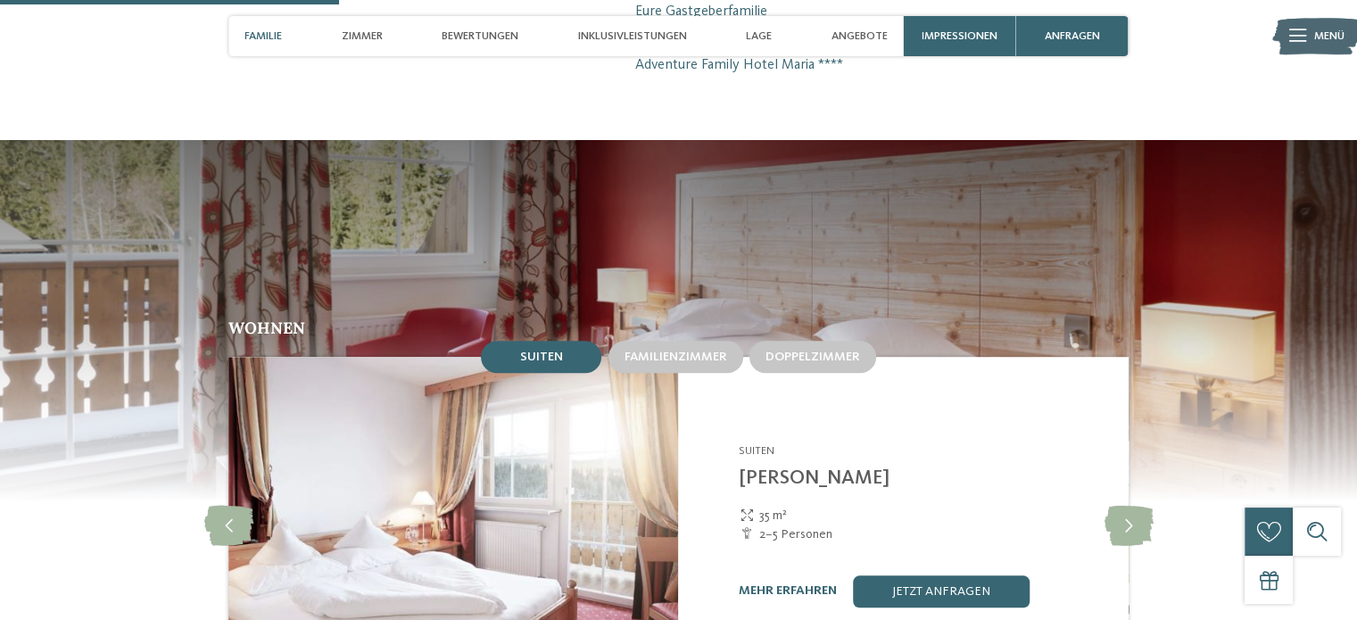
scroll to position [1320, 0]
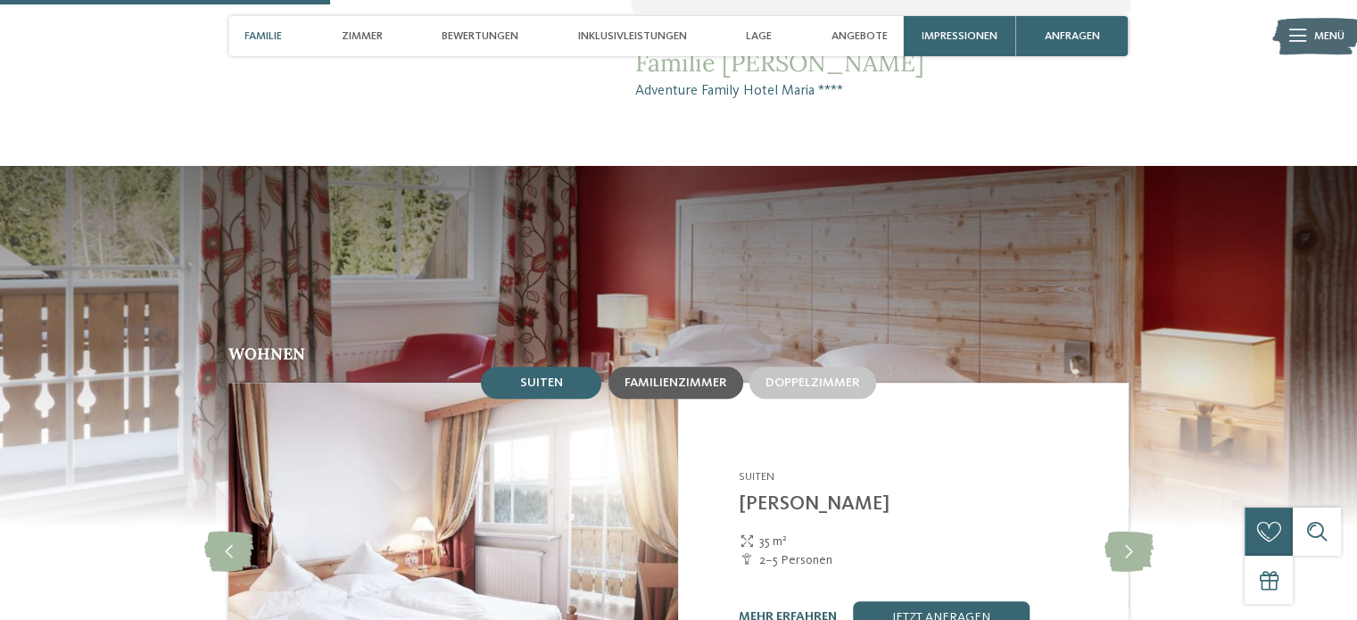
click at [685, 376] on span "Familienzimmer" at bounding box center [675, 382] width 103 height 12
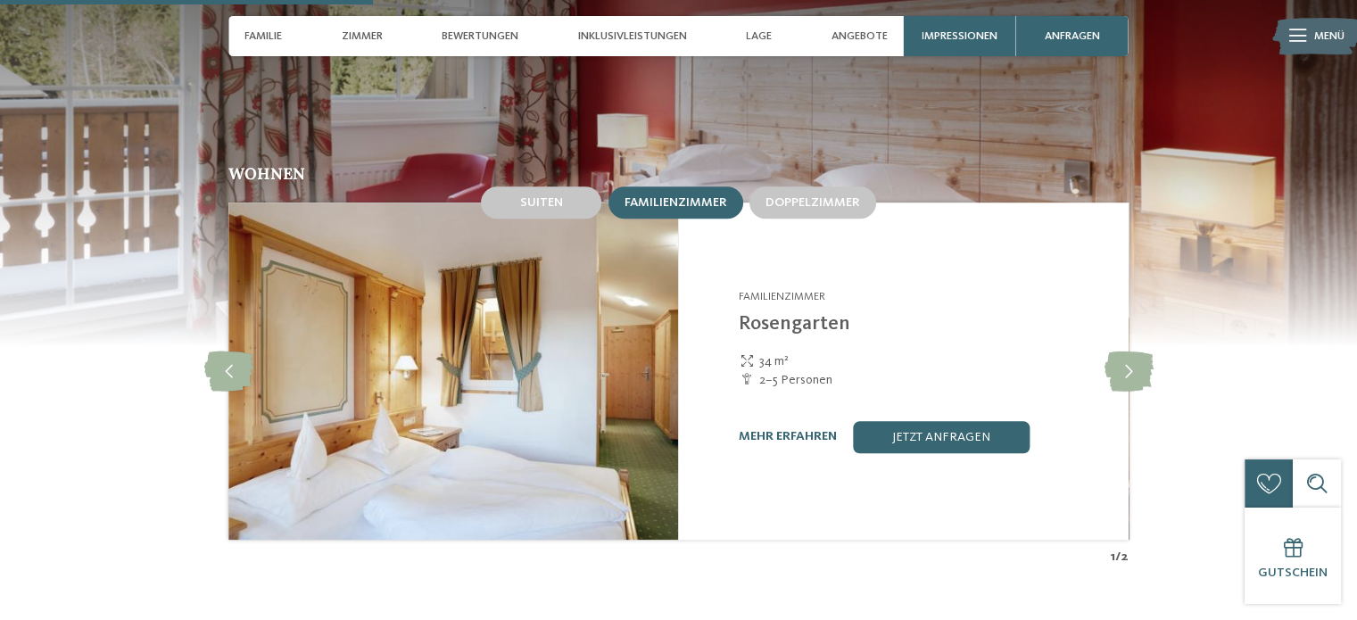
scroll to position [1492, 0]
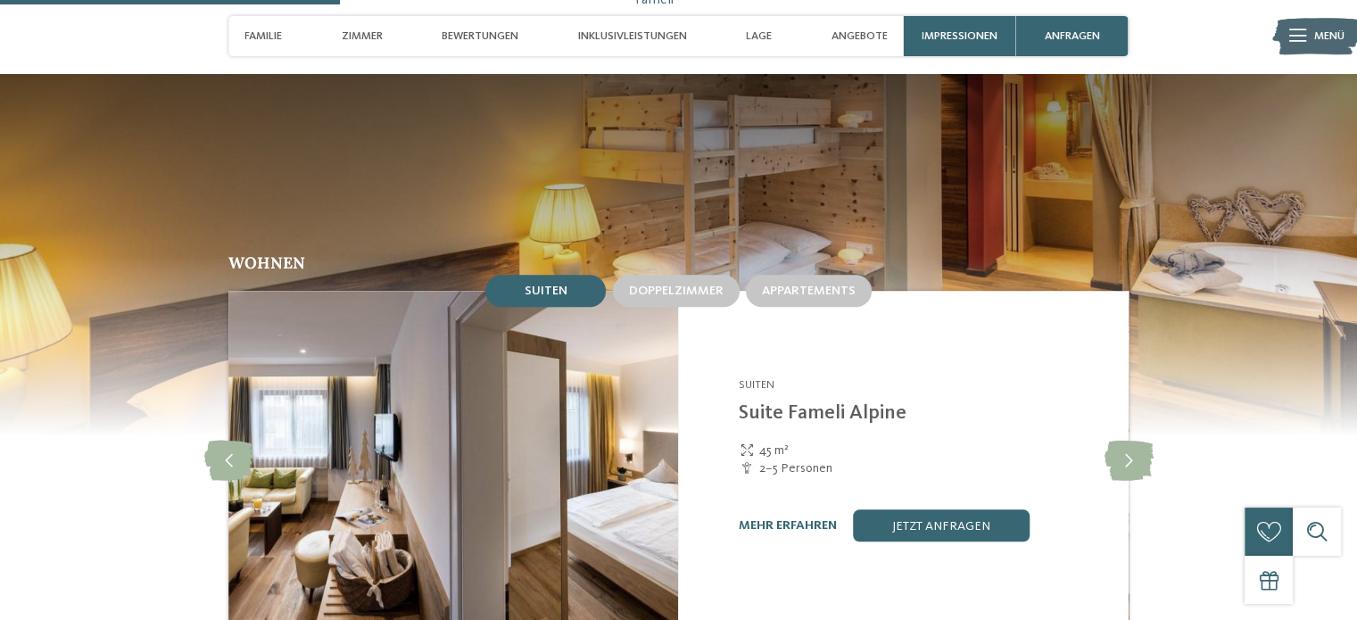
scroll to position [1442, 0]
